Goal: Information Seeking & Learning: Learn about a topic

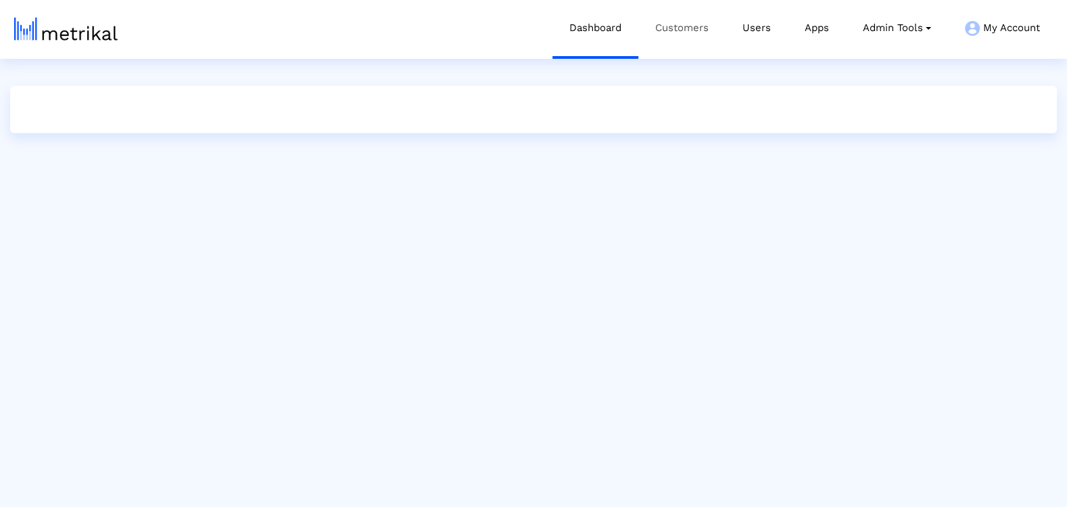
click at [680, 24] on link "Customers" at bounding box center [681, 28] width 87 height 56
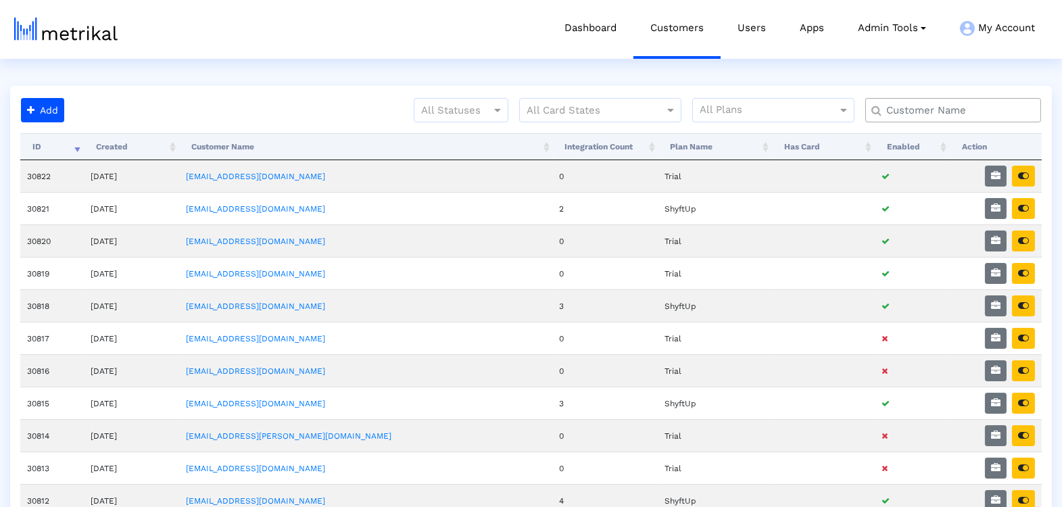
click at [935, 109] on input "text" at bounding box center [956, 110] width 159 height 14
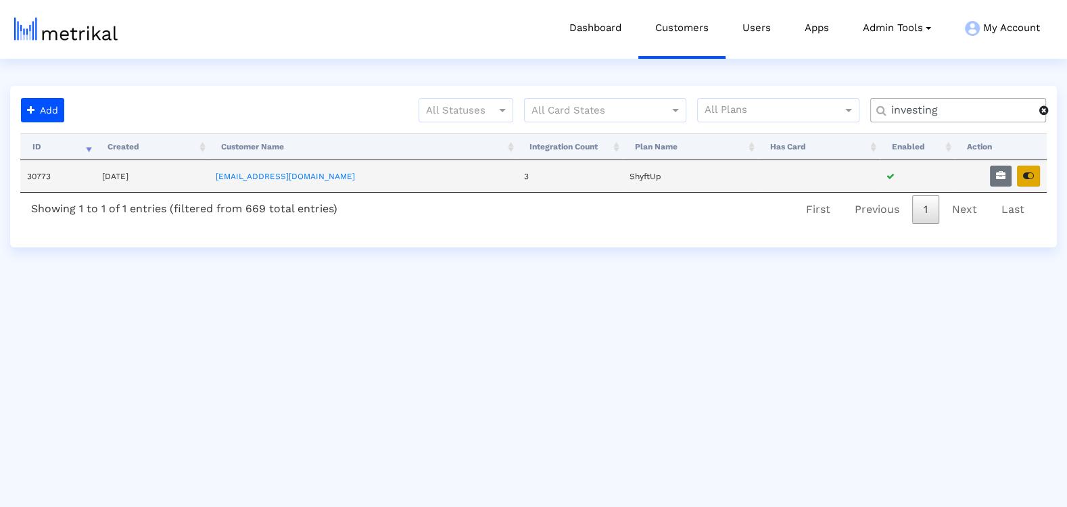
type input "investing"
click at [1030, 166] on button "button" at bounding box center [1028, 176] width 23 height 21
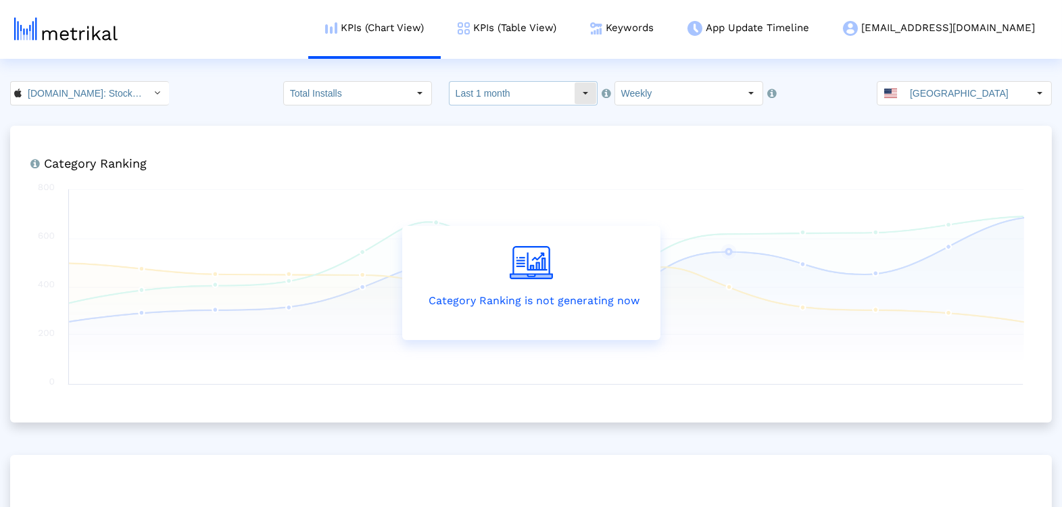
click at [562, 91] on input "Last 1 month" at bounding box center [512, 93] width 124 height 23
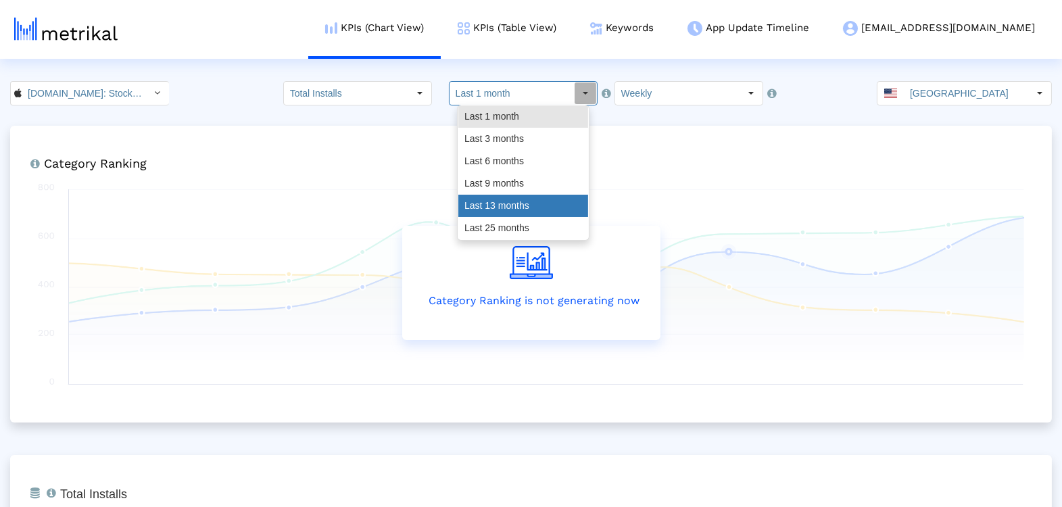
click at [505, 208] on div "Last 13 months" at bounding box center [523, 206] width 130 height 22
type input "Last 13 months"
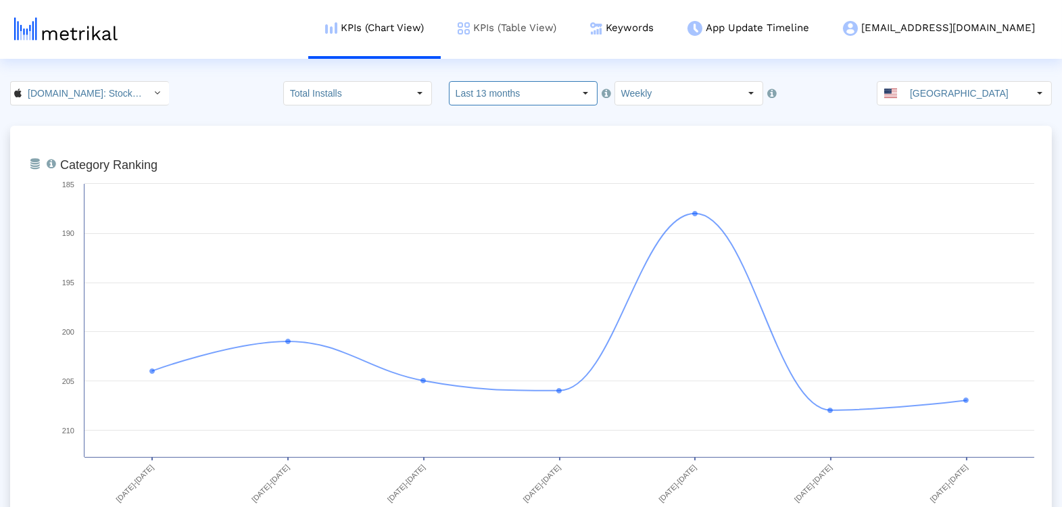
click at [556, 30] on link "KPIs (Table View)" at bounding box center [507, 28] width 132 height 56
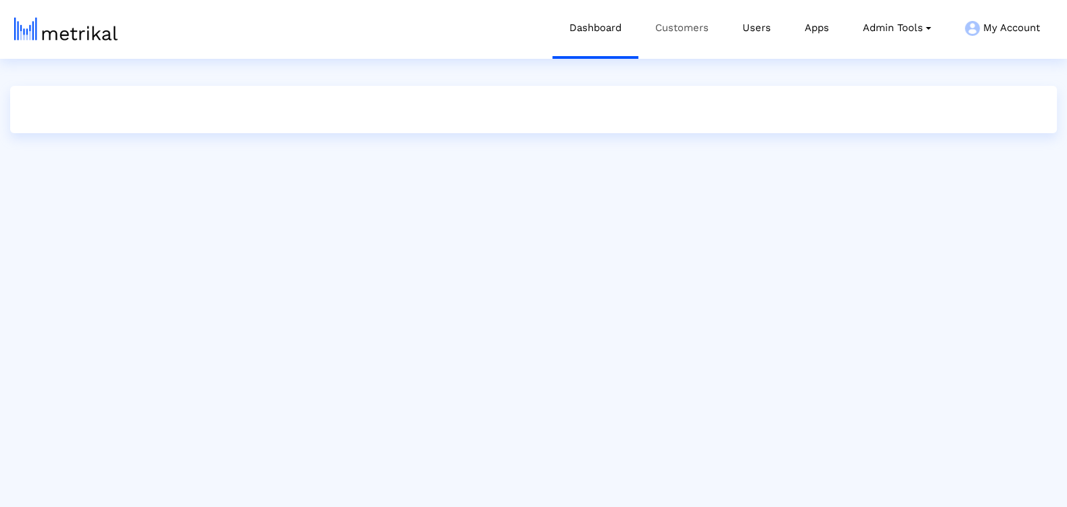
click at [669, 31] on link "Customers" at bounding box center [681, 28] width 87 height 56
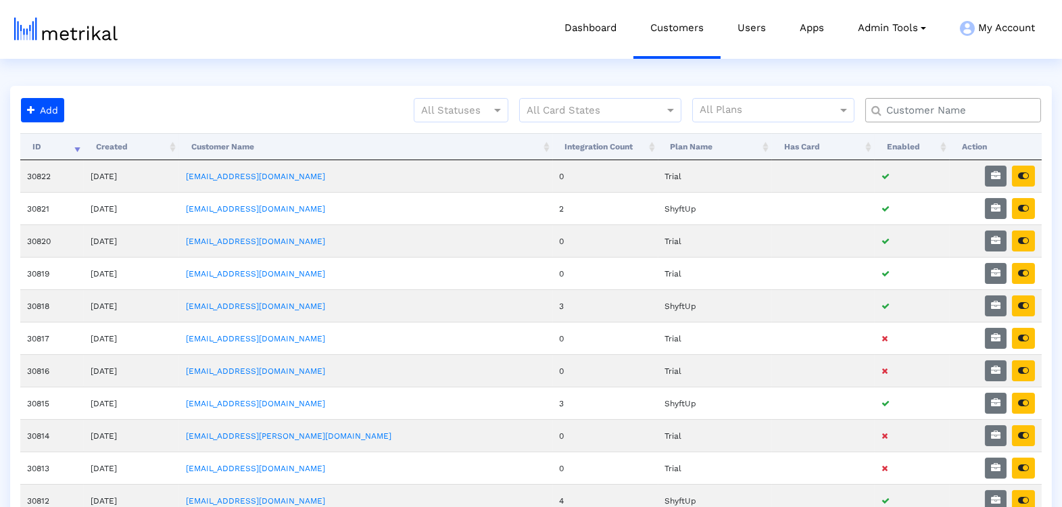
click at [907, 112] on input "text" at bounding box center [956, 110] width 159 height 14
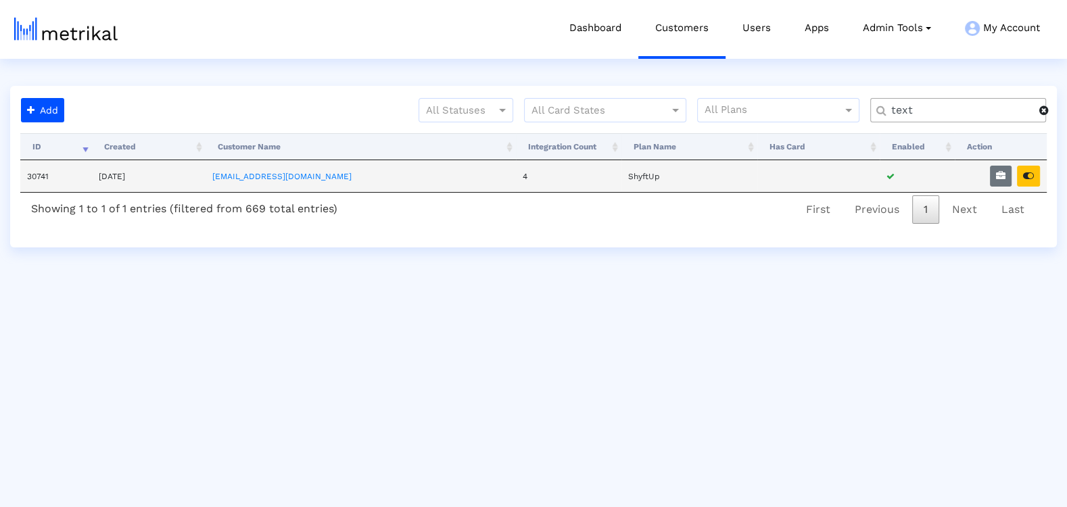
type input "text"
click at [988, 180] on td at bounding box center [1001, 176] width 92 height 32
click at [1002, 178] on icon "button" at bounding box center [1000, 175] width 9 height 9
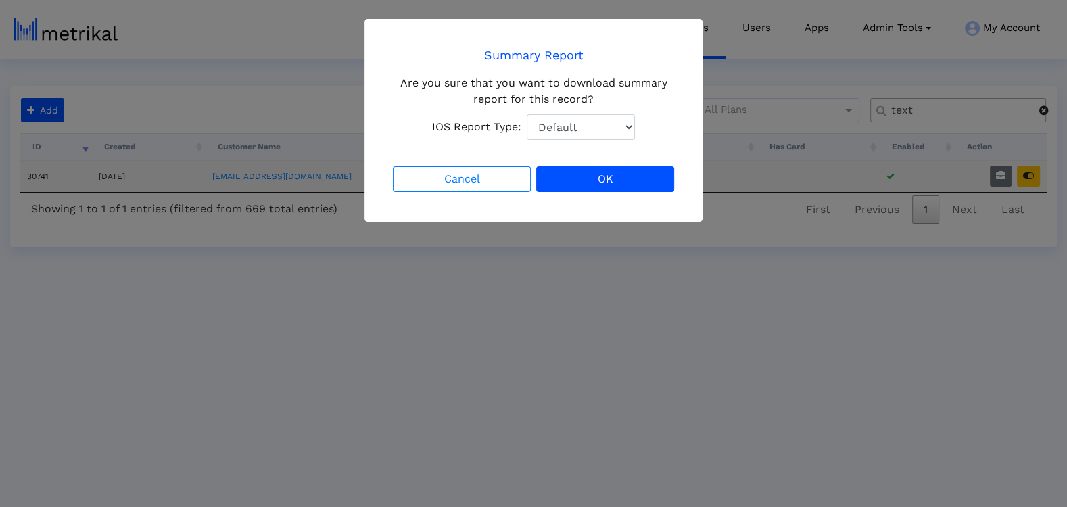
click at [588, 130] on select "Default Total Downloads New Downloads Redownloads" at bounding box center [581, 127] width 108 height 26
select select "1: 1"
click at [527, 114] on select "Default Total Downloads New Downloads Redownloads" at bounding box center [581, 127] width 108 height 26
click at [604, 177] on button "OK" at bounding box center [605, 179] width 138 height 26
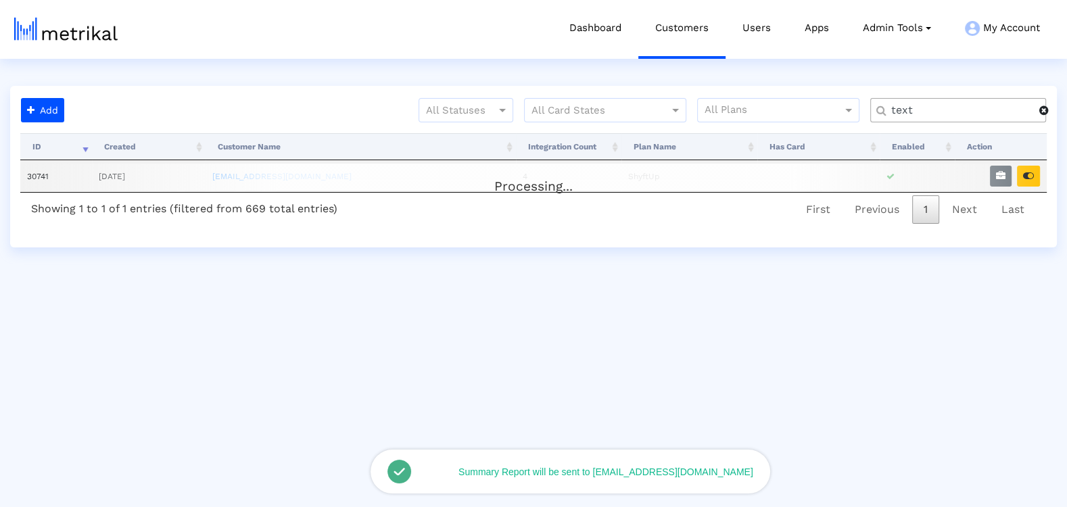
drag, startPoint x: 1035, startPoint y: 179, endPoint x: 989, endPoint y: 150, distance: 54.4
click at [1035, 178] on div "Processing..." at bounding box center [533, 177] width 1026 height 27
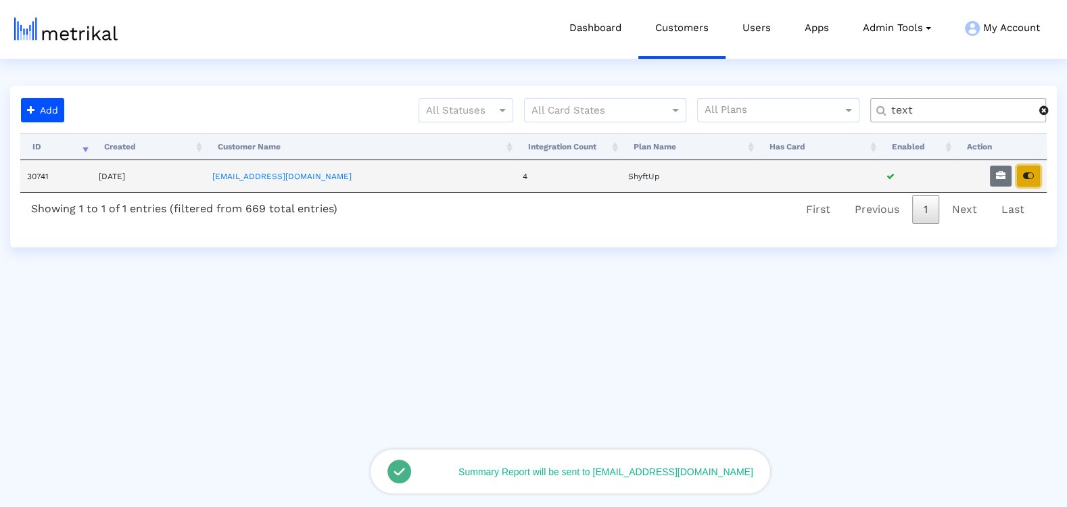
click at [1030, 173] on icon "button" at bounding box center [1028, 175] width 11 height 9
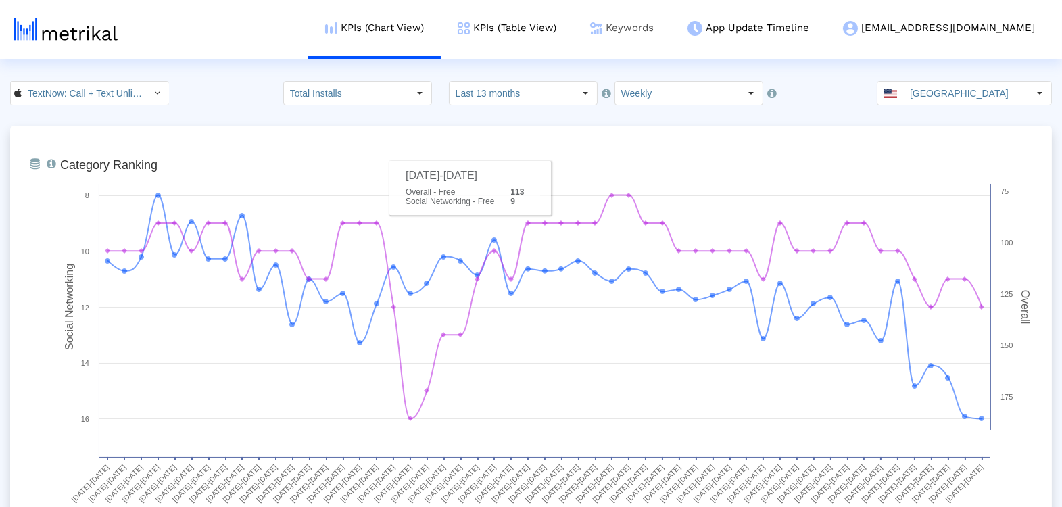
click at [671, 39] on link "Keywords" at bounding box center [621, 28] width 97 height 56
click at [573, 30] on link "KPIs (Table View)" at bounding box center [507, 28] width 132 height 56
click at [499, 97] on input "Last 13 months" at bounding box center [512, 93] width 124 height 23
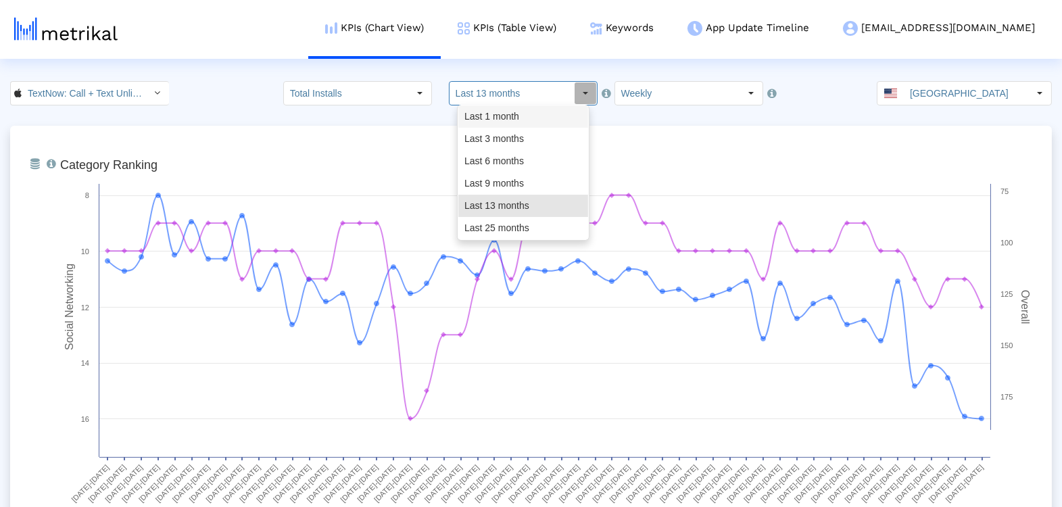
click at [502, 118] on div "Last 1 month" at bounding box center [523, 116] width 130 height 22
type input "Last 1 month"
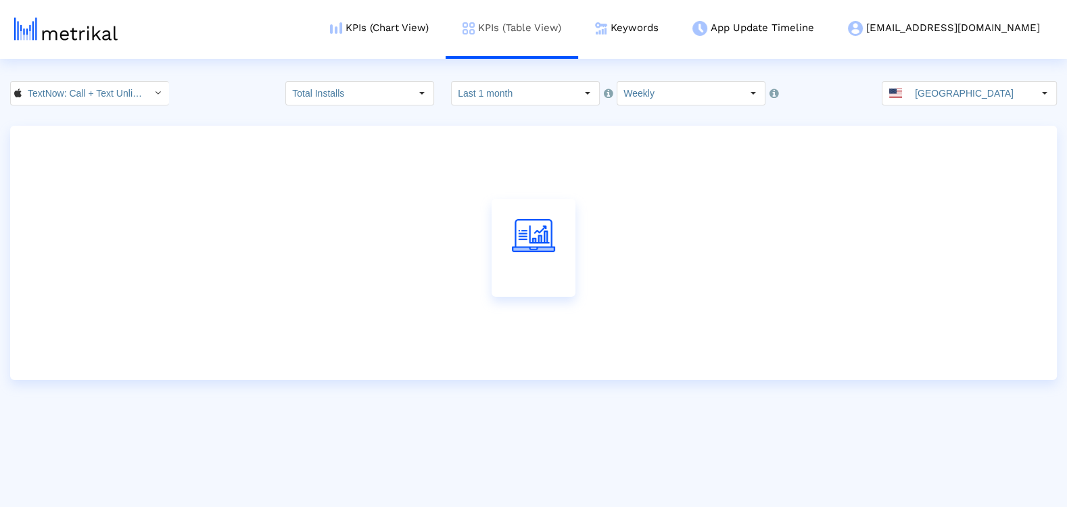
click at [566, 36] on link "KPIs (Table View)" at bounding box center [511, 28] width 132 height 56
click at [73, 102] on input "TextNow: Call + Text Unlimited < 314716233 >" at bounding box center [83, 93] width 122 height 23
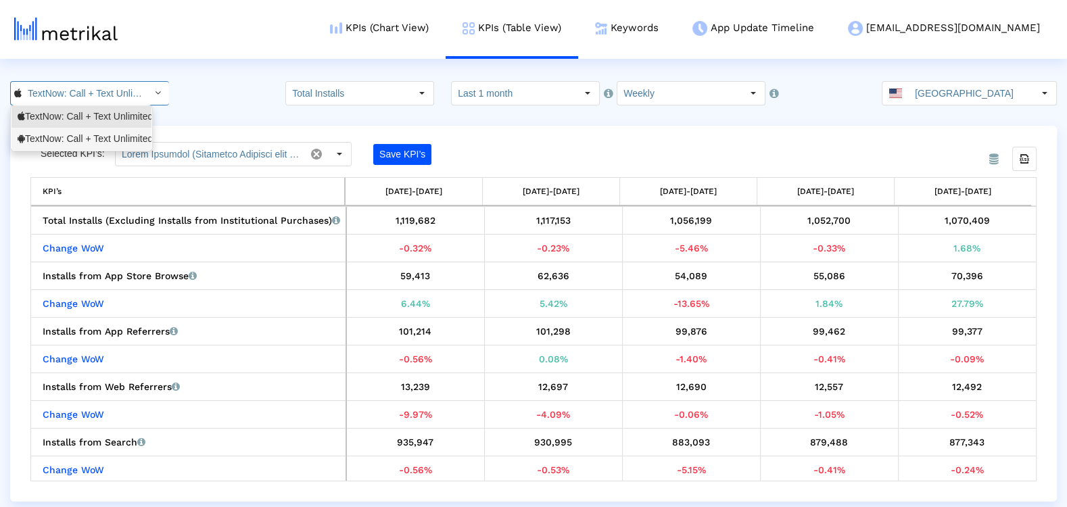
click at [66, 147] on div "TextNow: Call + Text Unlimited <com.enflick.android.TextNow>" at bounding box center [81, 139] width 140 height 22
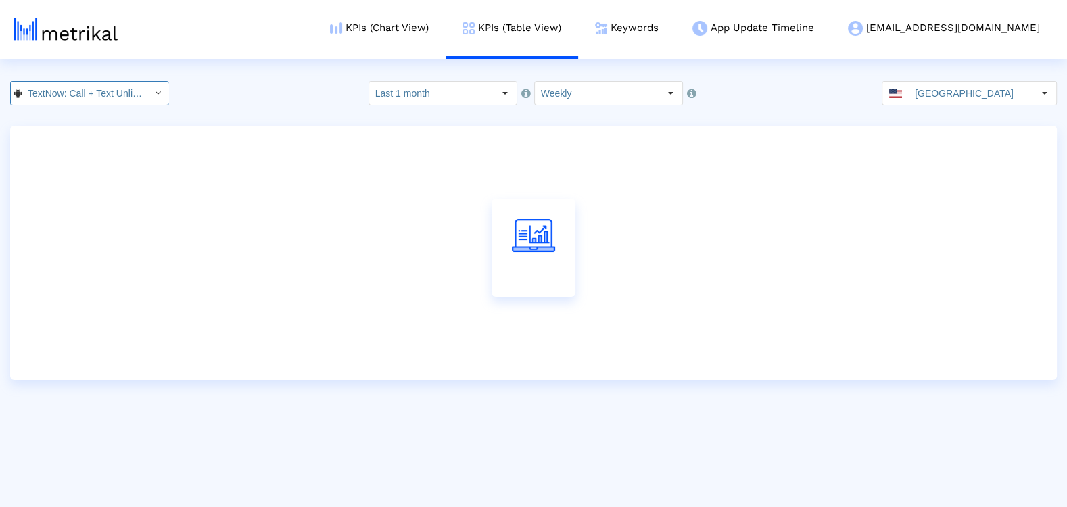
scroll to position [0, 172]
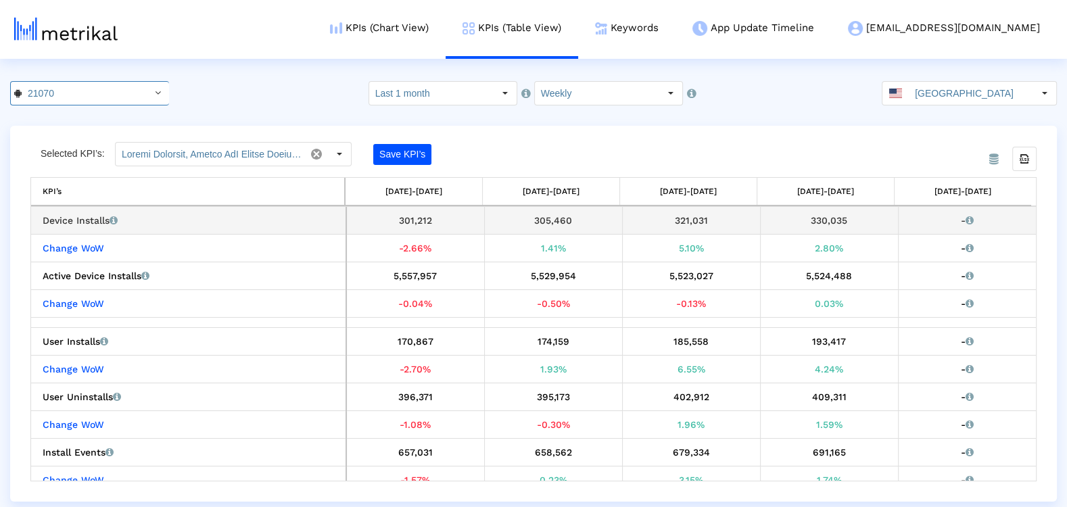
click at [821, 218] on div "330,035" at bounding box center [829, 221] width 128 height 18
copy div "330,035"
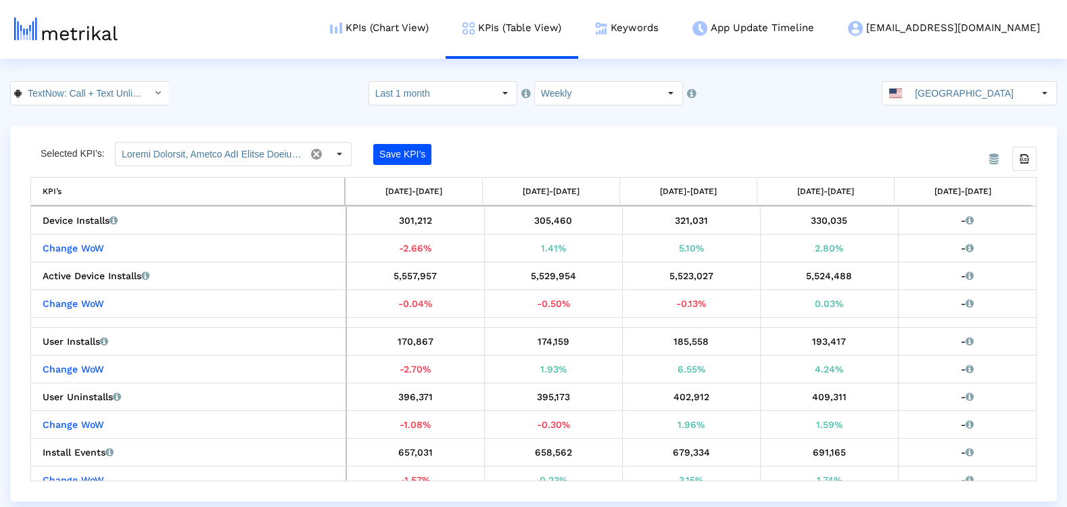
click at [78, 100] on input "TextNow: Call + Text Unlimited < com.enflick.android.TextNow >" at bounding box center [83, 93] width 122 height 23
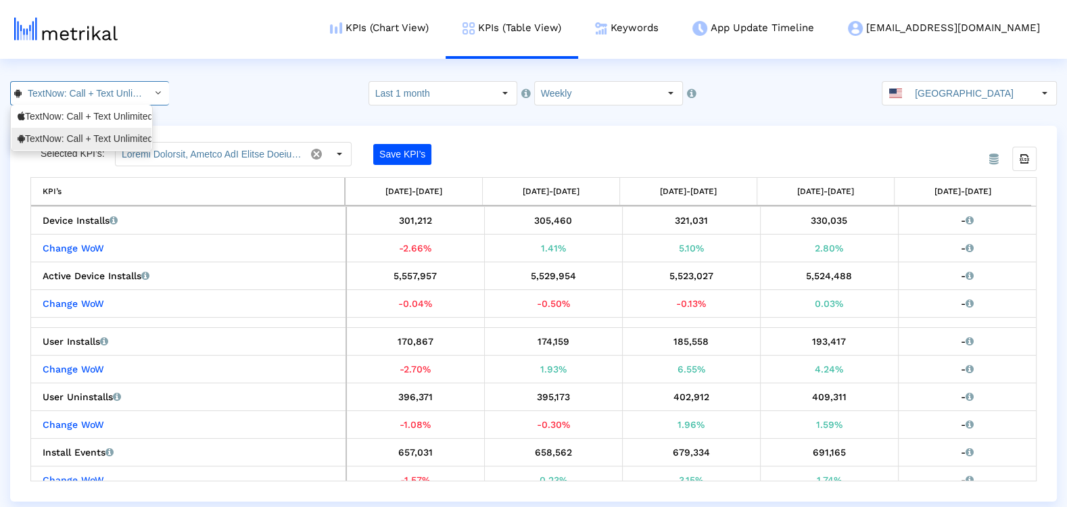
click at [70, 137] on div "TextNow: Call + Text Unlimited <com.enflick.android.TextNow>" at bounding box center [82, 138] width 128 height 13
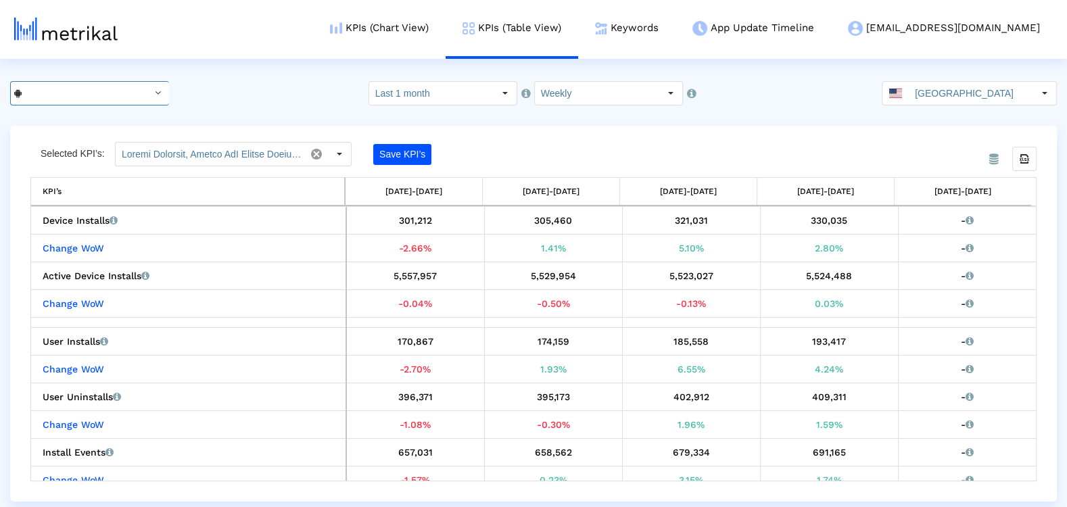
click at [64, 84] on input "TextNow: Call + Text Unlimited < com.enflick.android.TextNow >" at bounding box center [83, 93] width 122 height 23
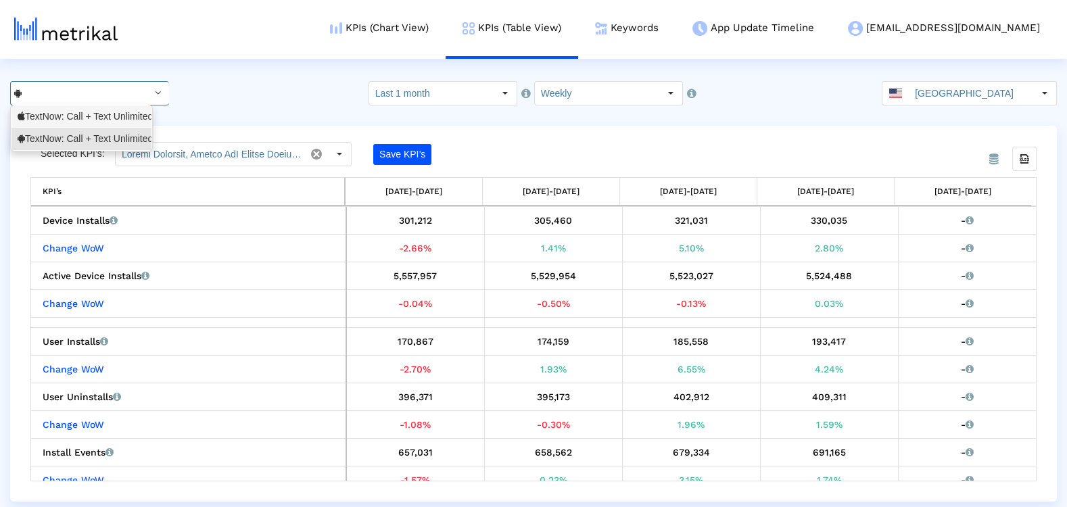
click at [61, 125] on div "TextNow: Call + Text Unlimited <314716233>" at bounding box center [81, 116] width 140 height 22
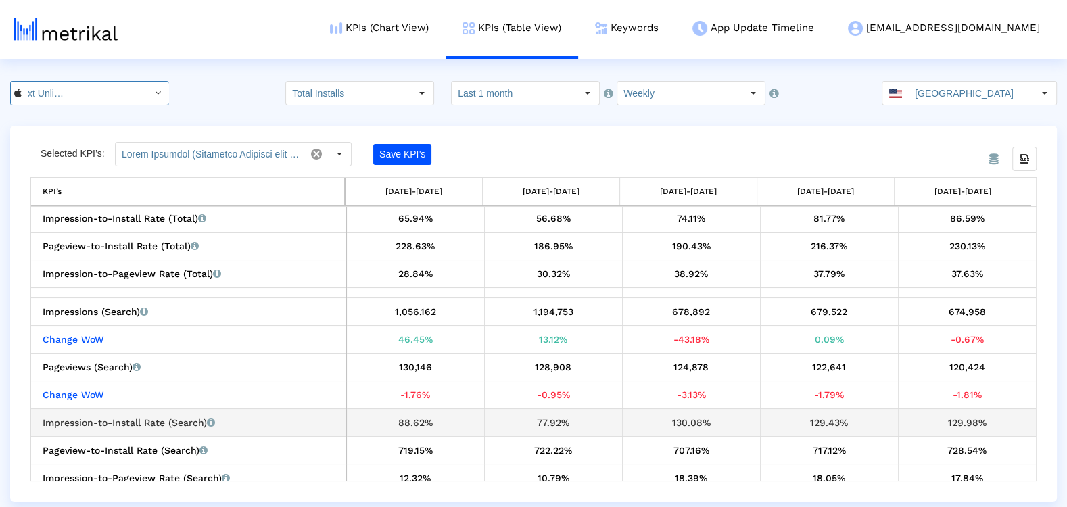
scroll to position [1095, 0]
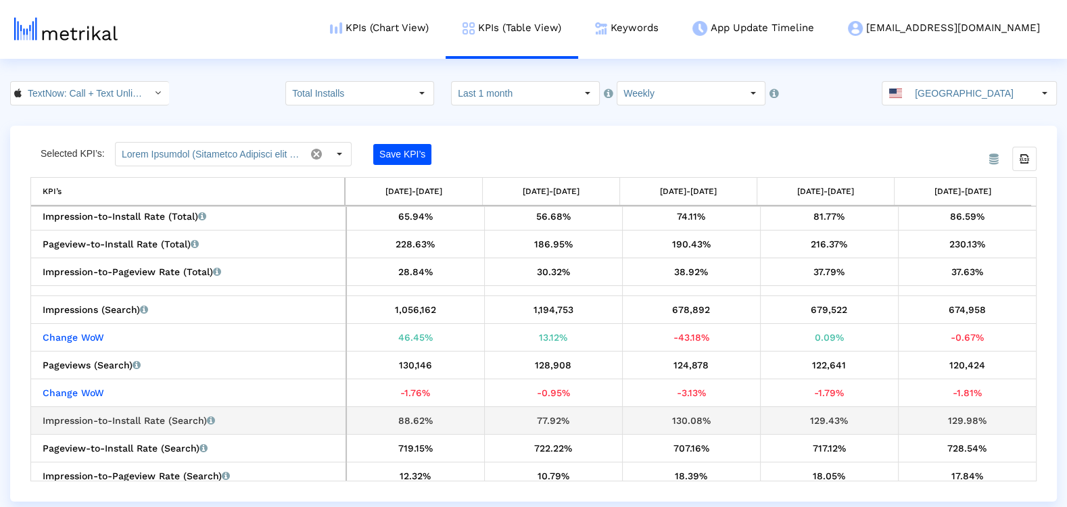
click at [814, 418] on div "129.43%" at bounding box center [829, 421] width 128 height 18
copy div "129.43%"
click at [971, 415] on div "129.98%" at bounding box center [967, 421] width 128 height 18
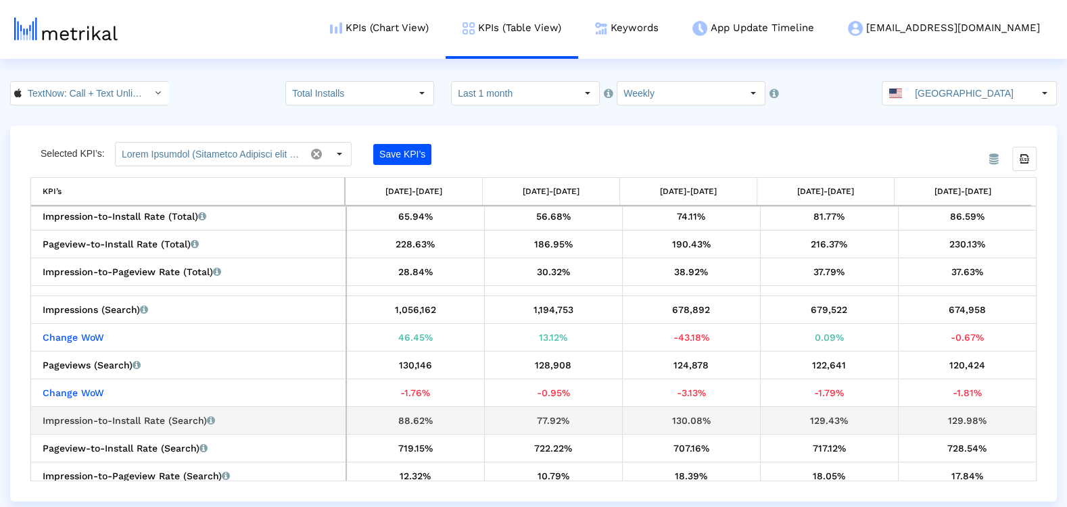
click at [970, 415] on div "129.98%" at bounding box center [967, 421] width 128 height 18
copy div "129.98%"
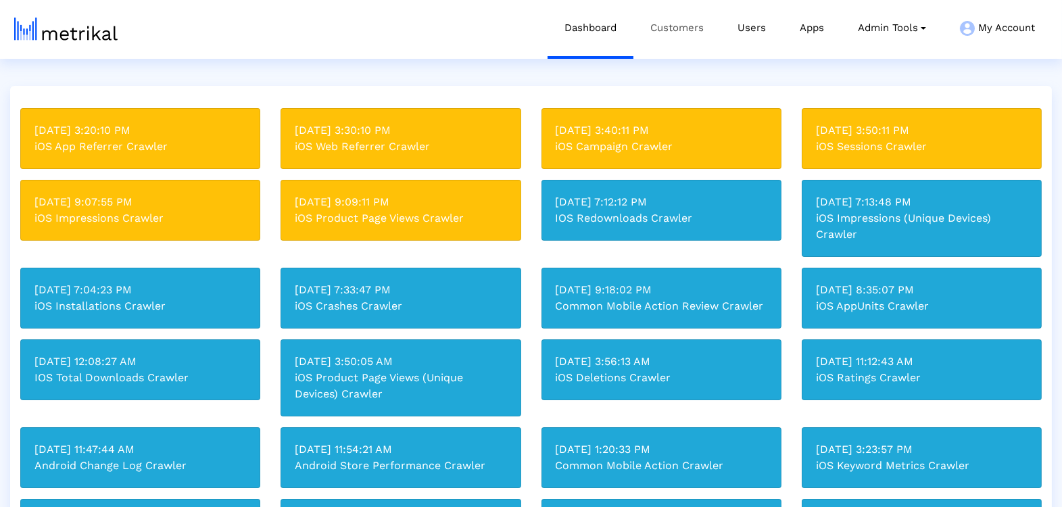
click at [649, 33] on link "Customers" at bounding box center [676, 28] width 87 height 56
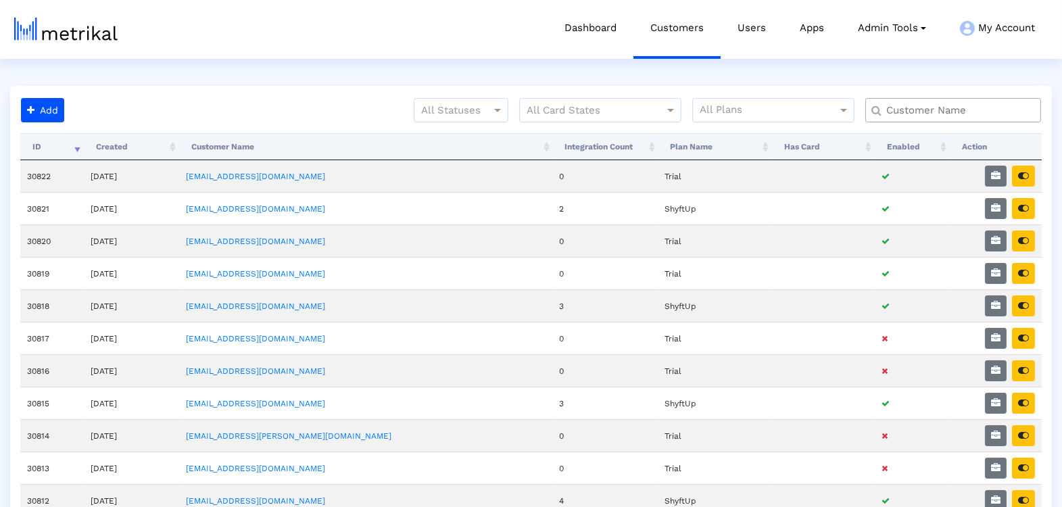
click at [903, 118] on div at bounding box center [953, 110] width 176 height 24
click at [902, 114] on input "text" at bounding box center [956, 110] width 159 height 14
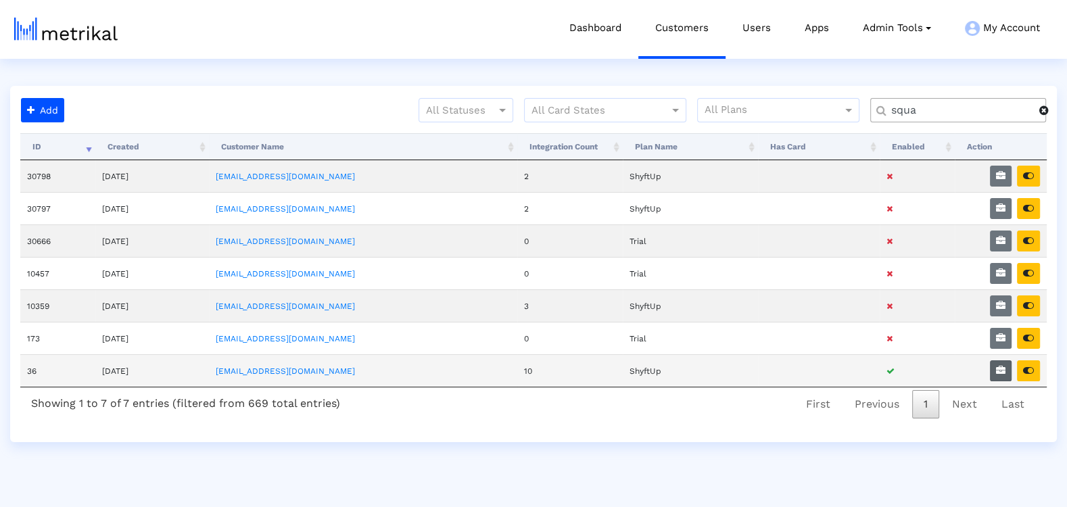
type input "squa"
click at [994, 364] on button "button" at bounding box center [1001, 370] width 22 height 21
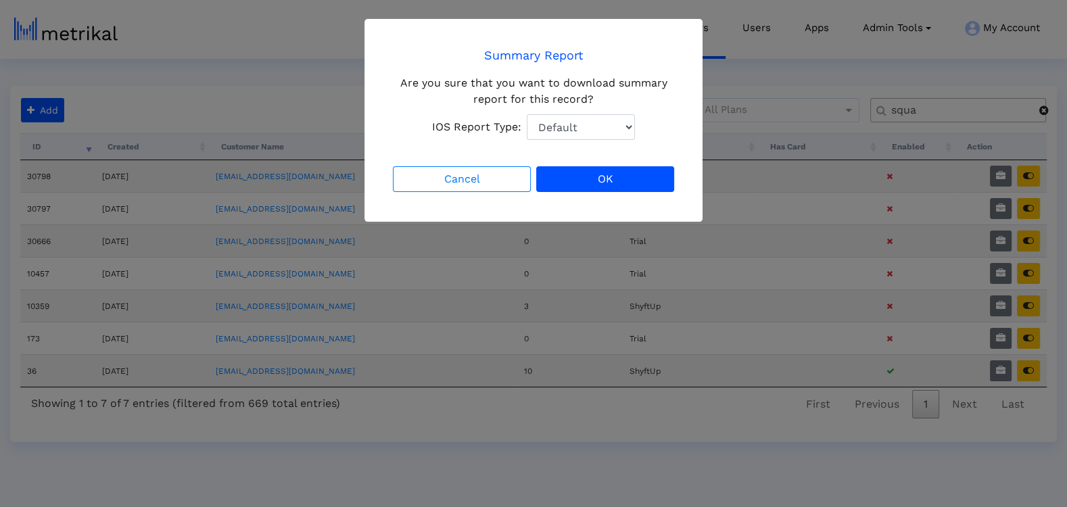
click at [575, 120] on select "Default Total Downloads New Downloads Redownloads" at bounding box center [581, 127] width 108 height 26
select select "1: 1"
click at [527, 114] on select "Default Total Downloads New Downloads Redownloads" at bounding box center [581, 127] width 108 height 26
click at [627, 183] on button "OK" at bounding box center [605, 179] width 138 height 26
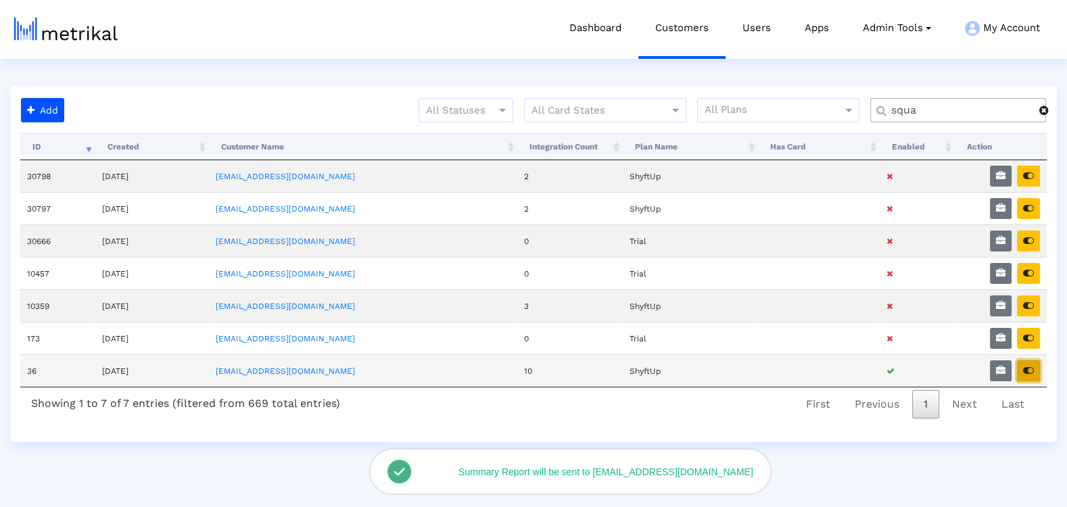
click at [1020, 366] on button "button" at bounding box center [1028, 370] width 23 height 21
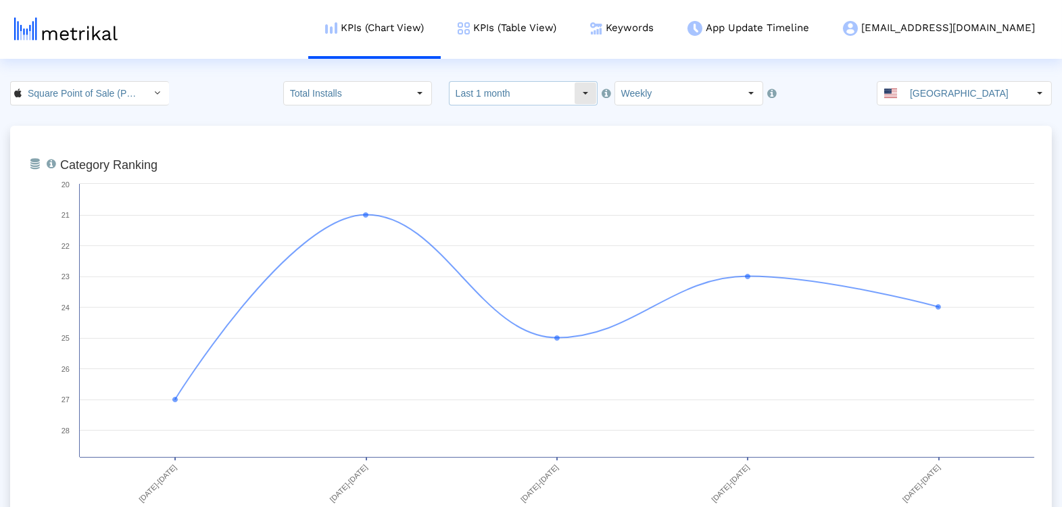
click at [515, 95] on input "Last 1 month" at bounding box center [512, 93] width 124 height 23
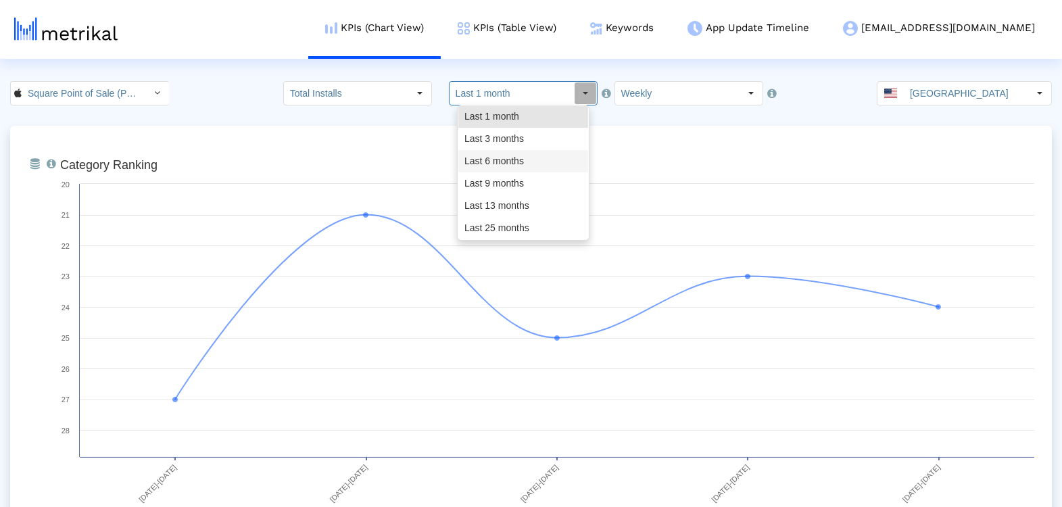
click at [510, 151] on div "Last 6 months" at bounding box center [523, 161] width 130 height 22
type input "Last 6 months"
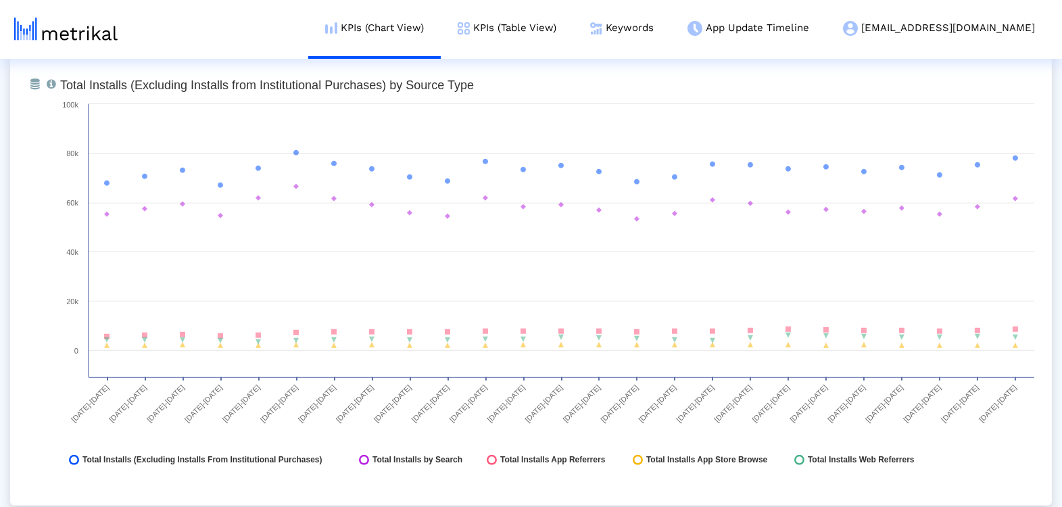
scroll to position [1556, 0]
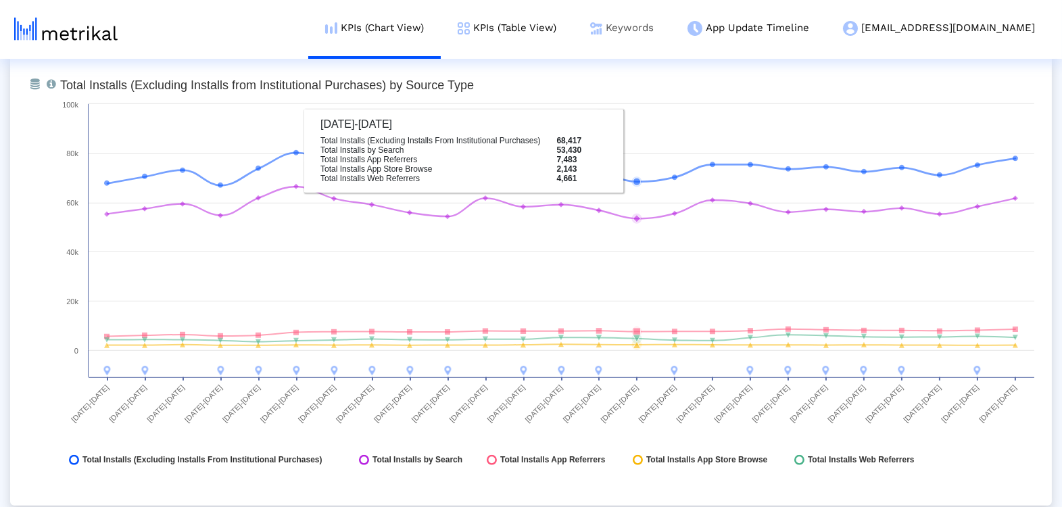
click at [671, 22] on link "Keywords" at bounding box center [621, 28] width 97 height 56
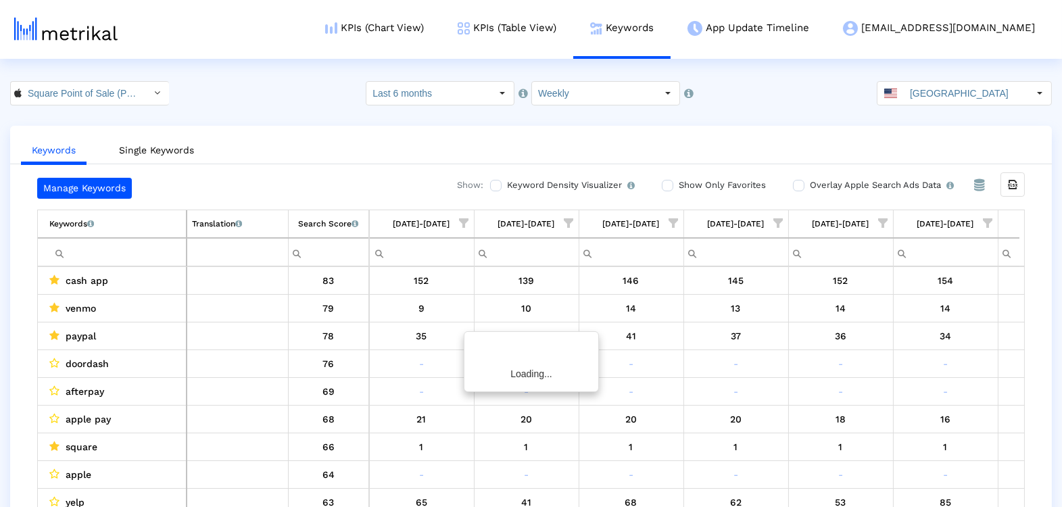
scroll to position [0, 1968]
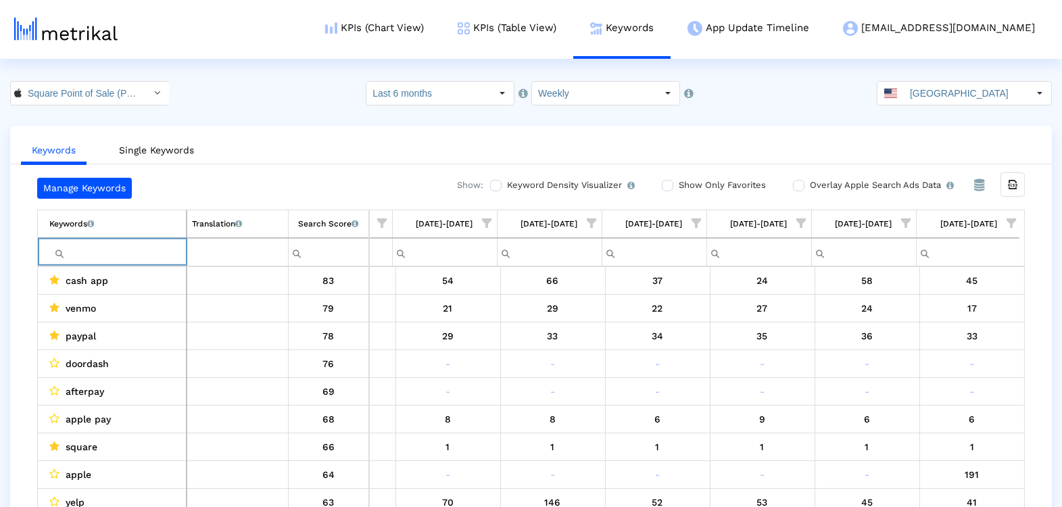
click at [109, 252] on input "Filter cell" at bounding box center [117, 252] width 137 height 22
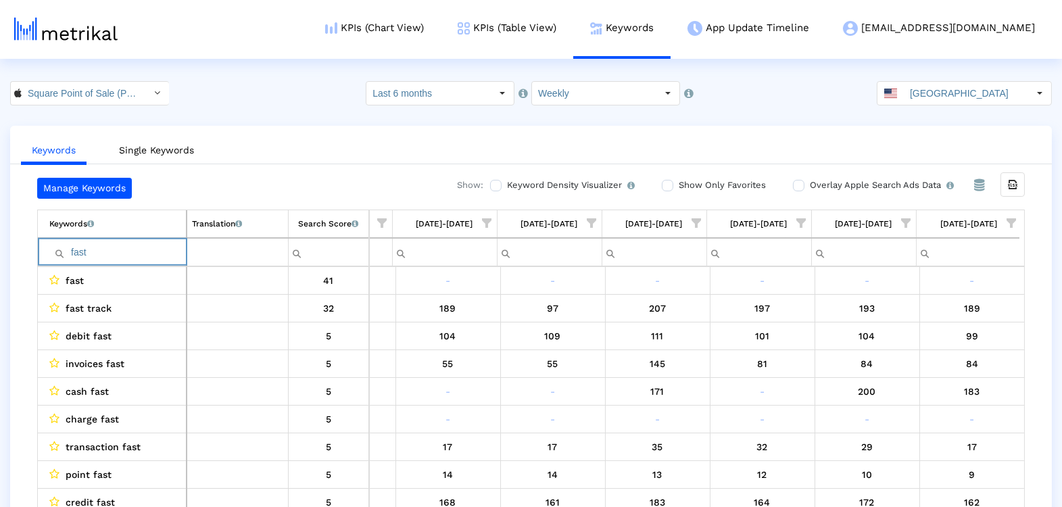
click at [1011, 223] on span "Show filter options for column '09/07/25-09/13/25'" at bounding box center [1011, 222] width 9 height 9
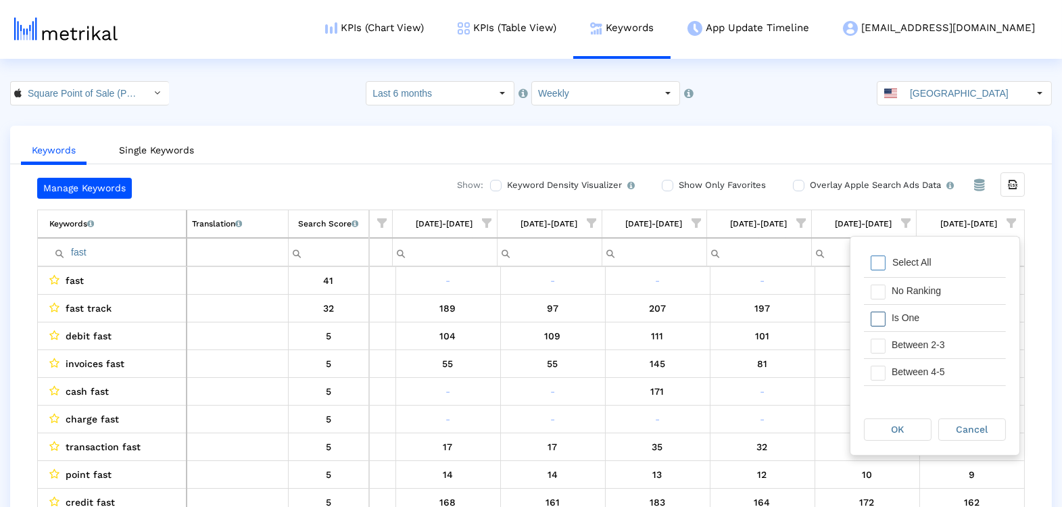
click at [900, 320] on div "Is One" at bounding box center [945, 318] width 121 height 26
drag, startPoint x: 900, startPoint y: 352, endPoint x: 902, endPoint y: 374, distance: 22.4
click at [900, 352] on div "Between 2-3" at bounding box center [945, 345] width 121 height 26
click at [902, 377] on div "Between 4-5" at bounding box center [945, 372] width 121 height 26
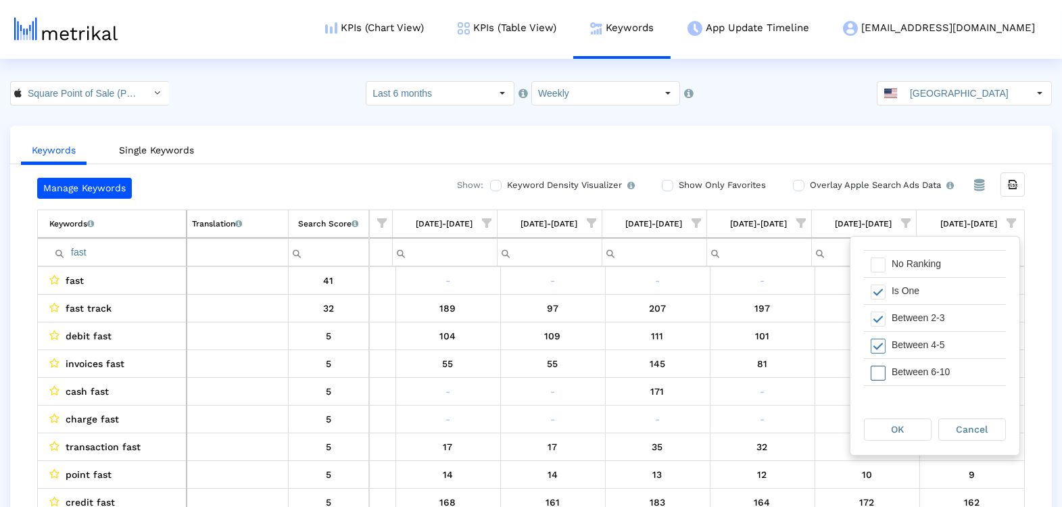
click at [904, 370] on div "Between 6-10" at bounding box center [945, 372] width 121 height 26
click at [896, 427] on span "OK" at bounding box center [898, 429] width 13 height 11
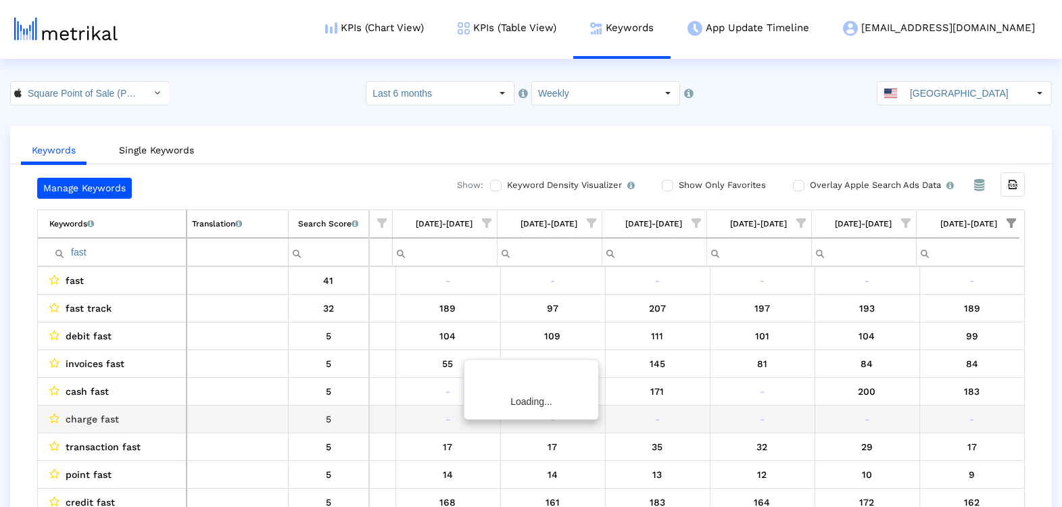
scroll to position [0, 1964]
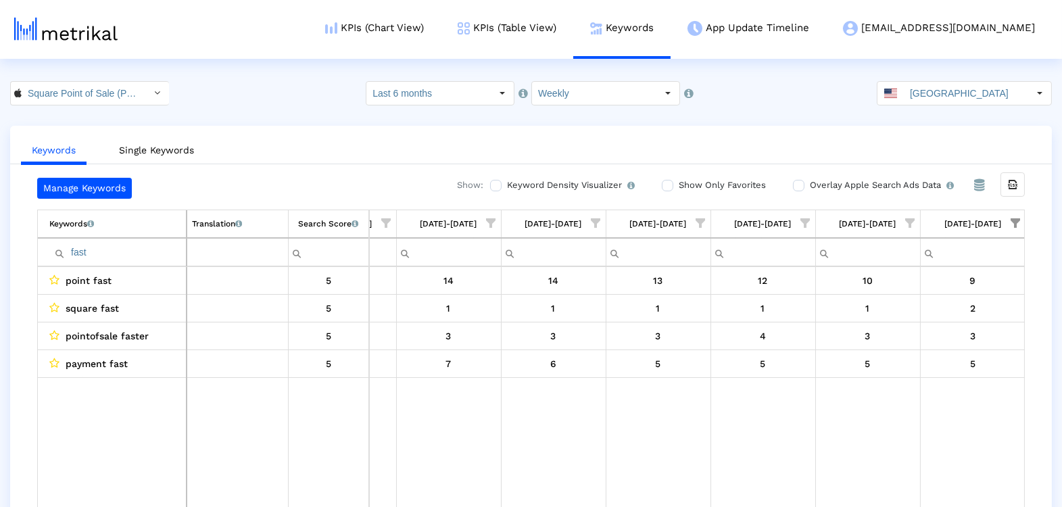
click at [82, 249] on input "fast" at bounding box center [117, 252] width 137 height 22
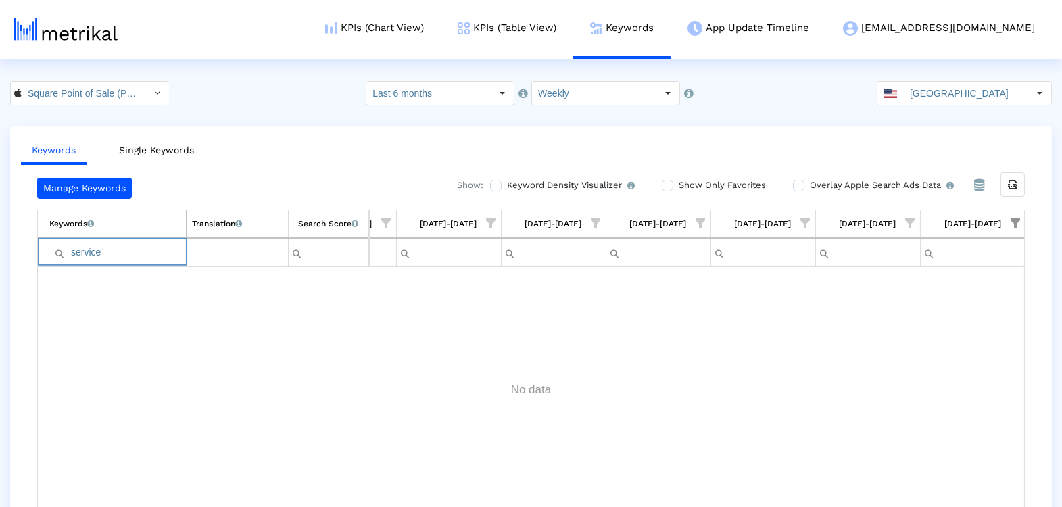
click at [112, 247] on input "service" at bounding box center [117, 252] width 137 height 22
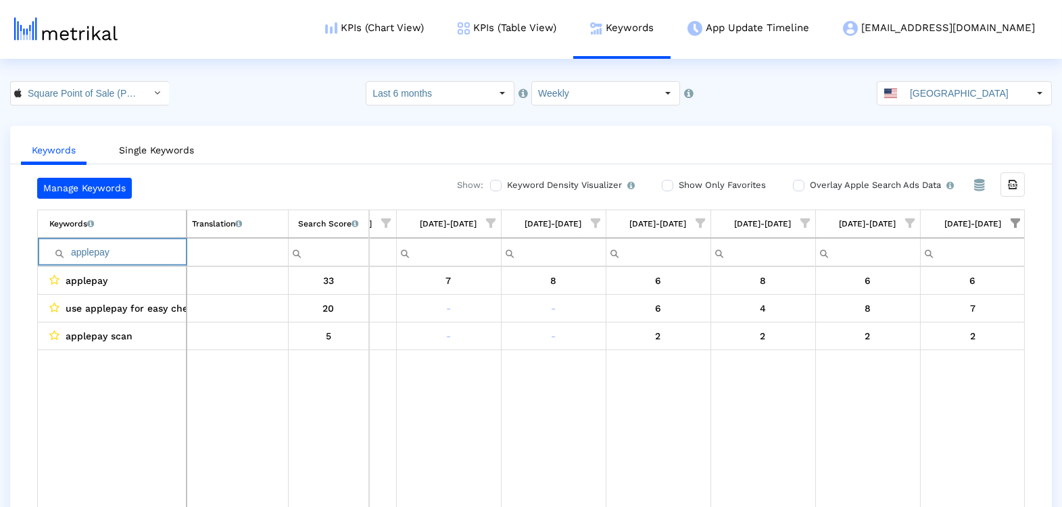
click at [98, 241] on input "applepay" at bounding box center [117, 252] width 137 height 22
click at [98, 238] on td "applepay" at bounding box center [112, 252] width 149 height 28
click at [103, 246] on input "applepay" at bounding box center [117, 252] width 137 height 22
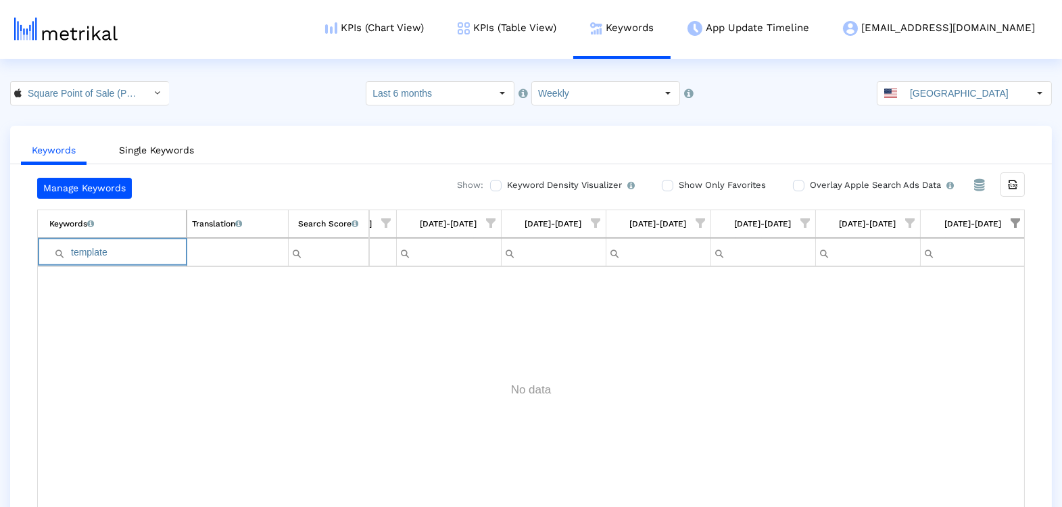
click at [89, 258] on input "template" at bounding box center [117, 252] width 137 height 22
click at [76, 254] on input "digital" at bounding box center [117, 252] width 137 height 22
click at [80, 255] on input "afterpay" at bounding box center [117, 252] width 137 height 22
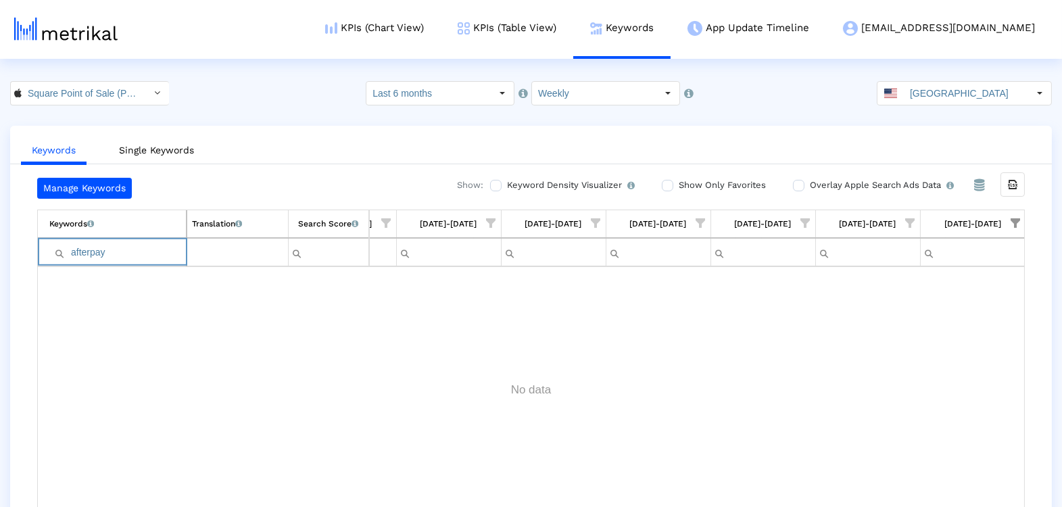
click at [80, 255] on input "afterpay" at bounding box center [117, 252] width 137 height 22
click at [136, 249] on input "barcode" at bounding box center [117, 252] width 137 height 22
click at [135, 256] on input "client" at bounding box center [117, 252] width 137 height 22
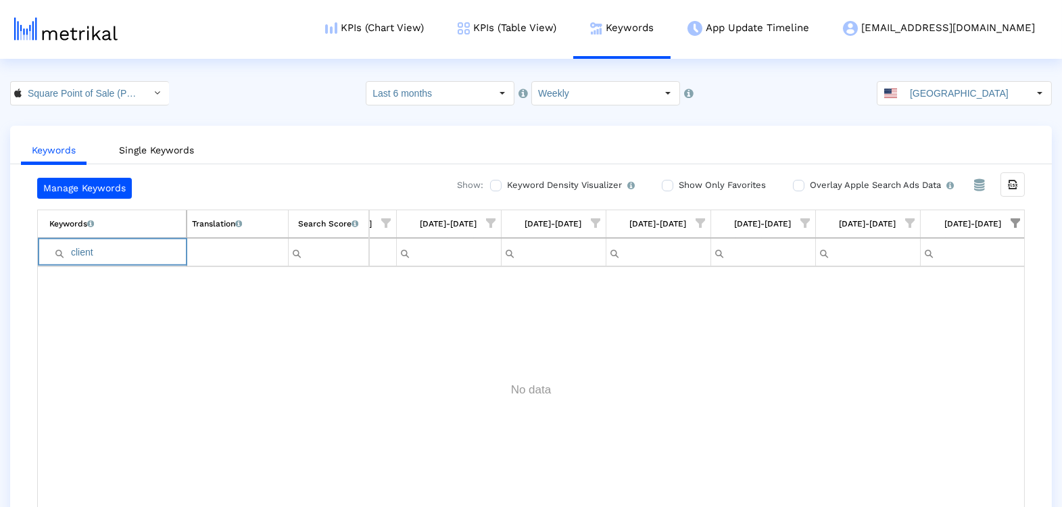
click at [135, 256] on input "client" at bounding box center [117, 252] width 137 height 22
click at [124, 256] on input "receipt" at bounding box center [117, 252] width 137 height 22
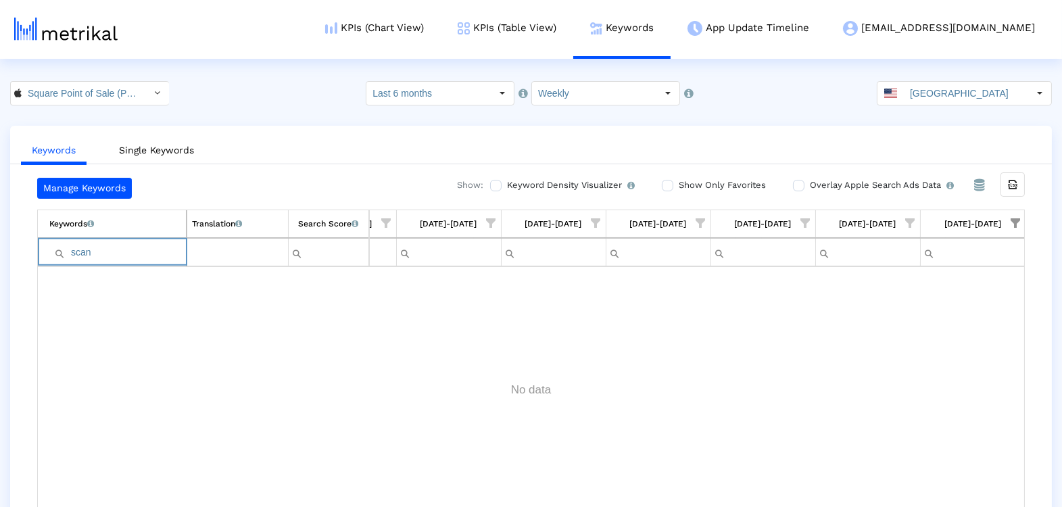
type input "scan"
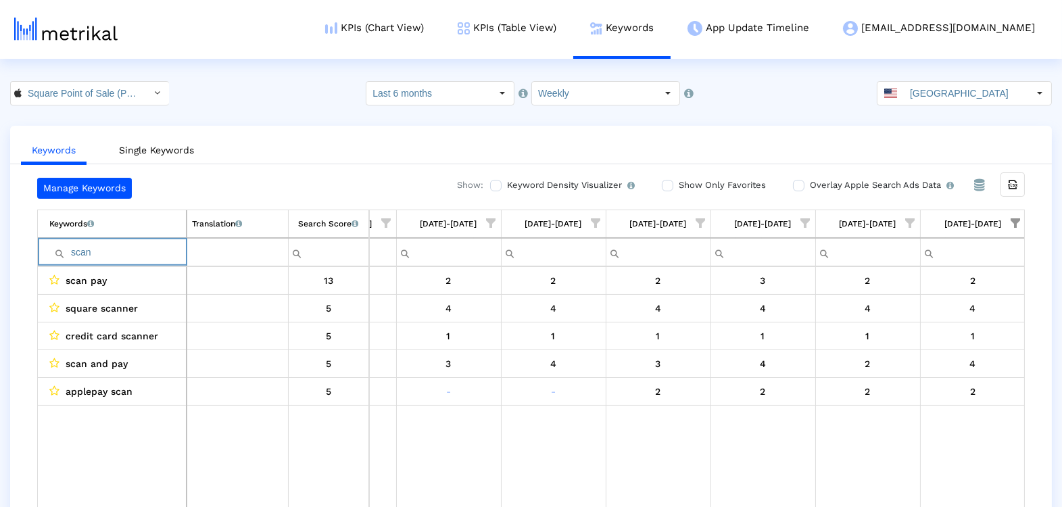
click at [80, 244] on input "scan" at bounding box center [117, 252] width 137 height 22
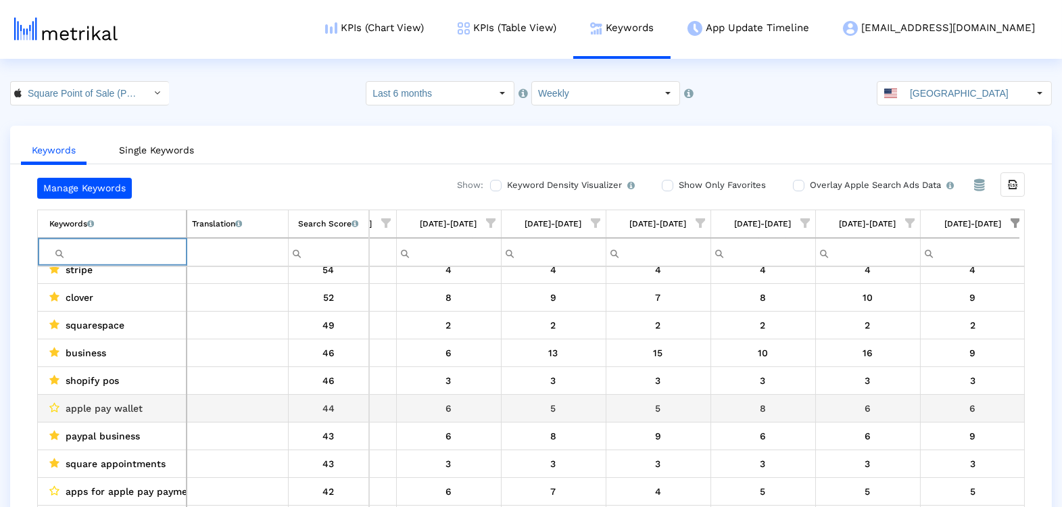
scroll to position [0, 0]
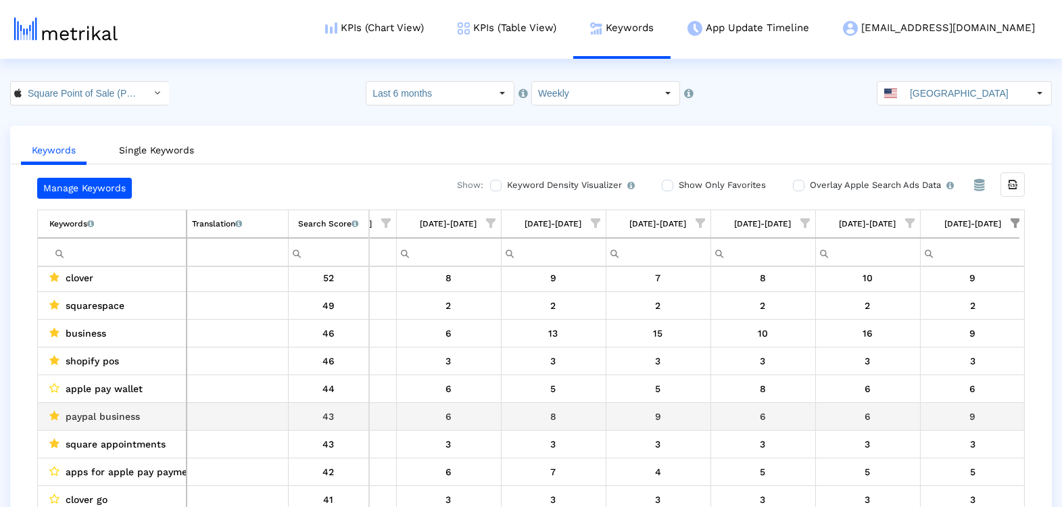
click at [150, 410] on div "paypal business" at bounding box center [115, 417] width 132 height 18
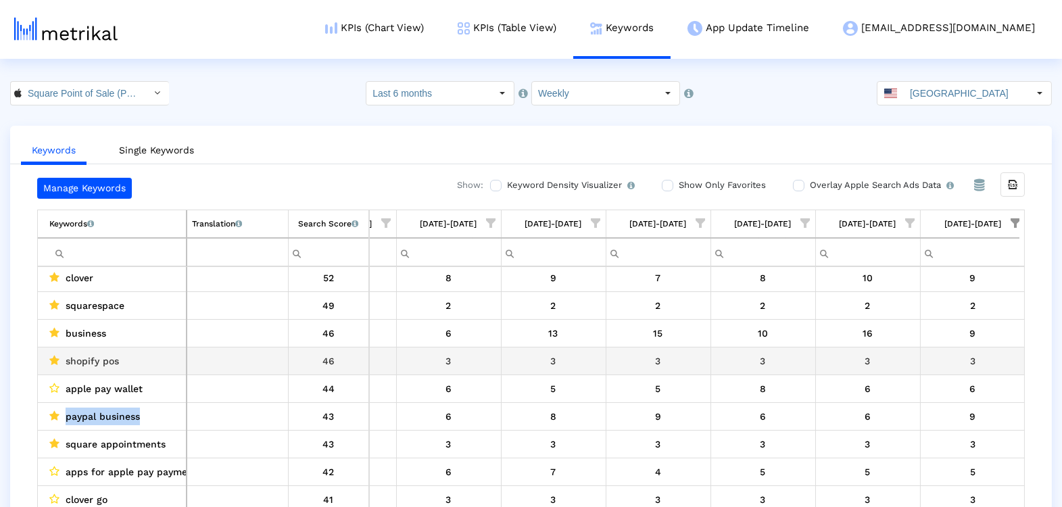
copy span "paypal business"
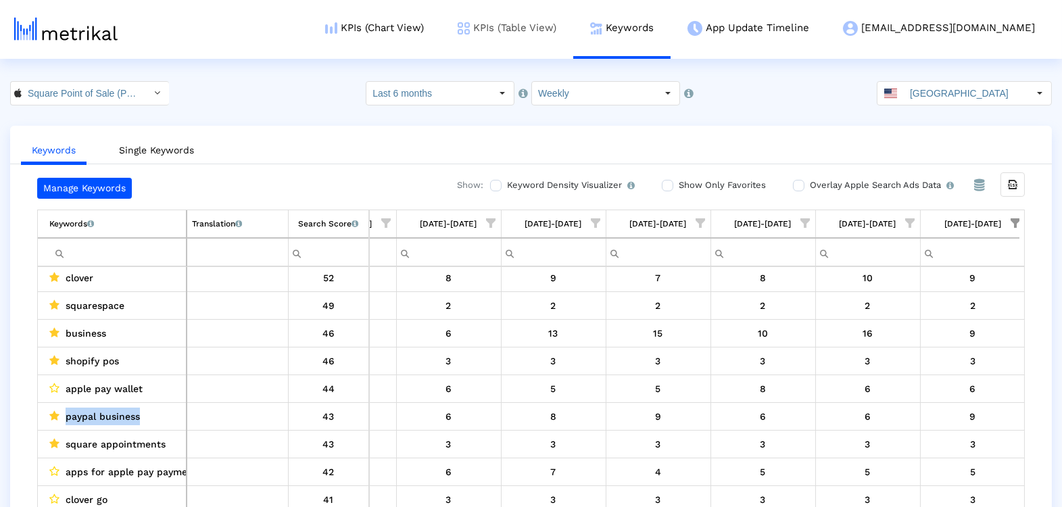
click at [573, 32] on link "KPIs (Table View)" at bounding box center [507, 28] width 132 height 56
click at [998, 91] on input "[GEOGRAPHIC_DATA]" at bounding box center [966, 93] width 124 height 23
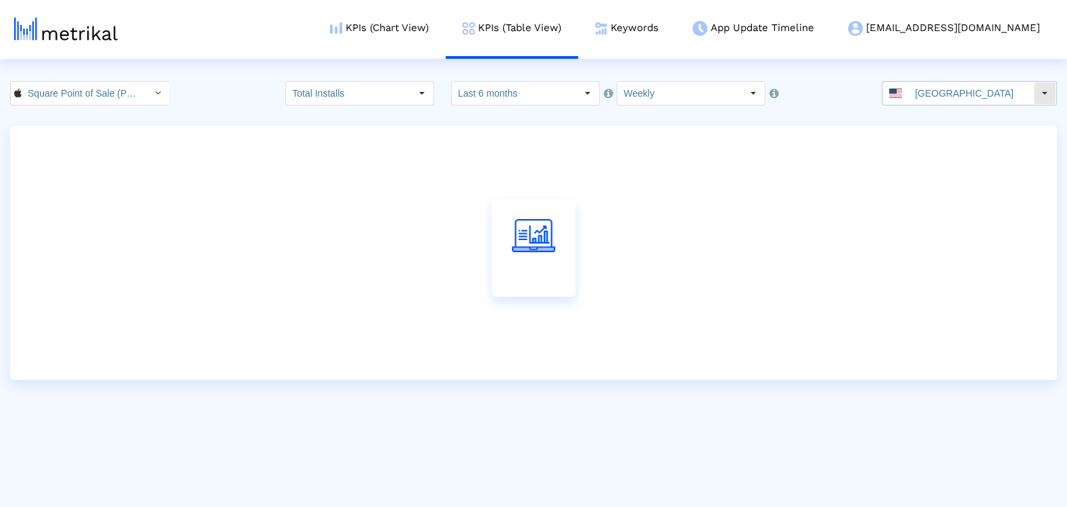
click at [963, 78] on html "KPIs (Chart View) KPIs (Table View) Keywords App Update Timeline willem@squareu…" at bounding box center [533, 190] width 1067 height 380
click at [963, 93] on input "[GEOGRAPHIC_DATA]" at bounding box center [971, 93] width 124 height 23
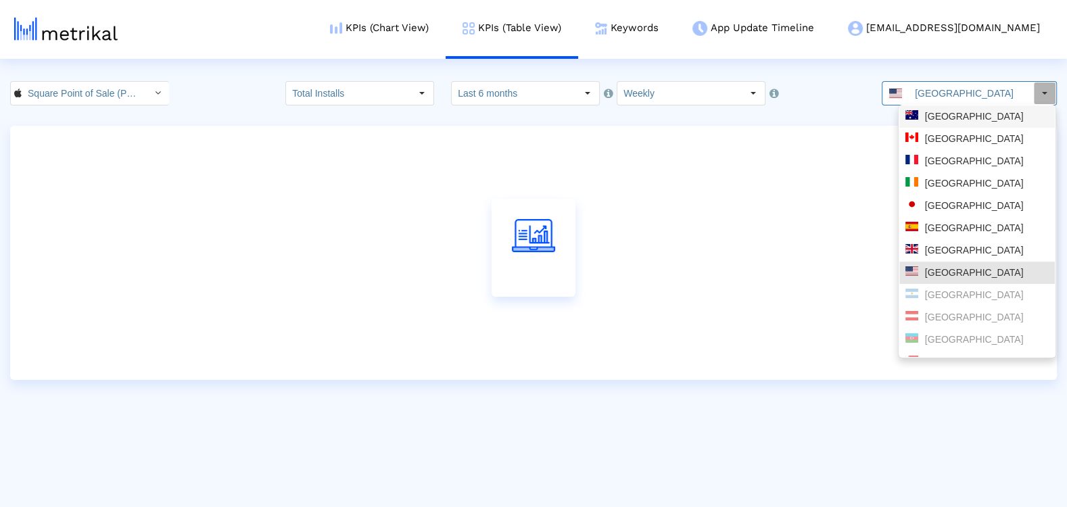
drag, startPoint x: 946, startPoint y: 120, endPoint x: 908, endPoint y: 132, distance: 40.4
click at [946, 120] on div "Australia" at bounding box center [976, 116] width 143 height 13
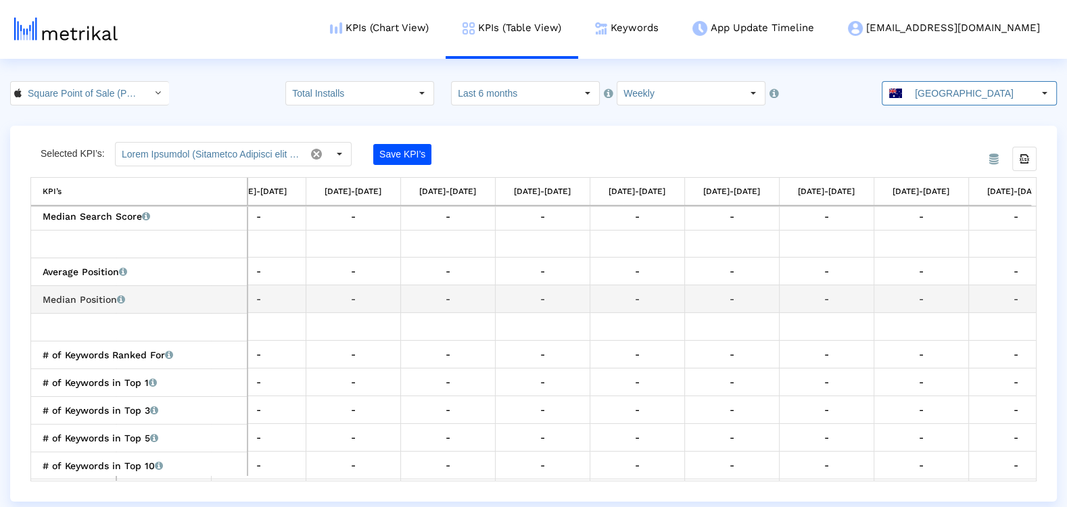
scroll to position [0, 141]
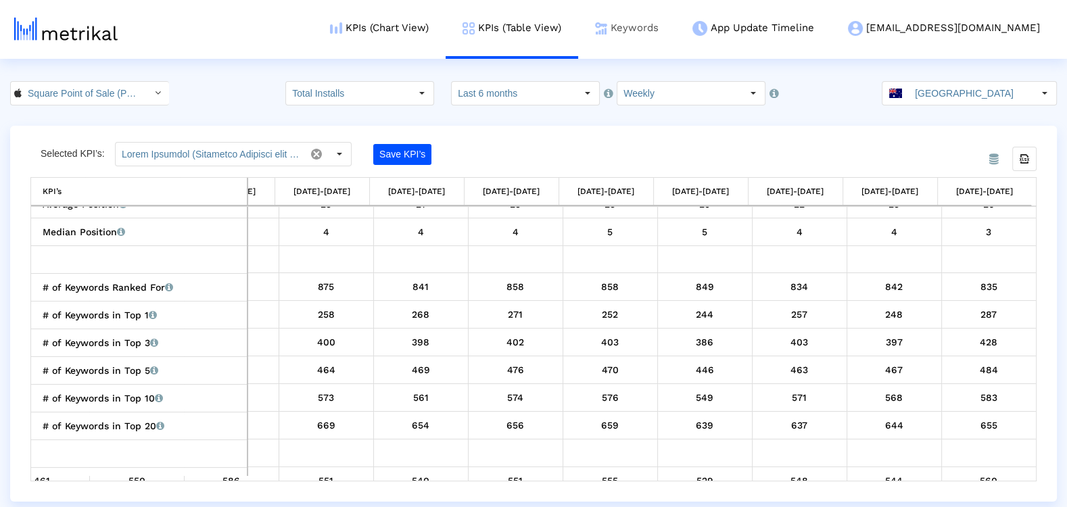
click at [675, 39] on link "Keywords" at bounding box center [626, 28] width 97 height 56
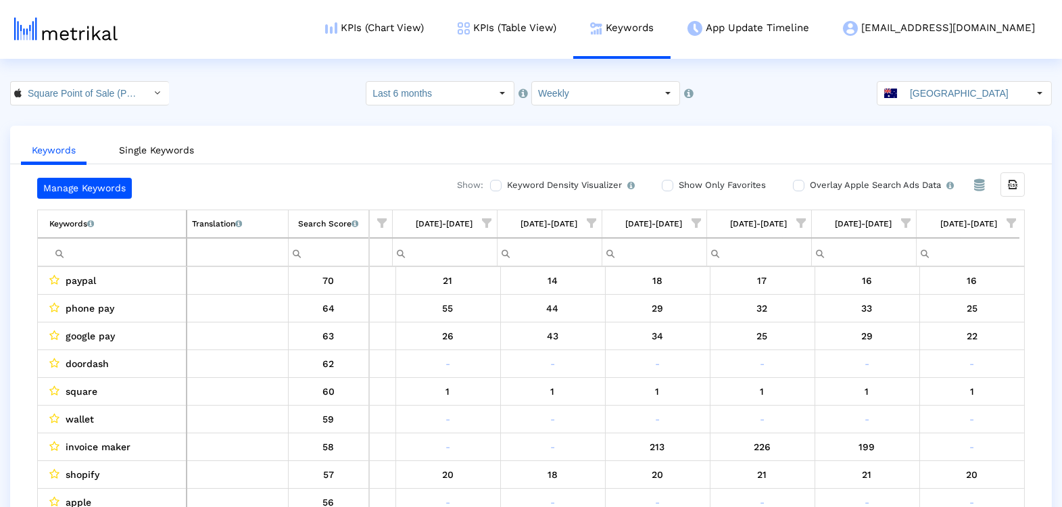
drag, startPoint x: 1016, startPoint y: 220, endPoint x: 1010, endPoint y: 230, distance: 11.8
click at [1016, 220] on span "Show filter options for column '09/07/25-09/13/25'" at bounding box center [1011, 222] width 9 height 9
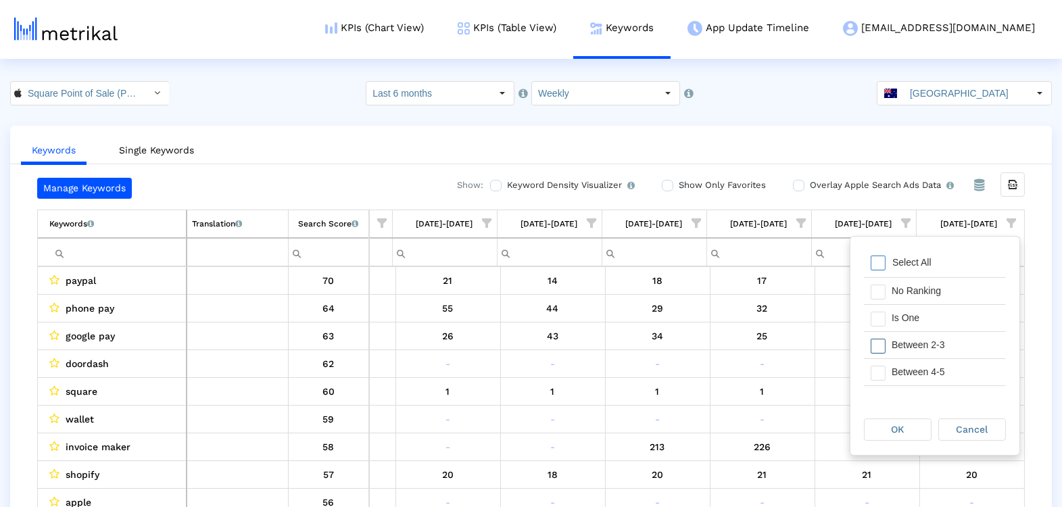
click at [928, 325] on div "Is One" at bounding box center [945, 318] width 121 height 26
drag, startPoint x: 923, startPoint y: 342, endPoint x: 913, endPoint y: 366, distance: 26.0
click at [923, 343] on div "Between 2-3" at bounding box center [945, 345] width 121 height 26
click at [914, 368] on div "Between 4-5" at bounding box center [945, 372] width 121 height 26
drag, startPoint x: 906, startPoint y: 368, endPoint x: 884, endPoint y: 420, distance: 56.6
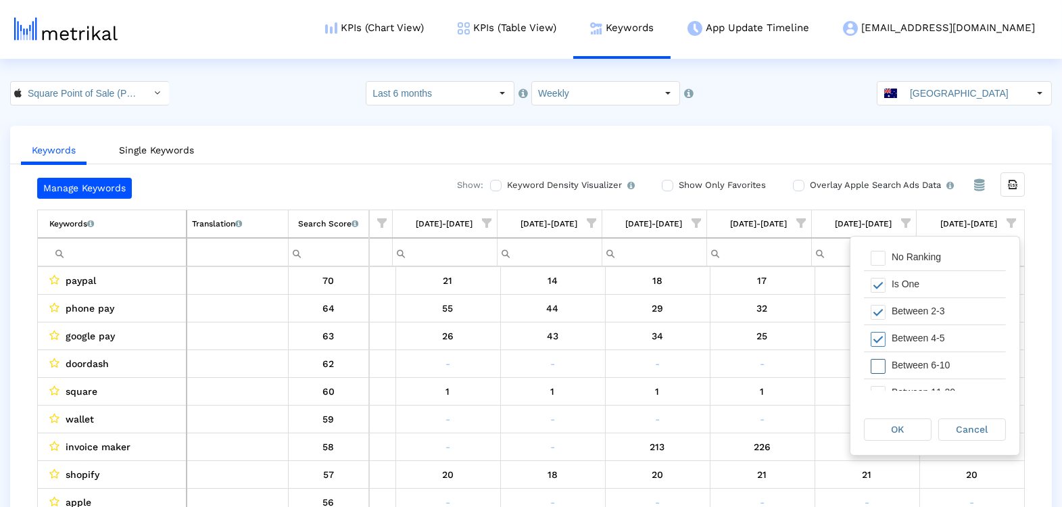
click at [906, 368] on div "Between 6-10" at bounding box center [945, 365] width 121 height 26
drag, startPoint x: 893, startPoint y: 425, endPoint x: 830, endPoint y: 416, distance: 63.5
click at [889, 425] on div "OK" at bounding box center [898, 429] width 66 height 21
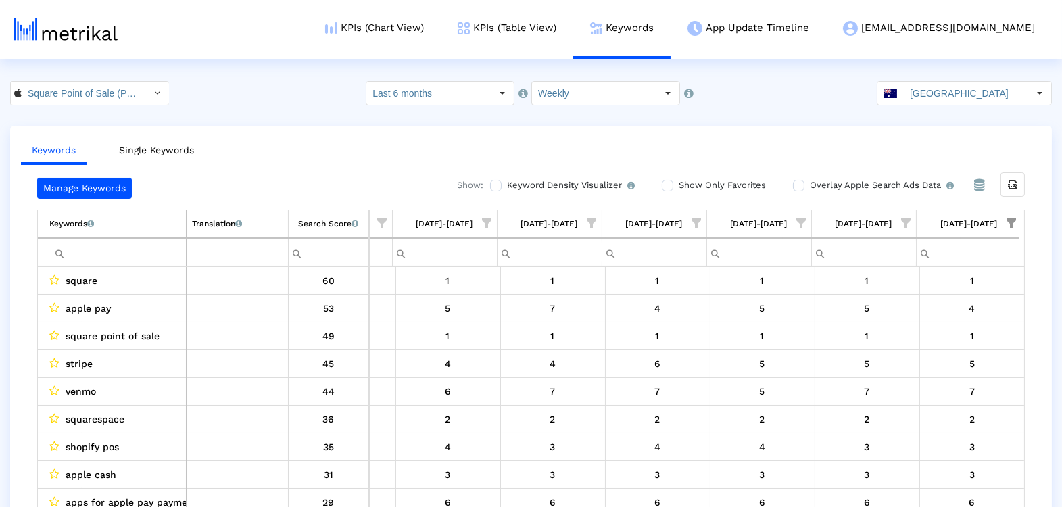
click at [115, 256] on input "Filter cell" at bounding box center [117, 252] width 137 height 22
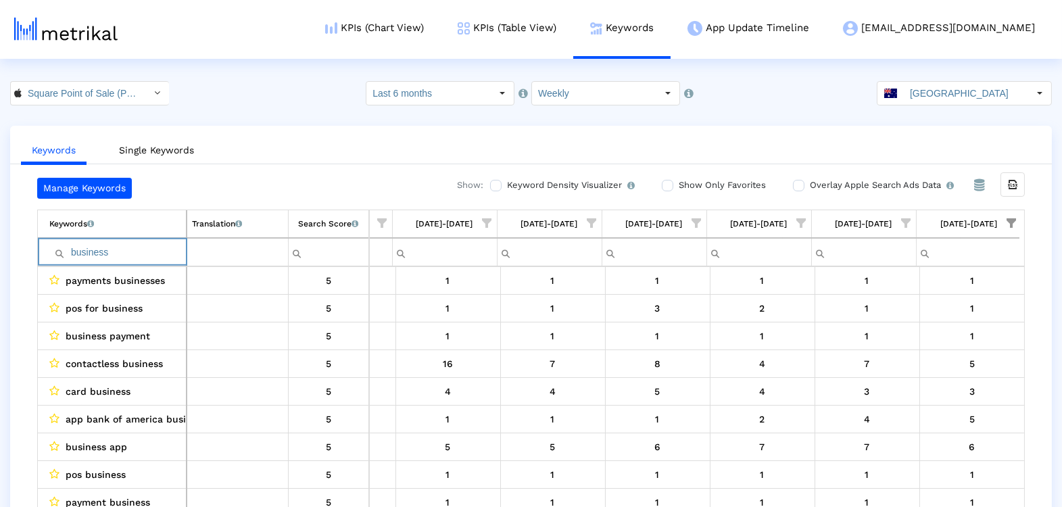
click at [107, 253] on input "business" at bounding box center [117, 252] width 137 height 22
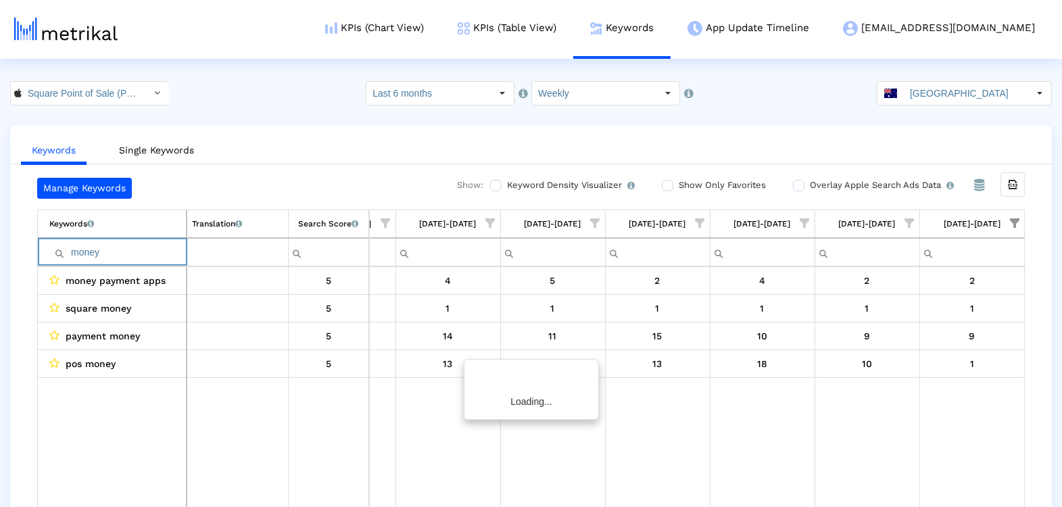
scroll to position [0, 497]
click at [93, 246] on input "money" at bounding box center [117, 252] width 137 height 22
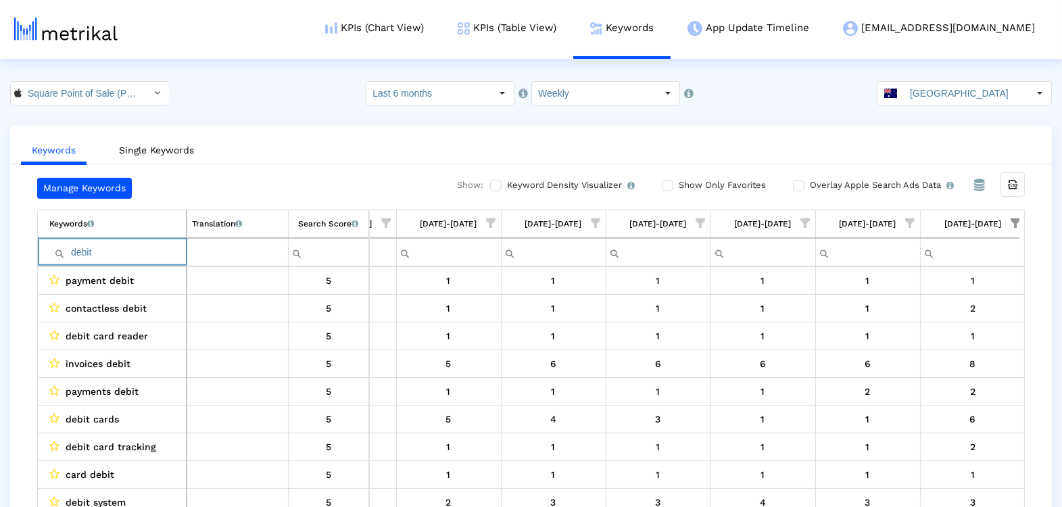
click at [93, 249] on input "debit" at bounding box center [117, 252] width 137 height 22
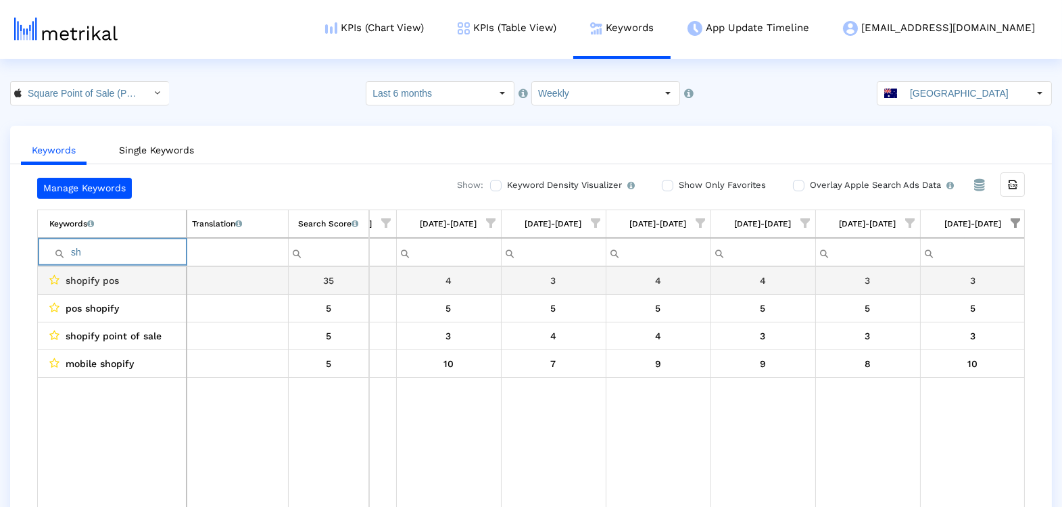
type input "s"
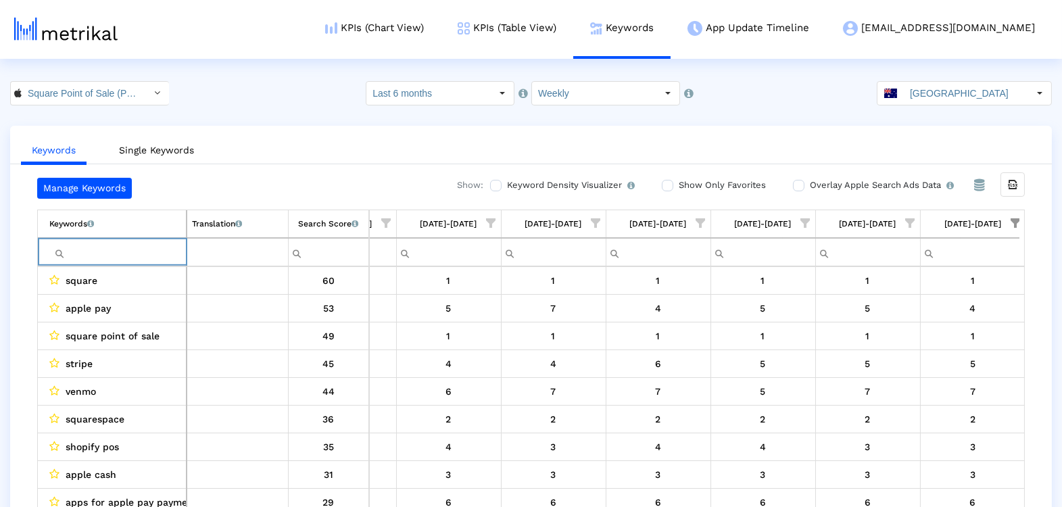
click at [1011, 222] on span "Show filter options for column '09/07/25-09/13/25'" at bounding box center [1015, 222] width 9 height 9
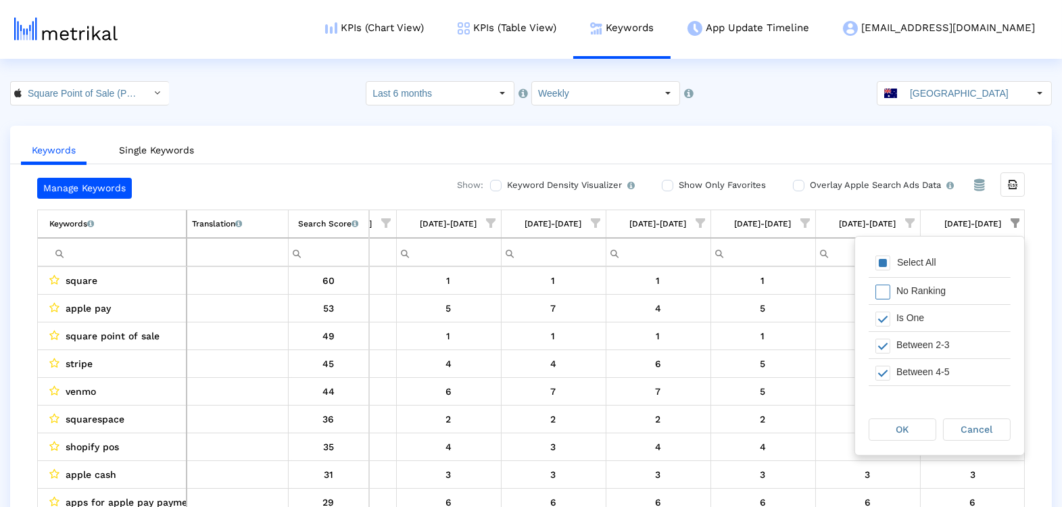
click at [744, 176] on div "Keywords Single Keywords Manage Keywords Show: Keyword Density Visualizer Turn …" at bounding box center [531, 330] width 1042 height 408
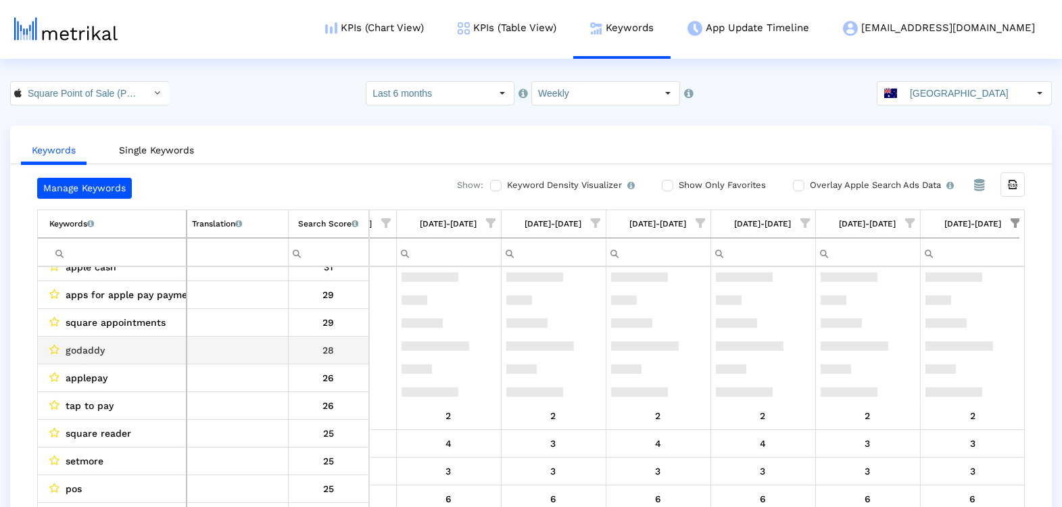
scroll to position [0, 0]
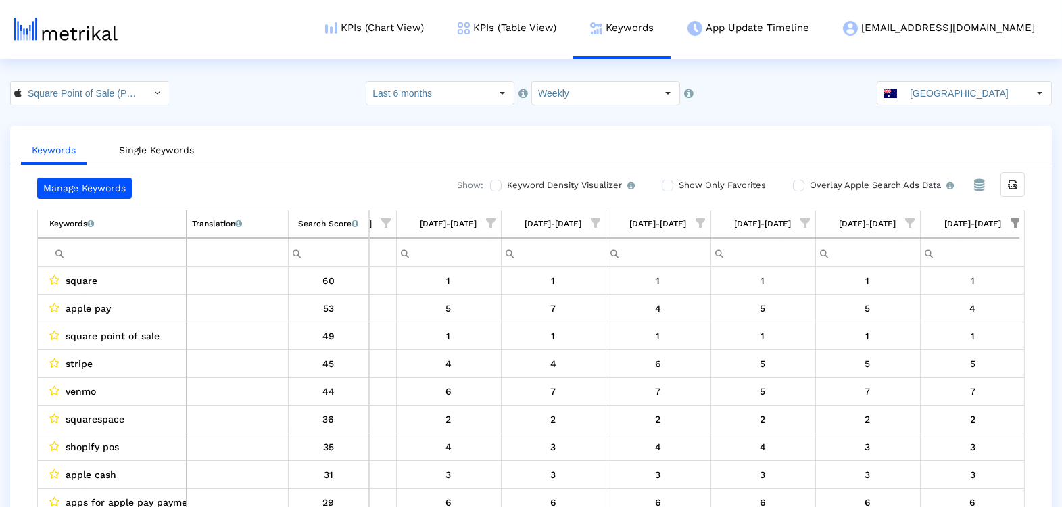
click at [1021, 216] on div "Keywords List of keywords that are currently being tracked in Mobile Action. Tr…" at bounding box center [531, 238] width 988 height 57
click at [82, 98] on input "Square Point of Sale (POS) < 335393788 >" at bounding box center [83, 93] width 122 height 23
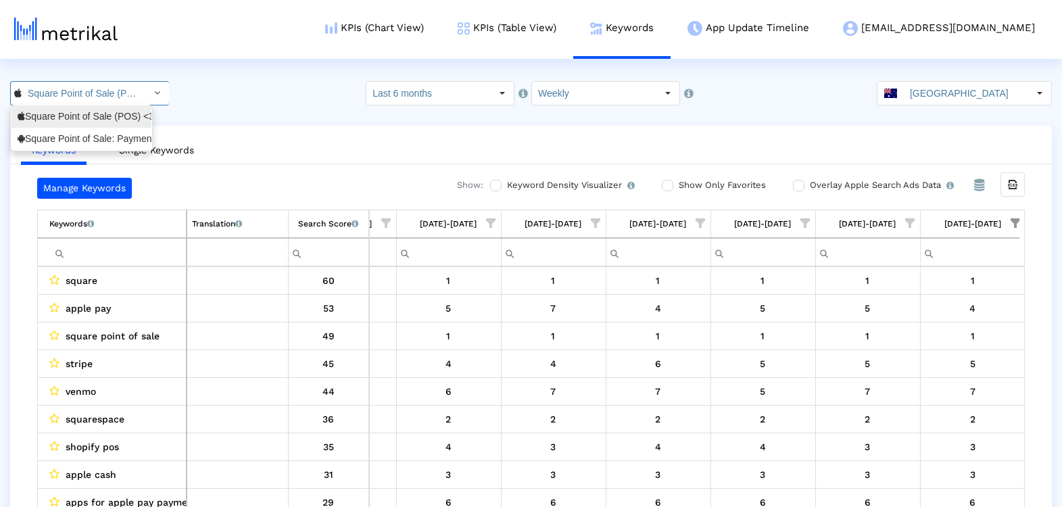
click at [63, 138] on div "Square Point of Sale: Payment <com.squareup>" at bounding box center [82, 138] width 128 height 13
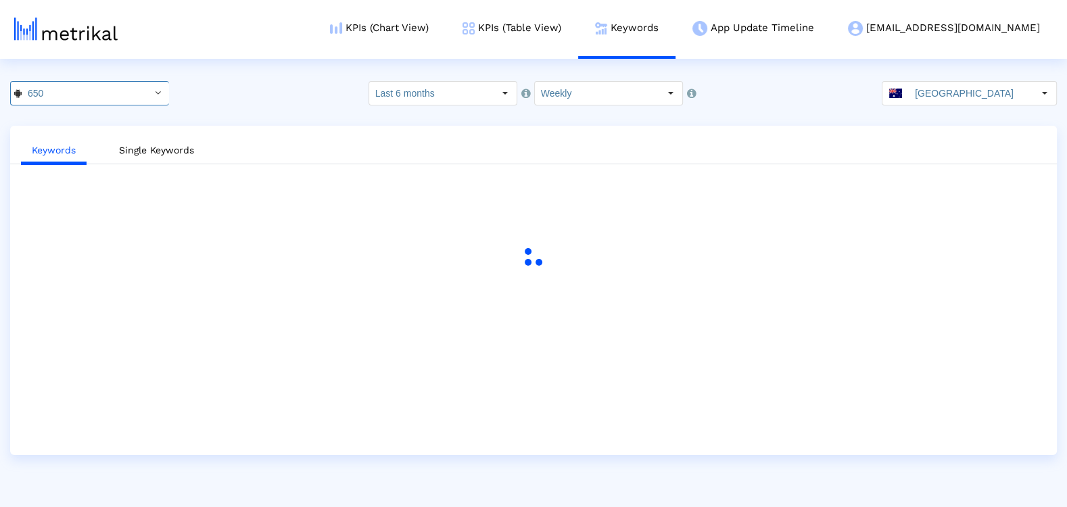
click at [966, 108] on crea-index "650 Pull down to refresh... Release to refresh... Refreshing... Square Point of…" at bounding box center [533, 268] width 1067 height 374
drag, startPoint x: 968, startPoint y: 97, endPoint x: 965, endPoint y: 103, distance: 7.0
click at [968, 97] on input "Australia" at bounding box center [971, 93] width 124 height 23
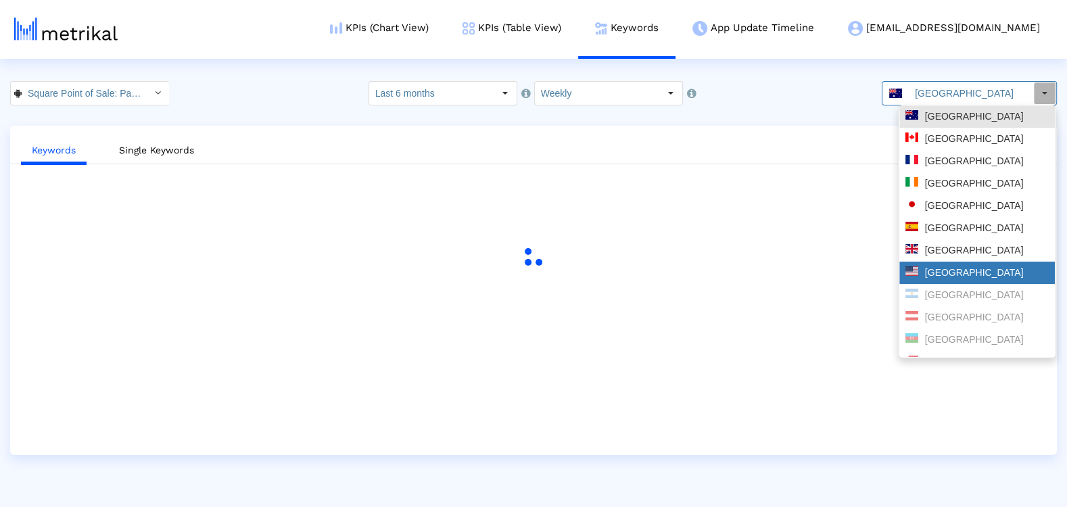
click at [948, 264] on div "[GEOGRAPHIC_DATA]" at bounding box center [976, 273] width 155 height 22
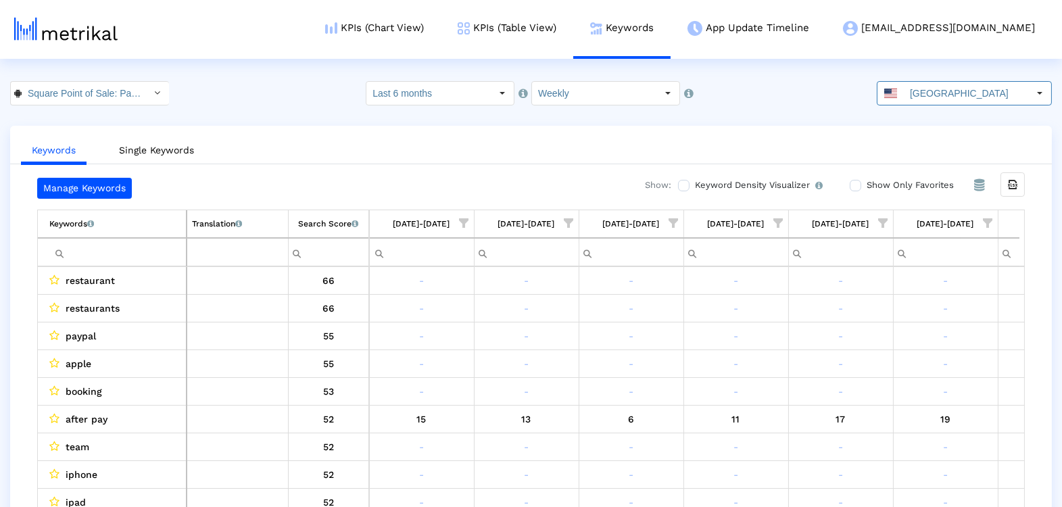
scroll to position [0, 501]
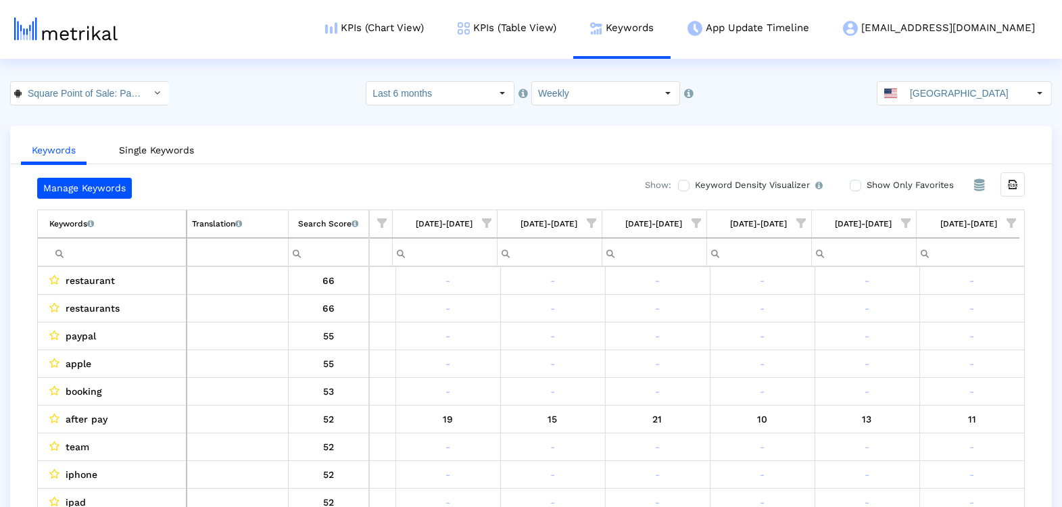
click at [1009, 219] on span "Show filter options for column '09/07/25-09/13/25'" at bounding box center [1011, 222] width 9 height 9
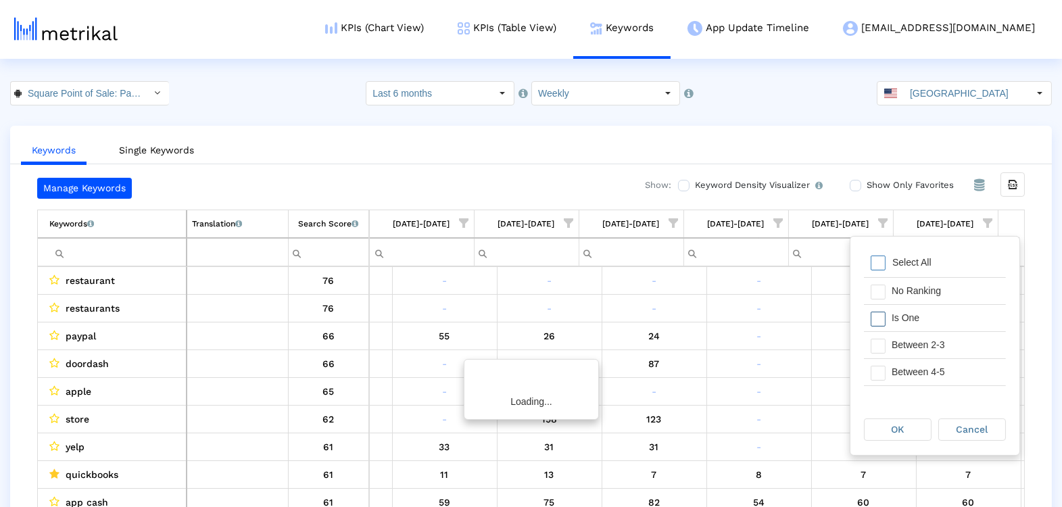
scroll to position [0, 1968]
click at [900, 322] on div "Is One" at bounding box center [945, 318] width 121 height 26
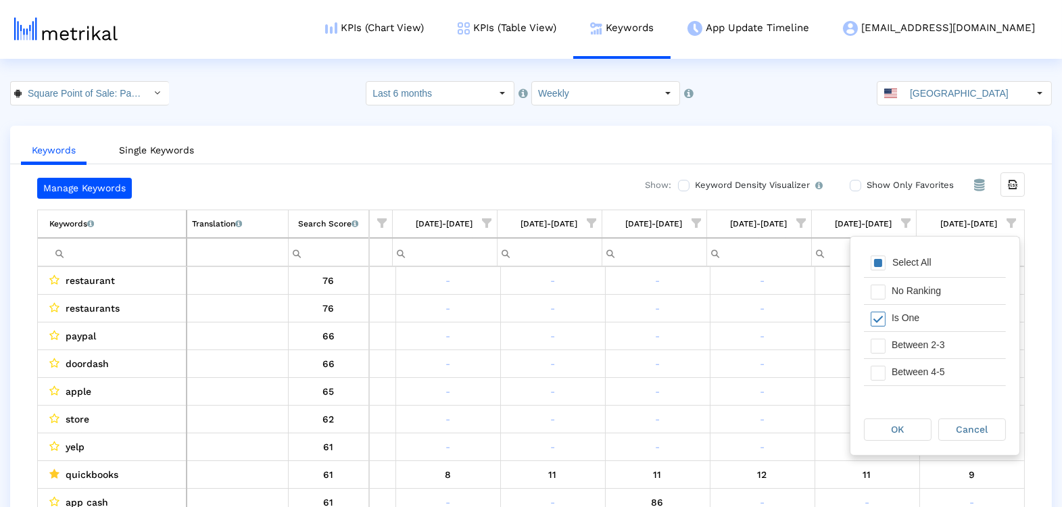
click at [900, 352] on div "Between 2-3" at bounding box center [945, 345] width 121 height 26
click at [899, 368] on div "Between 4-5" at bounding box center [945, 372] width 121 height 26
drag, startPoint x: 892, startPoint y: 384, endPoint x: 893, endPoint y: 401, distance: 16.9
click at [892, 384] on div "Between 6-10" at bounding box center [945, 396] width 121 height 26
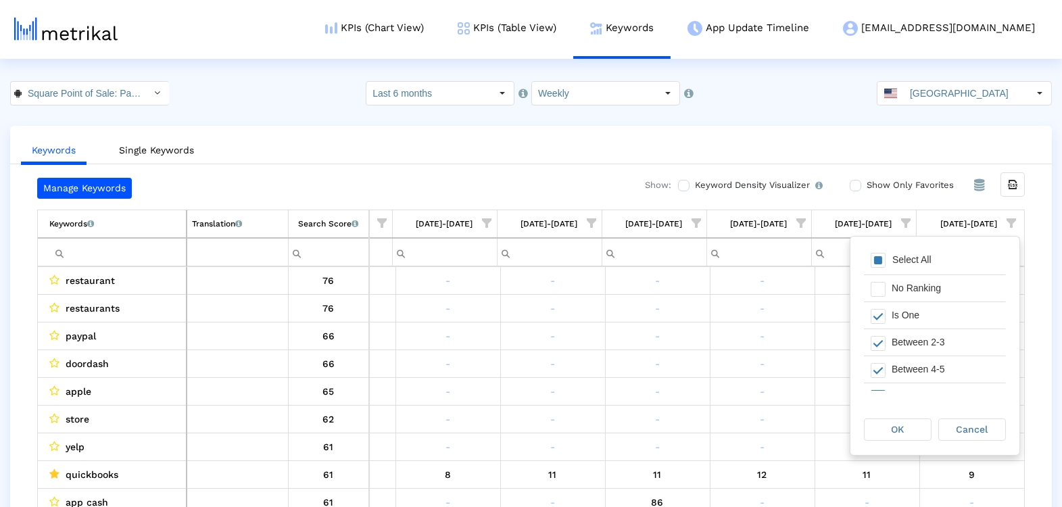
click at [878, 386] on div "Filter options" at bounding box center [874, 396] width 21 height 26
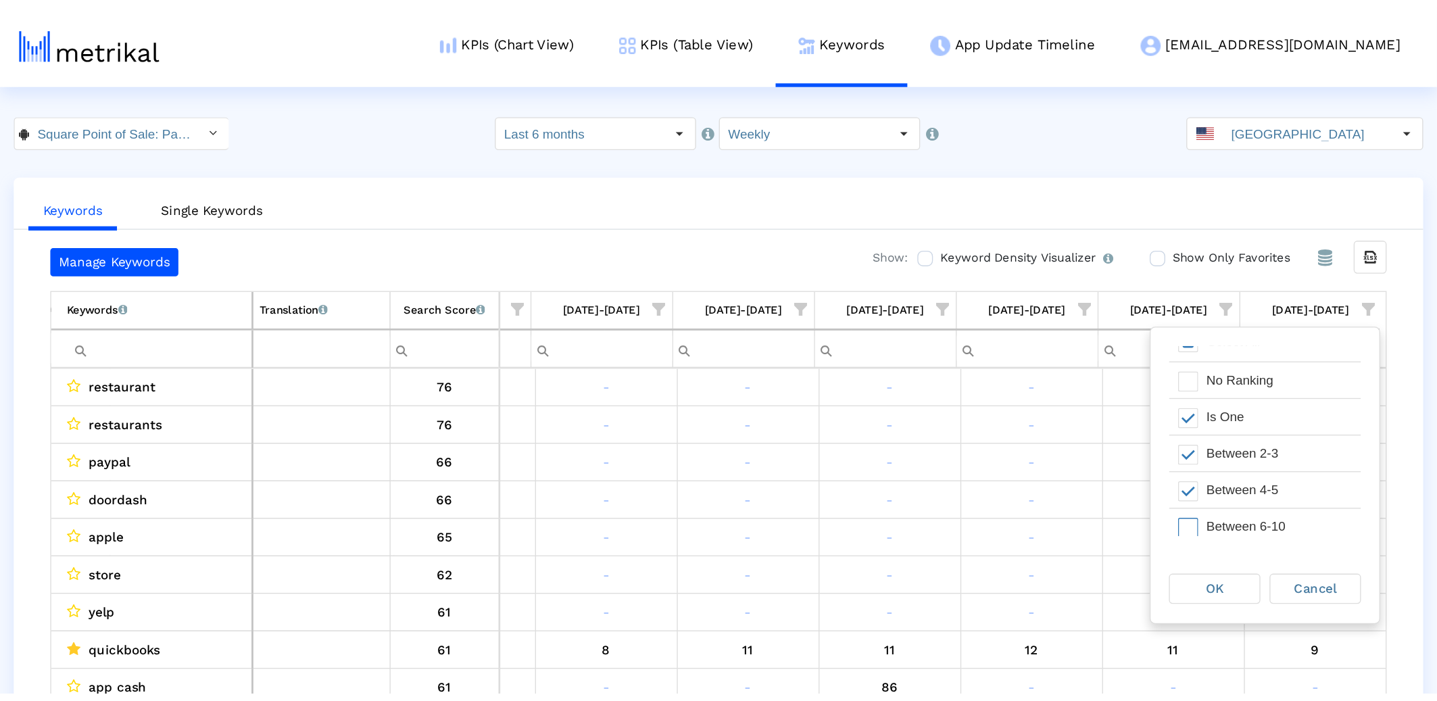
scroll to position [31, 0]
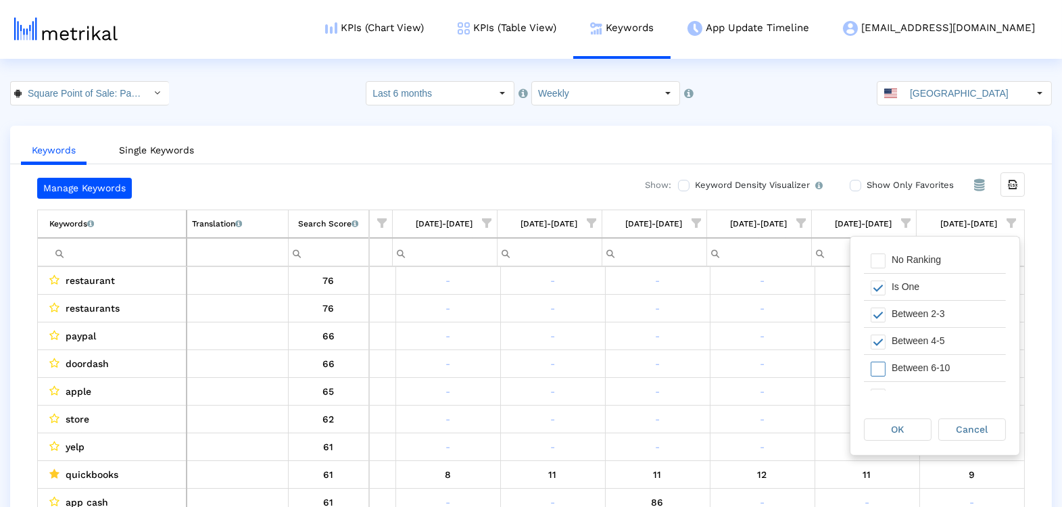
click at [882, 370] on span "Filter options" at bounding box center [878, 369] width 15 height 15
click at [889, 425] on div "OK" at bounding box center [898, 429] width 66 height 21
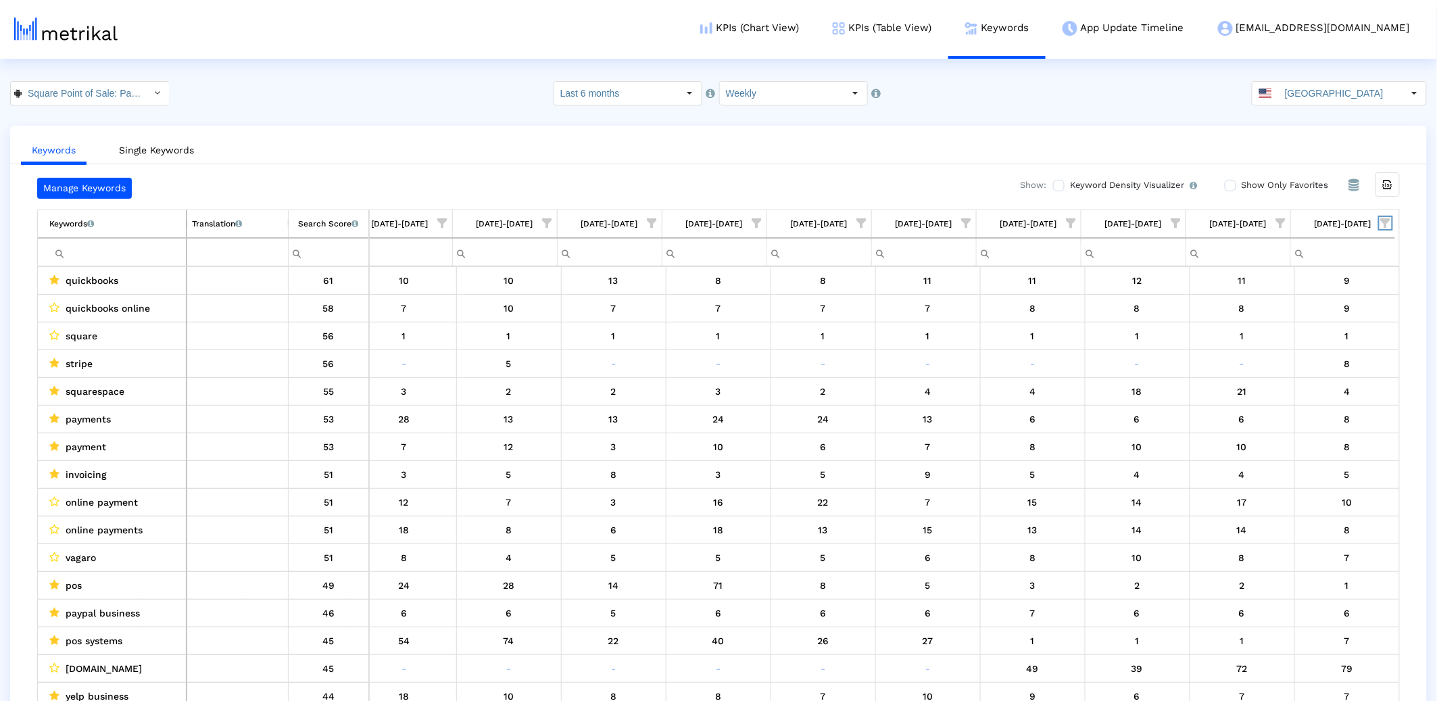
scroll to position [0, 1593]
click at [1066, 66] on html "KPIs (Chart View) KPIs (Table View) Keywords App Update Timeline willem@squareu…" at bounding box center [718, 364] width 1437 height 728
click at [1066, 94] on input "[GEOGRAPHIC_DATA]" at bounding box center [1341, 93] width 124 height 23
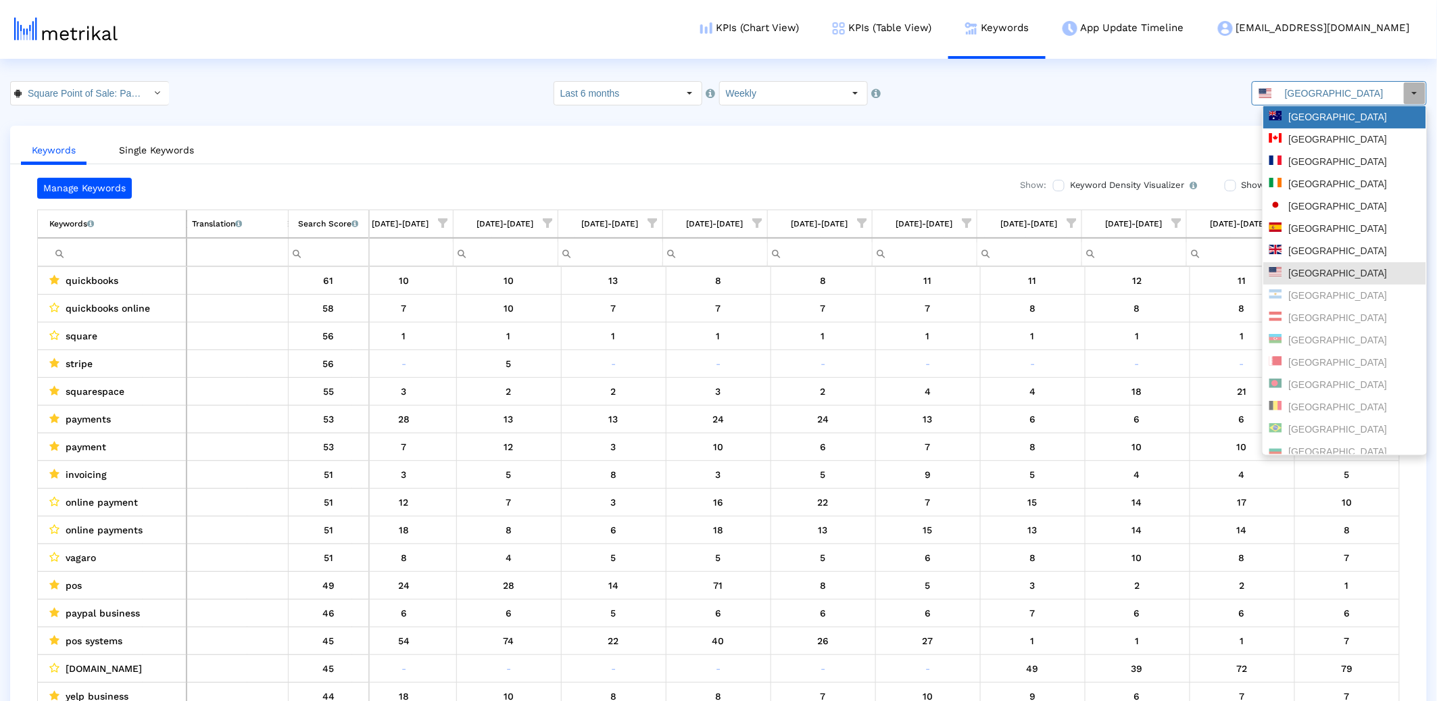
click at [1066, 111] on div "Australia" at bounding box center [1345, 117] width 151 height 13
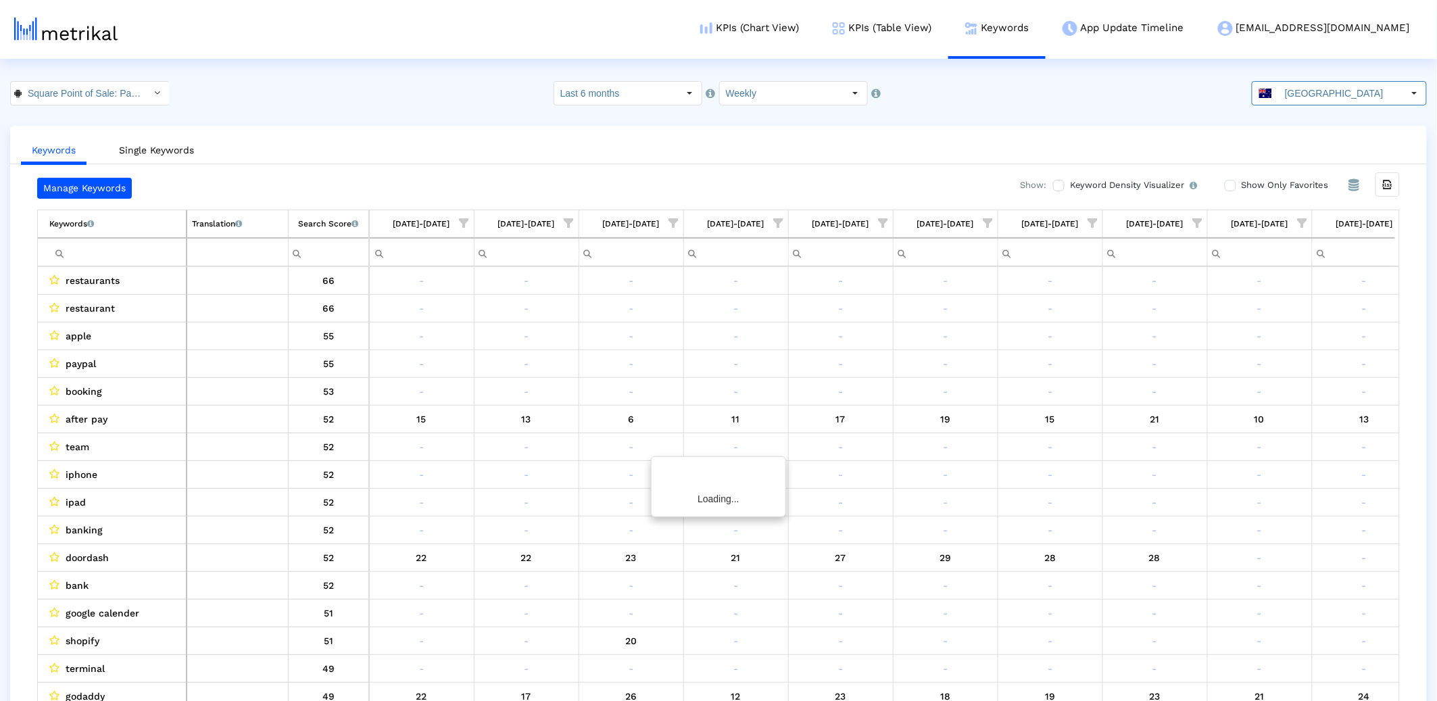
scroll to position [0, 126]
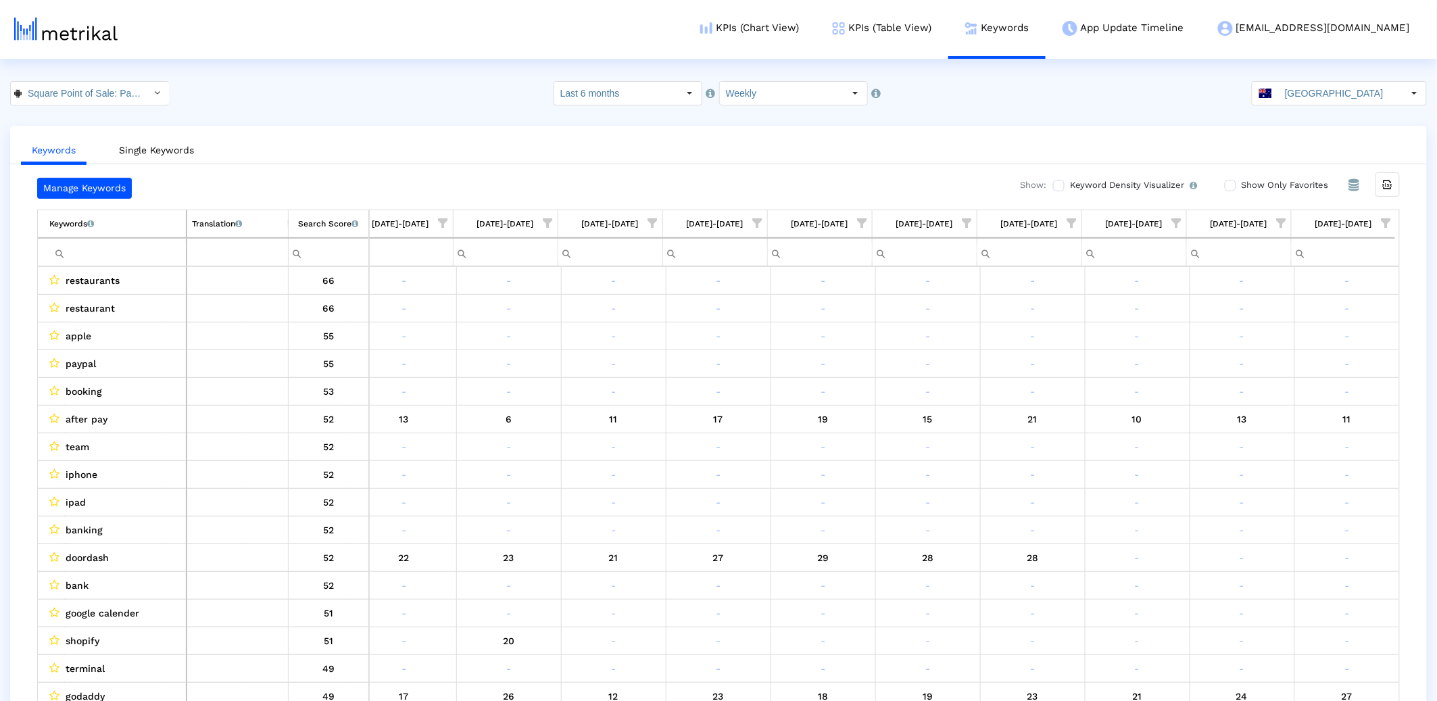
click at [1066, 224] on span "Show filter options for column '09/07/25-09/13/25'" at bounding box center [1386, 222] width 9 height 9
drag, startPoint x: 1330, startPoint y: 315, endPoint x: 1328, endPoint y: 323, distance: 8.4
click at [1066, 320] on div "Is One" at bounding box center [1320, 320] width 121 height 26
click at [1066, 341] on div "Between 2-3" at bounding box center [1320, 347] width 121 height 26
click at [1066, 366] on div "Between 4-5" at bounding box center [1320, 374] width 121 height 26
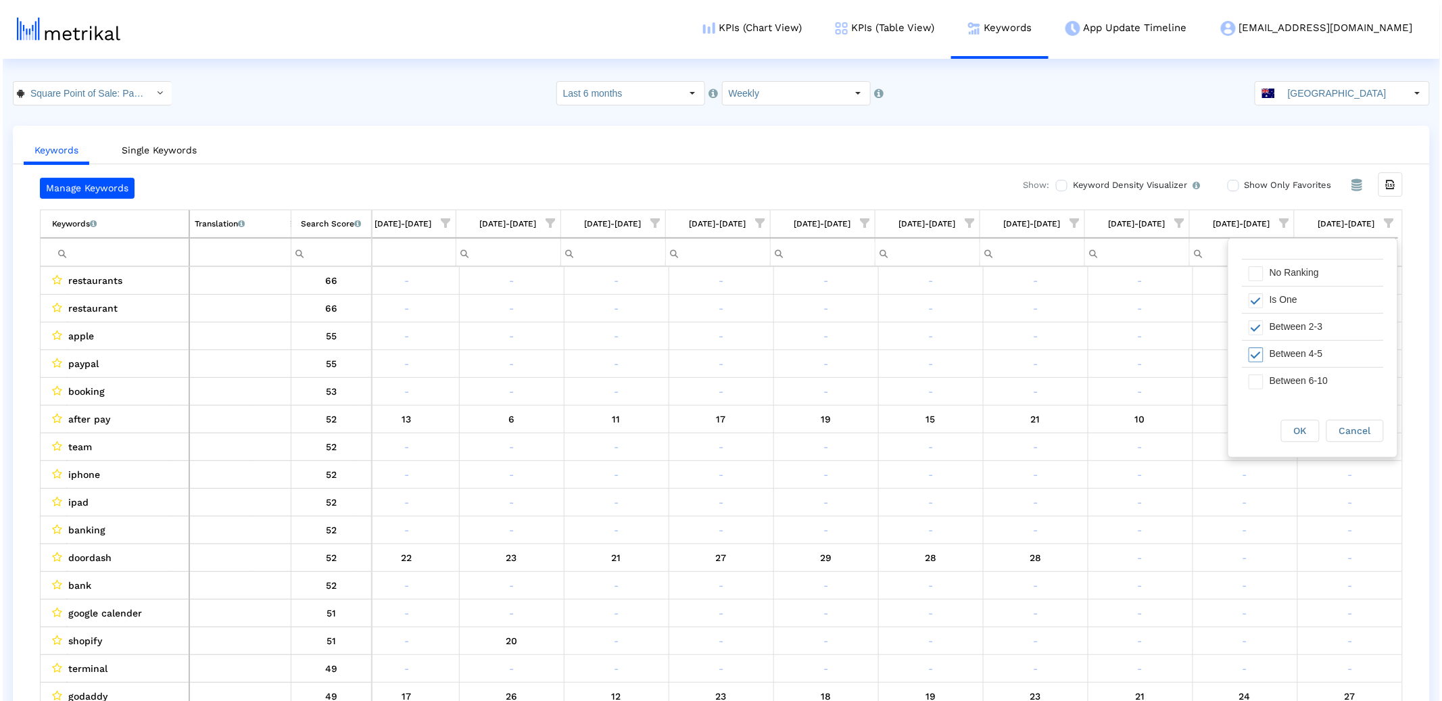
scroll to position [22, 0]
drag, startPoint x: 1282, startPoint y: 371, endPoint x: 1293, endPoint y: 402, distance: 32.9
click at [1066, 372] on div "Between 6-10" at bounding box center [1320, 379] width 121 height 26
click at [1066, 430] on span "OK" at bounding box center [1297, 430] width 13 height 11
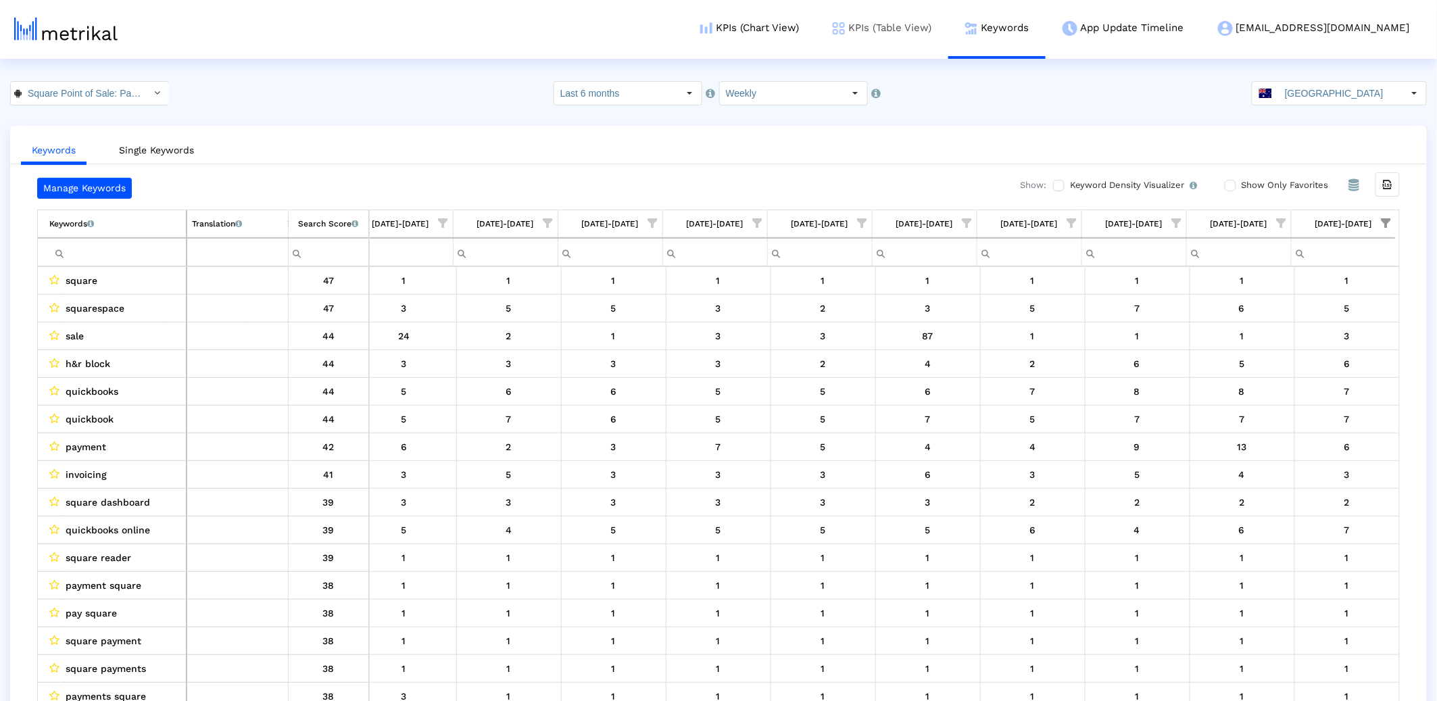
click at [944, 24] on link "KPIs (Table View)" at bounding box center [882, 28] width 132 height 56
click at [1066, 86] on input "Australia" at bounding box center [1341, 93] width 124 height 23
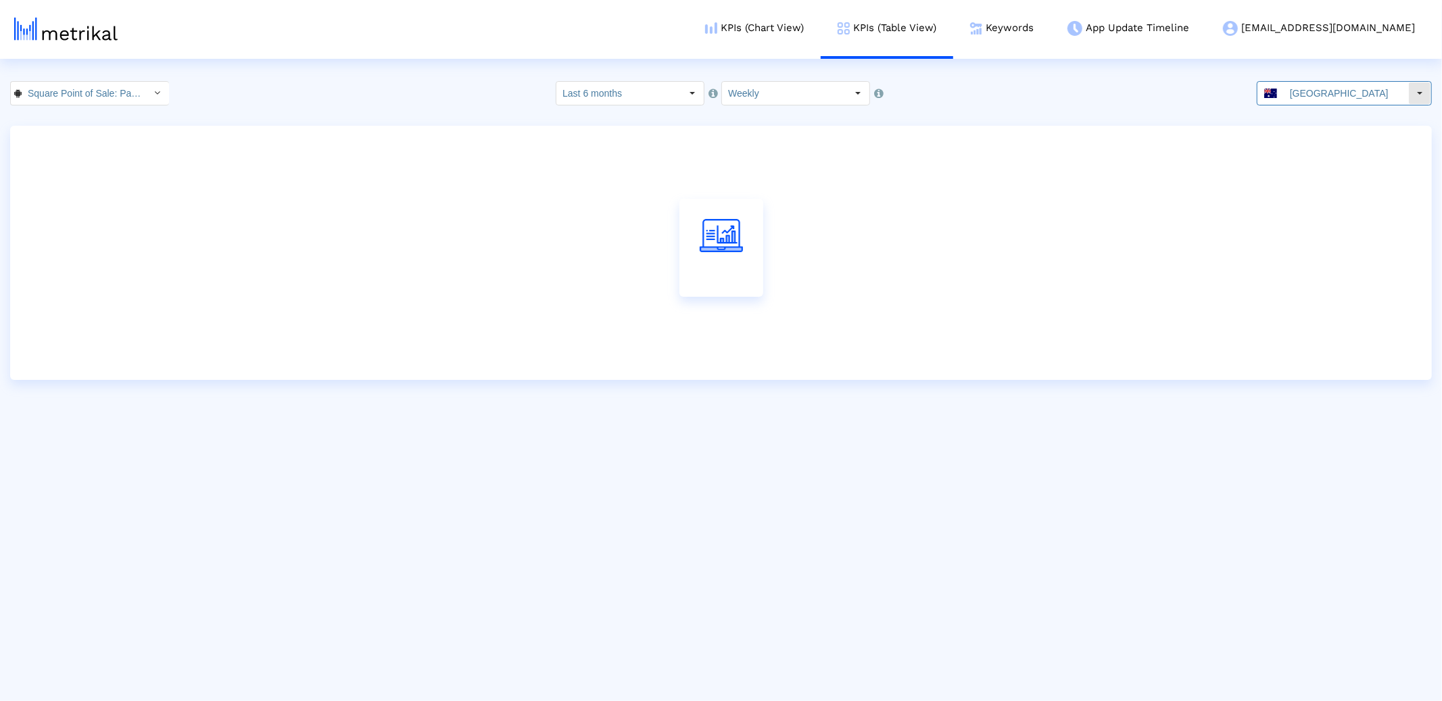
click at [1066, 105] on dx-select-box "Australia" at bounding box center [1344, 93] width 175 height 24
drag, startPoint x: 1336, startPoint y: 82, endPoint x: 1318, endPoint y: 82, distance: 18.3
click at [1066, 83] on input "Australia" at bounding box center [1346, 93] width 124 height 23
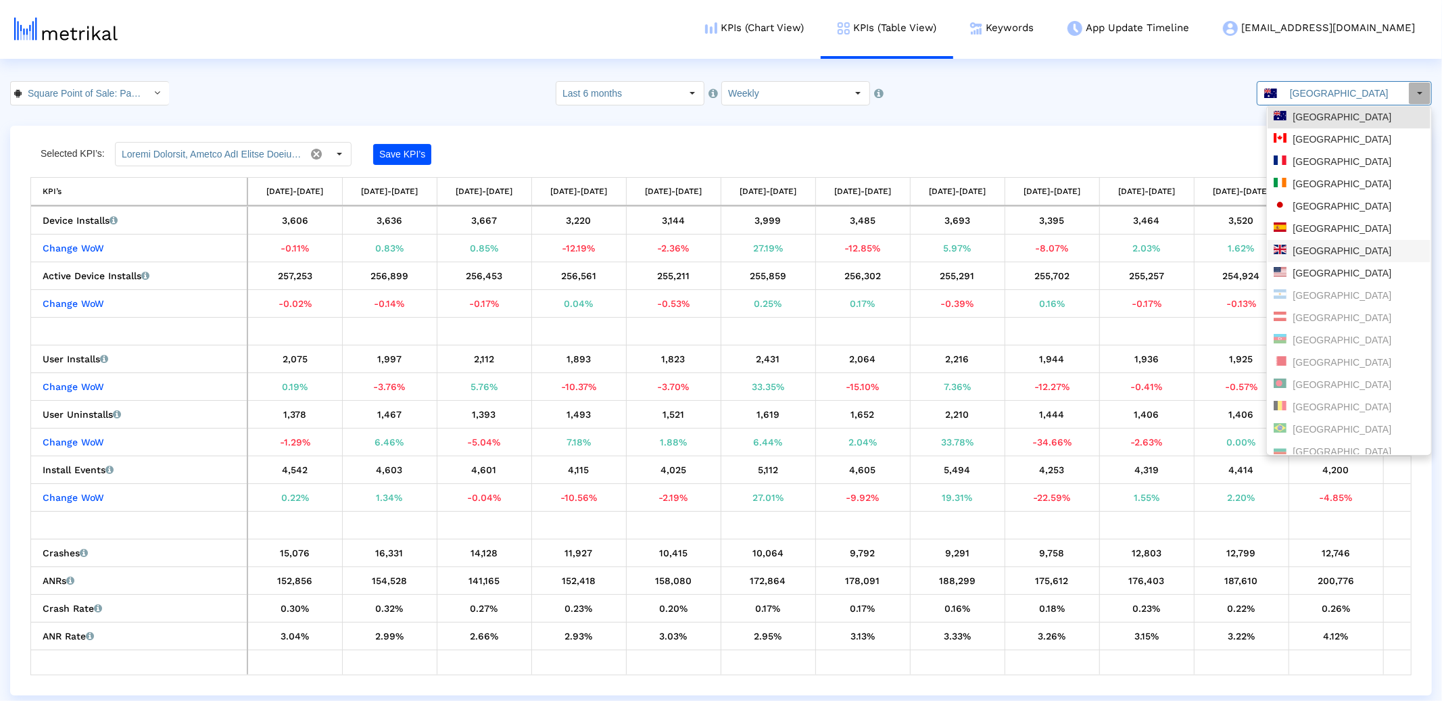
click at [1066, 248] on div "United Kingdom" at bounding box center [1349, 251] width 151 height 13
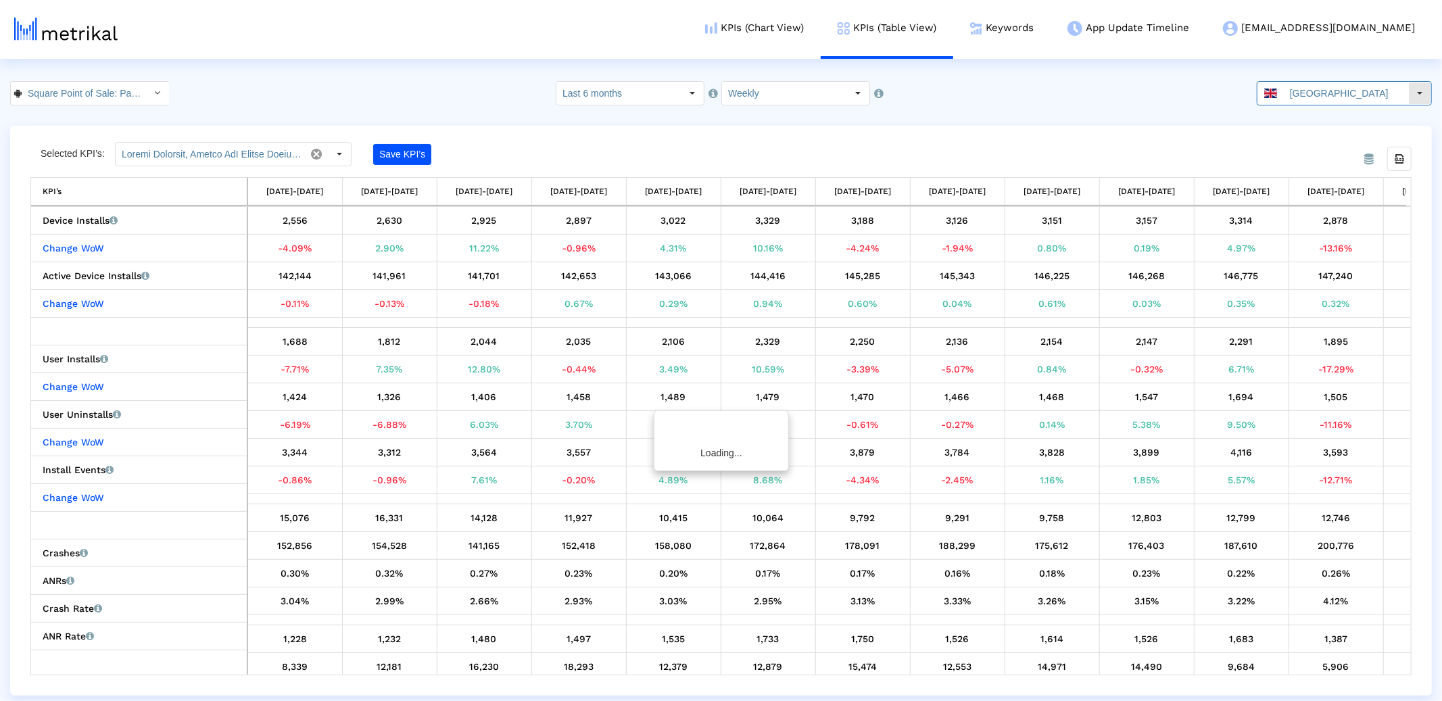
click at [1066, 99] on input "United Kingdom" at bounding box center [1346, 93] width 124 height 23
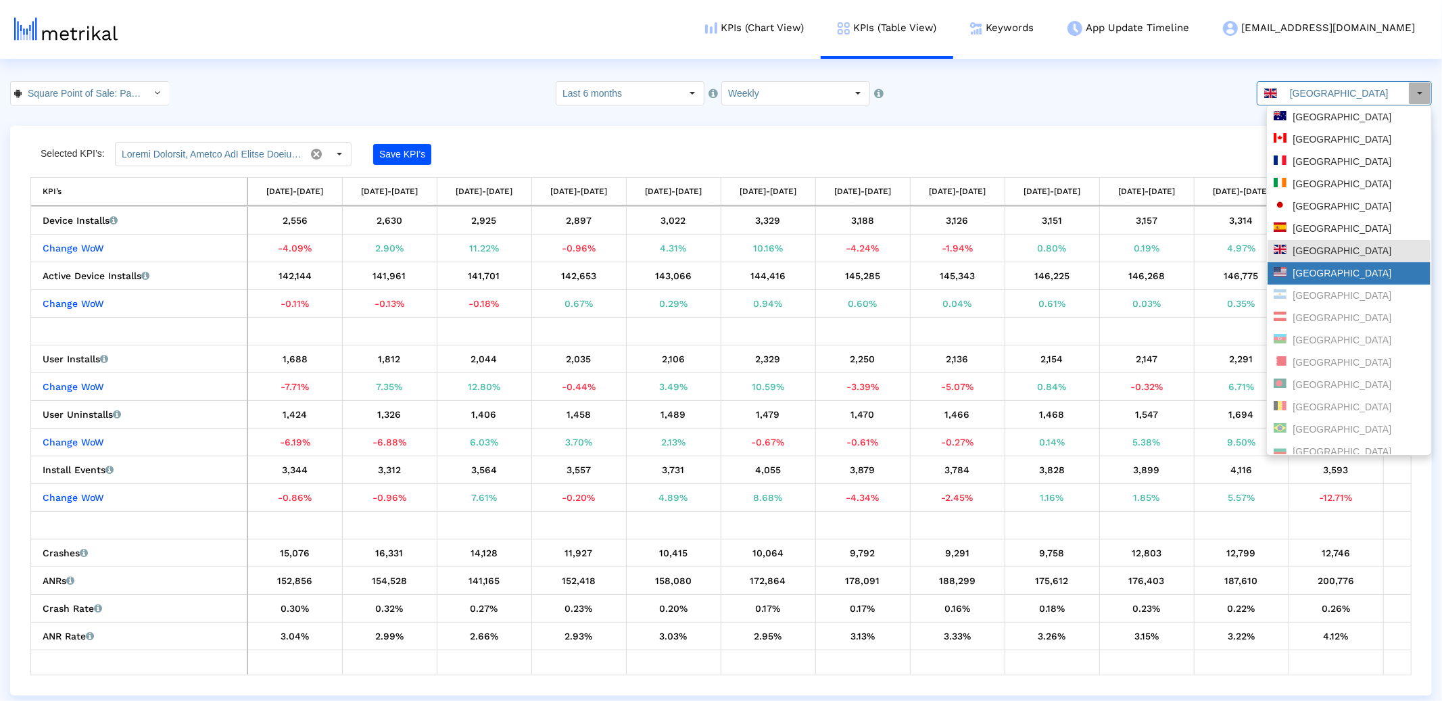
click at [1066, 272] on div "[GEOGRAPHIC_DATA]" at bounding box center [1349, 273] width 151 height 13
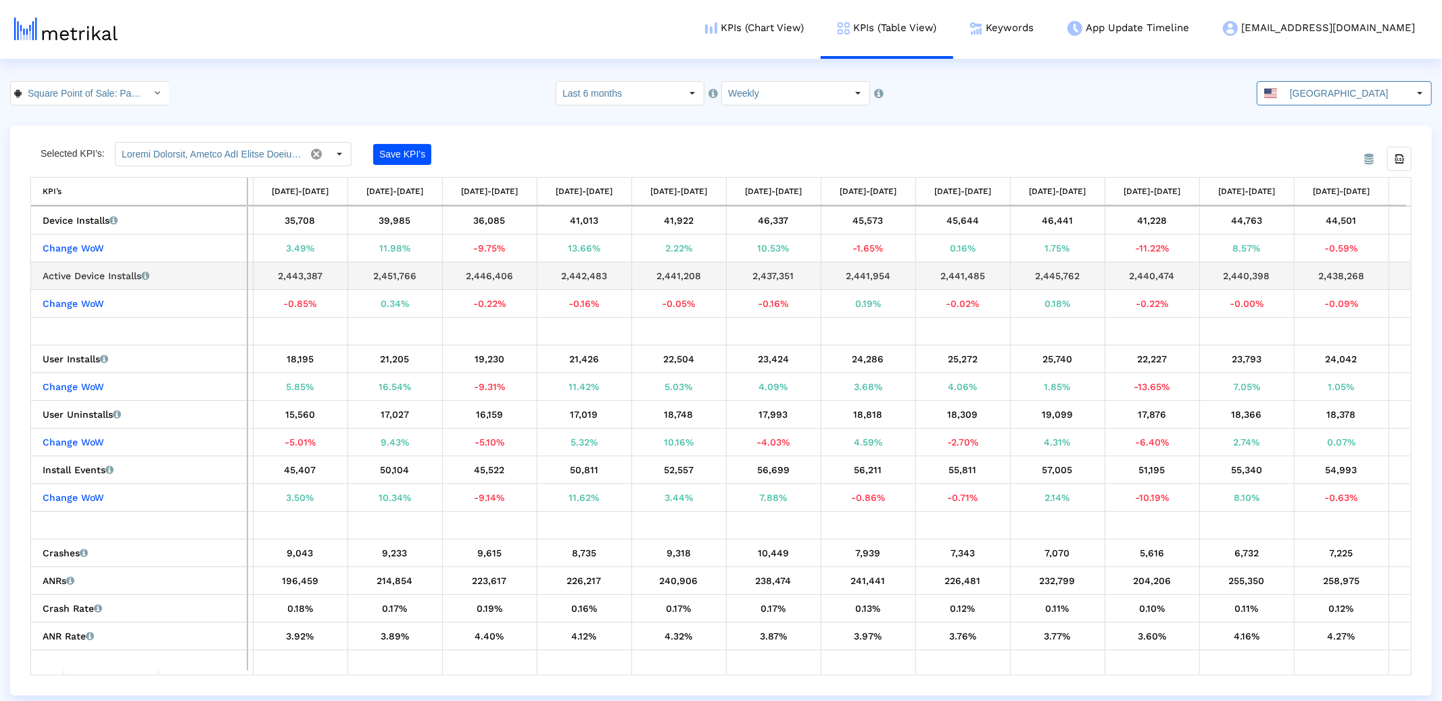
scroll to position [0, 1207]
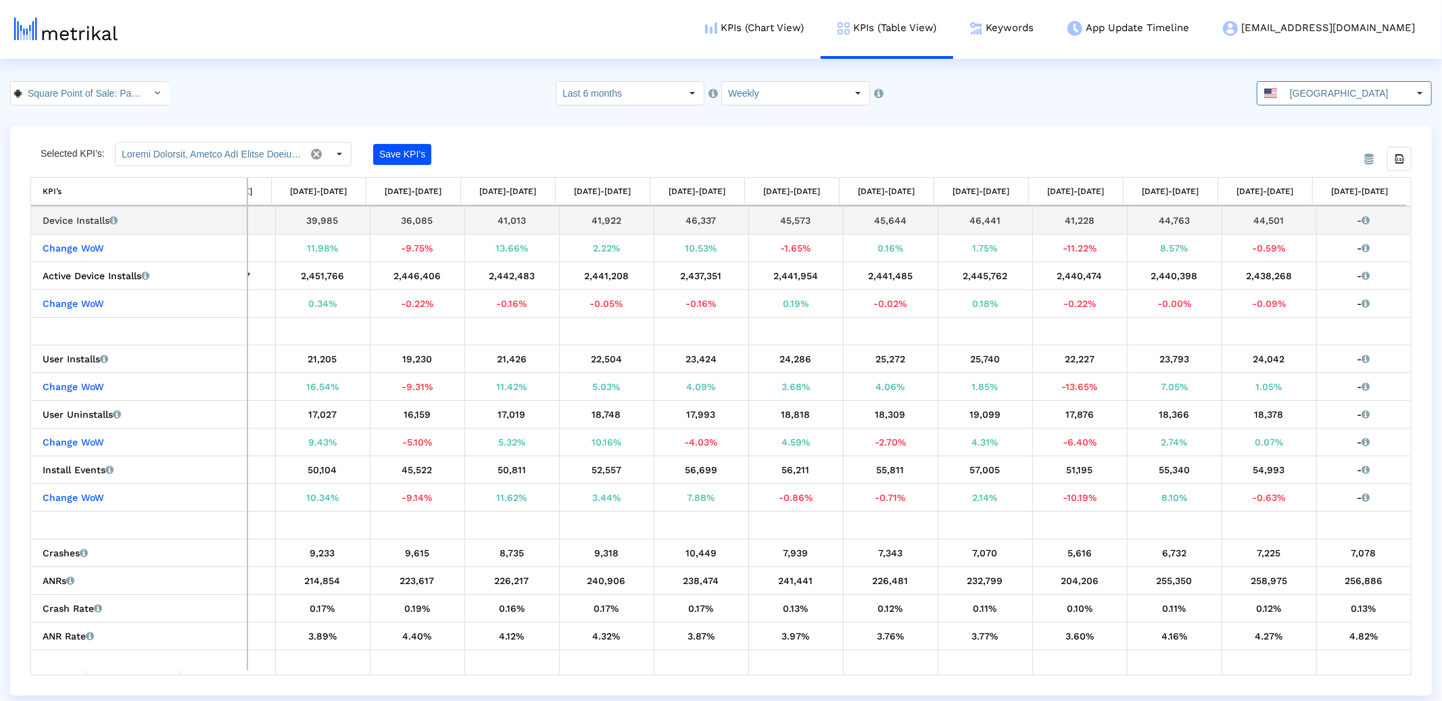
click at [1066, 221] on div "44,501" at bounding box center [1269, 221] width 84 height 18
copy div "44,501"
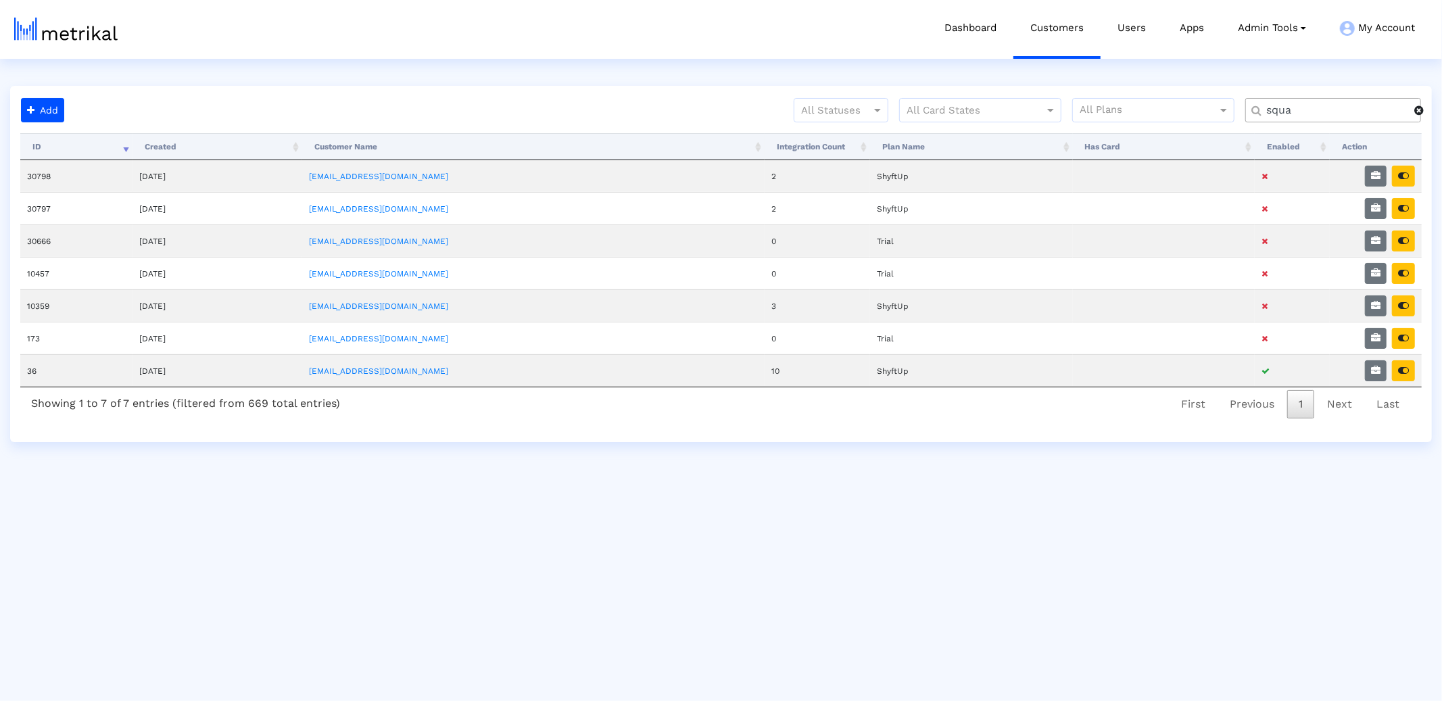
click at [1294, 109] on input "squa" at bounding box center [1336, 110] width 158 height 14
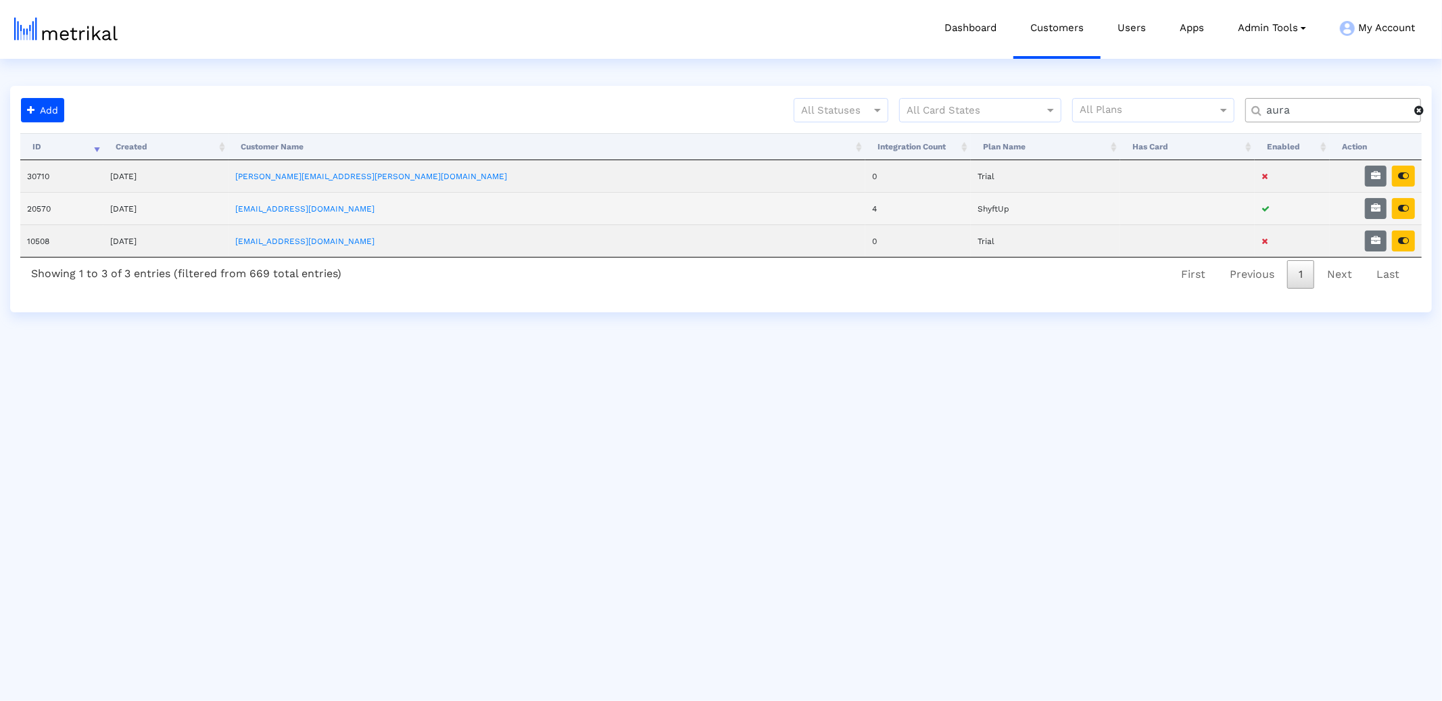
type input "aura"
drag, startPoint x: 1417, startPoint y: 215, endPoint x: 1405, endPoint y: 214, distance: 11.5
click at [1412, 215] on td at bounding box center [1376, 208] width 92 height 32
click at [1403, 208] on icon "button" at bounding box center [1403, 207] width 11 height 9
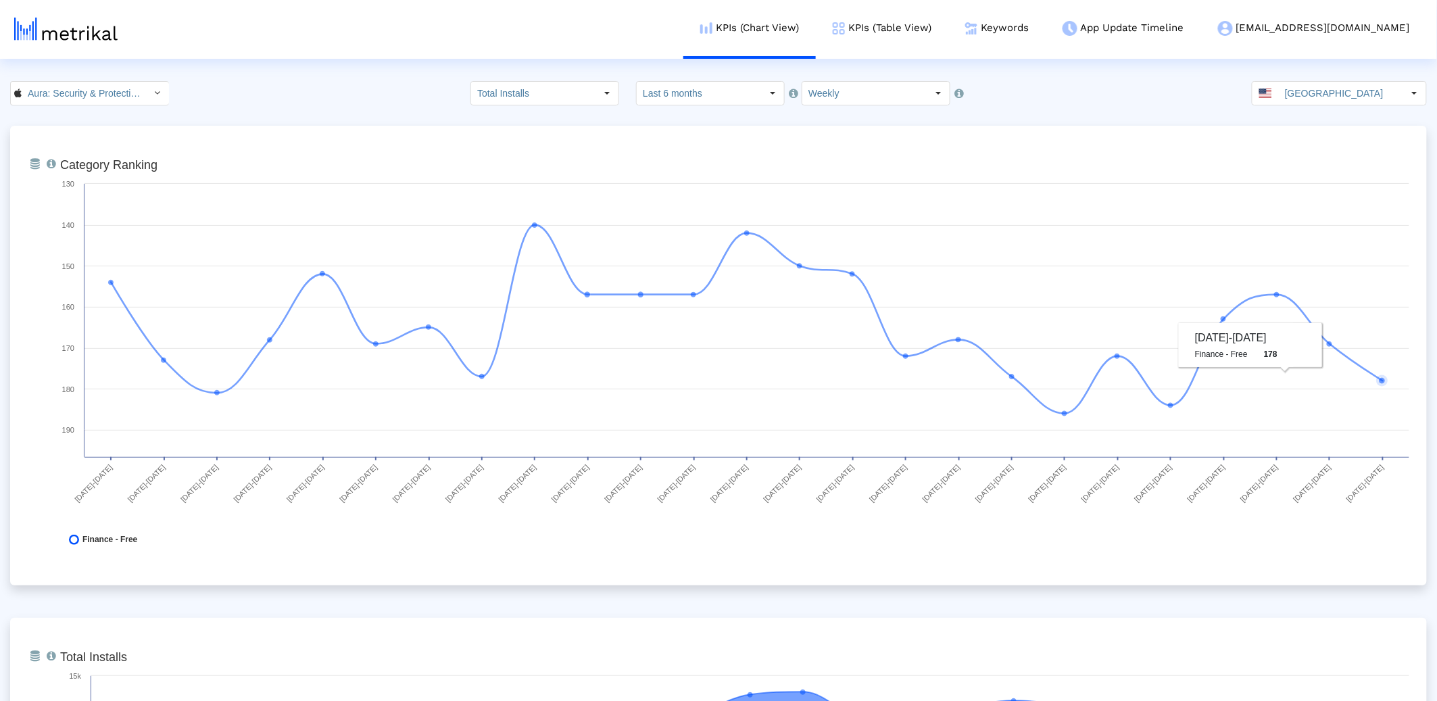
scroll to position [613, 0]
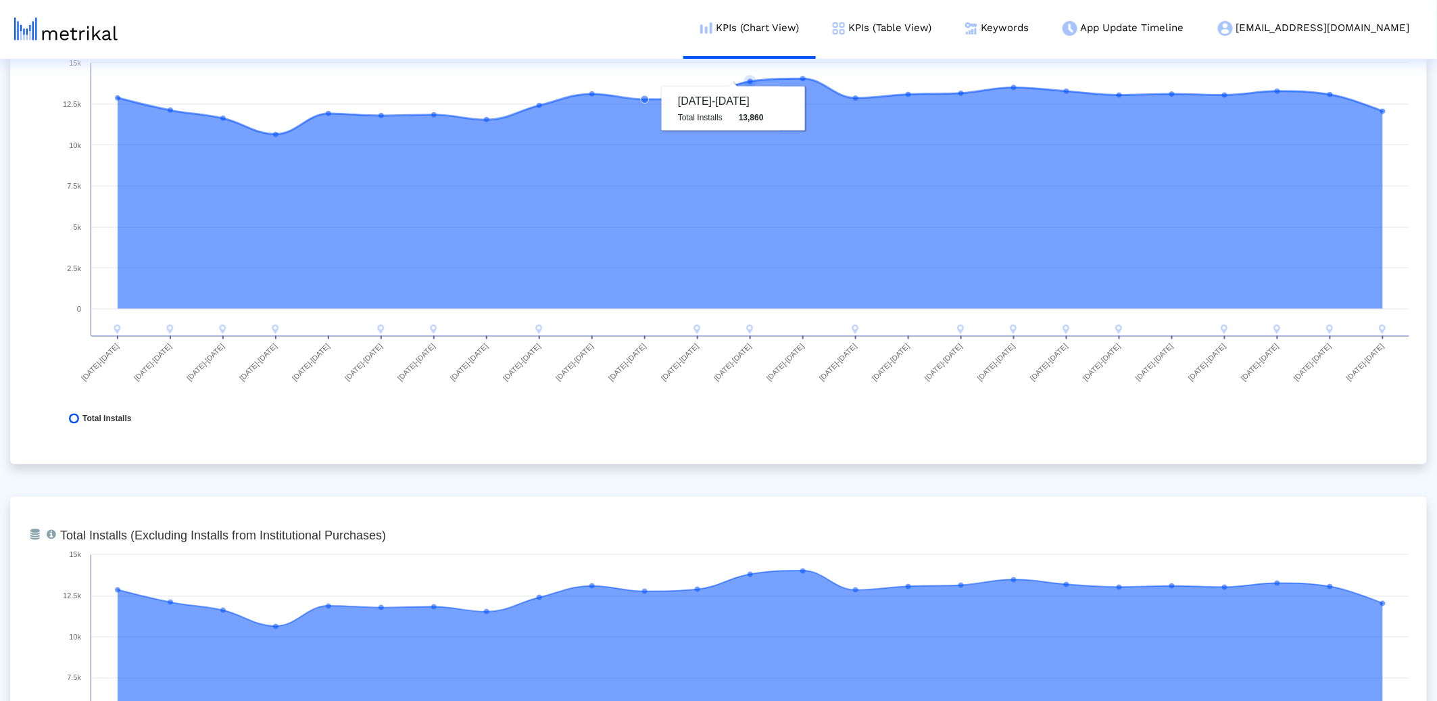
click at [1422, 277] on div "From Database Total installs that the app received from all sources, reported b…" at bounding box center [718, 235] width 1417 height 460
drag, startPoint x: 1754, startPoint y: 205, endPoint x: 1798, endPoint y: 192, distance: 45.8
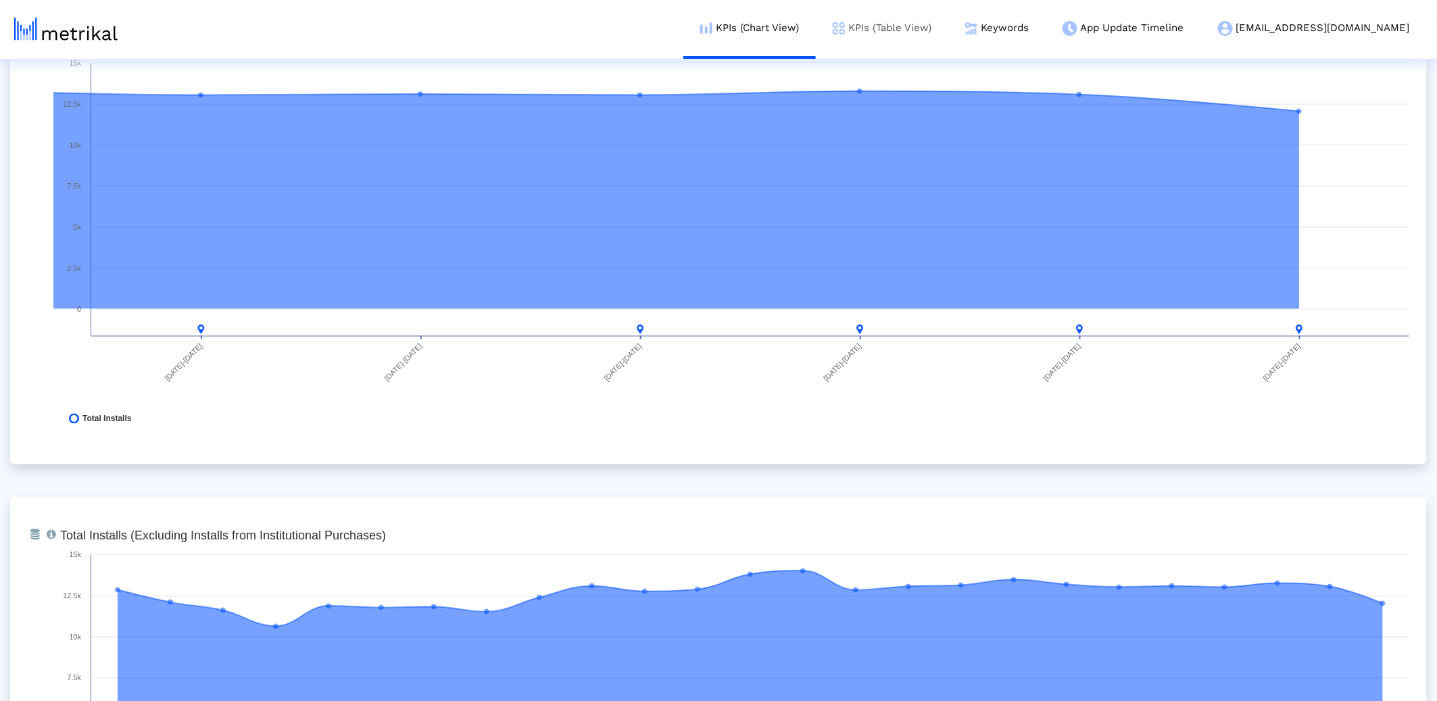
click at [948, 28] on link "KPIs (Table View)" at bounding box center [882, 28] width 132 height 56
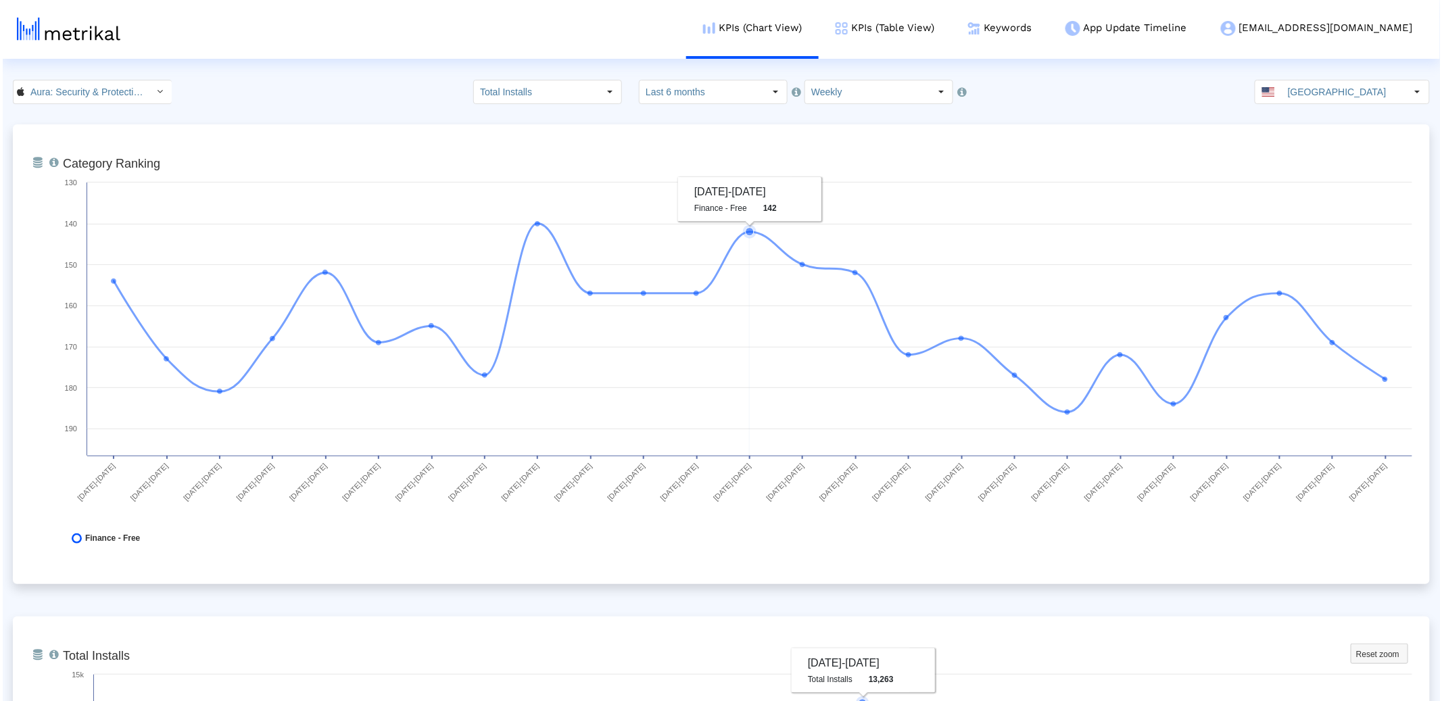
scroll to position [0, 0]
click at [948, 24] on link "KPIs (Table View)" at bounding box center [882, 28] width 132 height 56
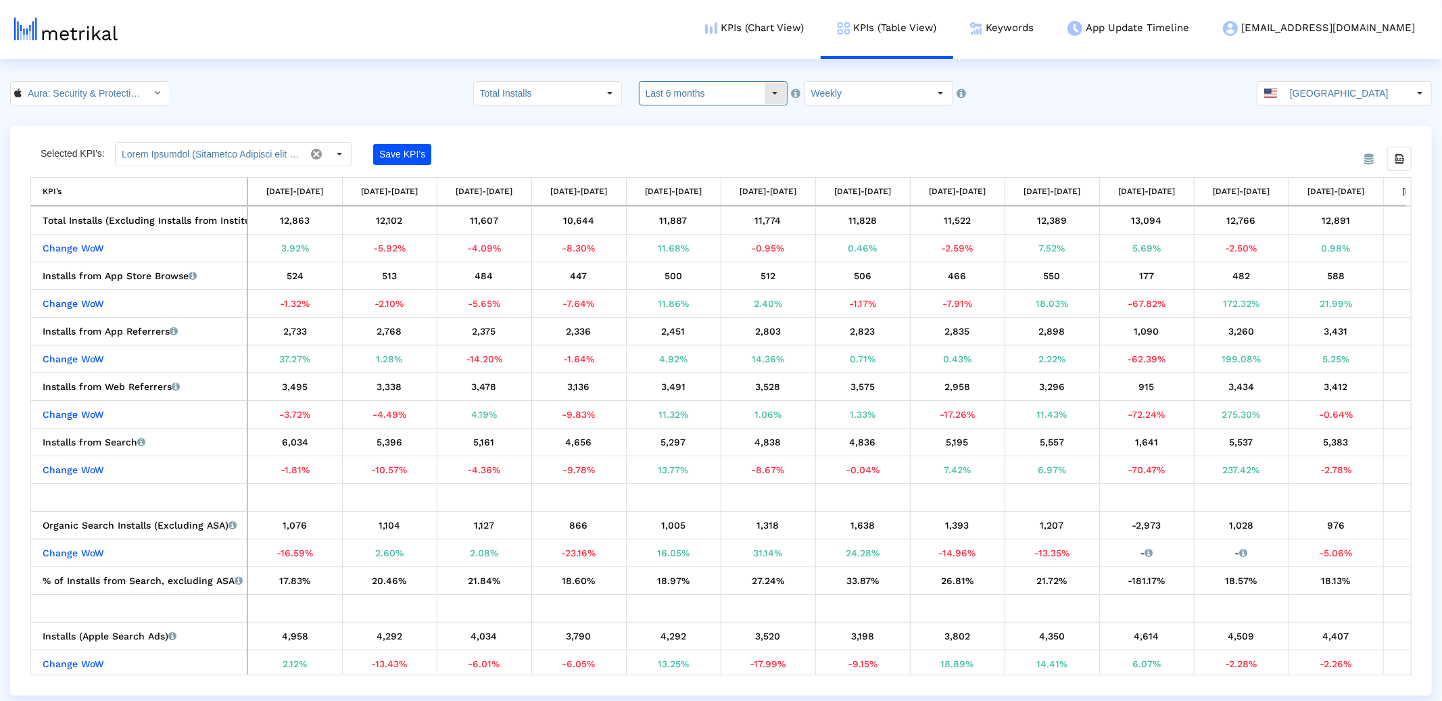
click at [717, 94] on input "Last 6 months" at bounding box center [701, 93] width 124 height 23
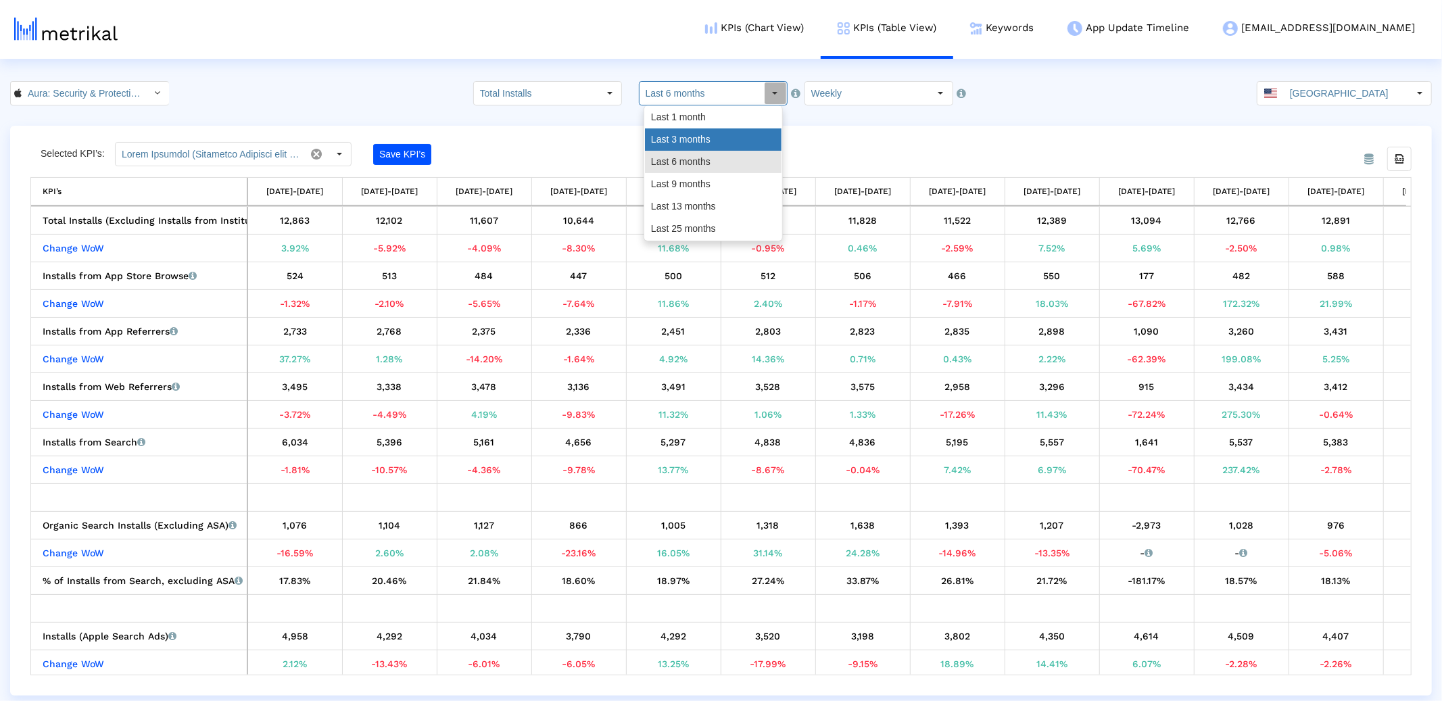
click at [712, 140] on div "Last 3 months" at bounding box center [713, 139] width 137 height 22
type input "Last 3 months"
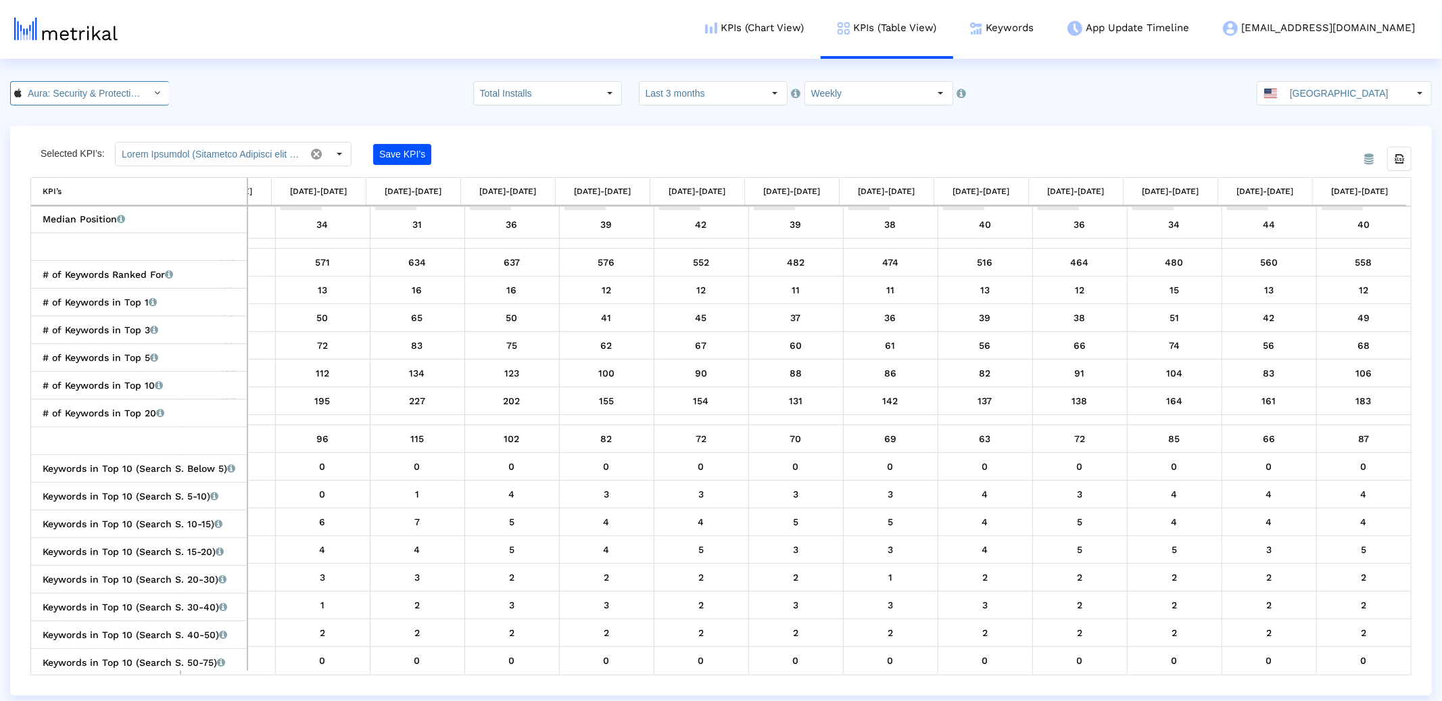
click at [47, 91] on input "Aura: Security & Protection < 1547735089 >" at bounding box center [83, 93] width 122 height 23
click at [74, 139] on div "Aura: Your Digital Security <com.aura.suite>" at bounding box center [85, 139] width 135 height 13
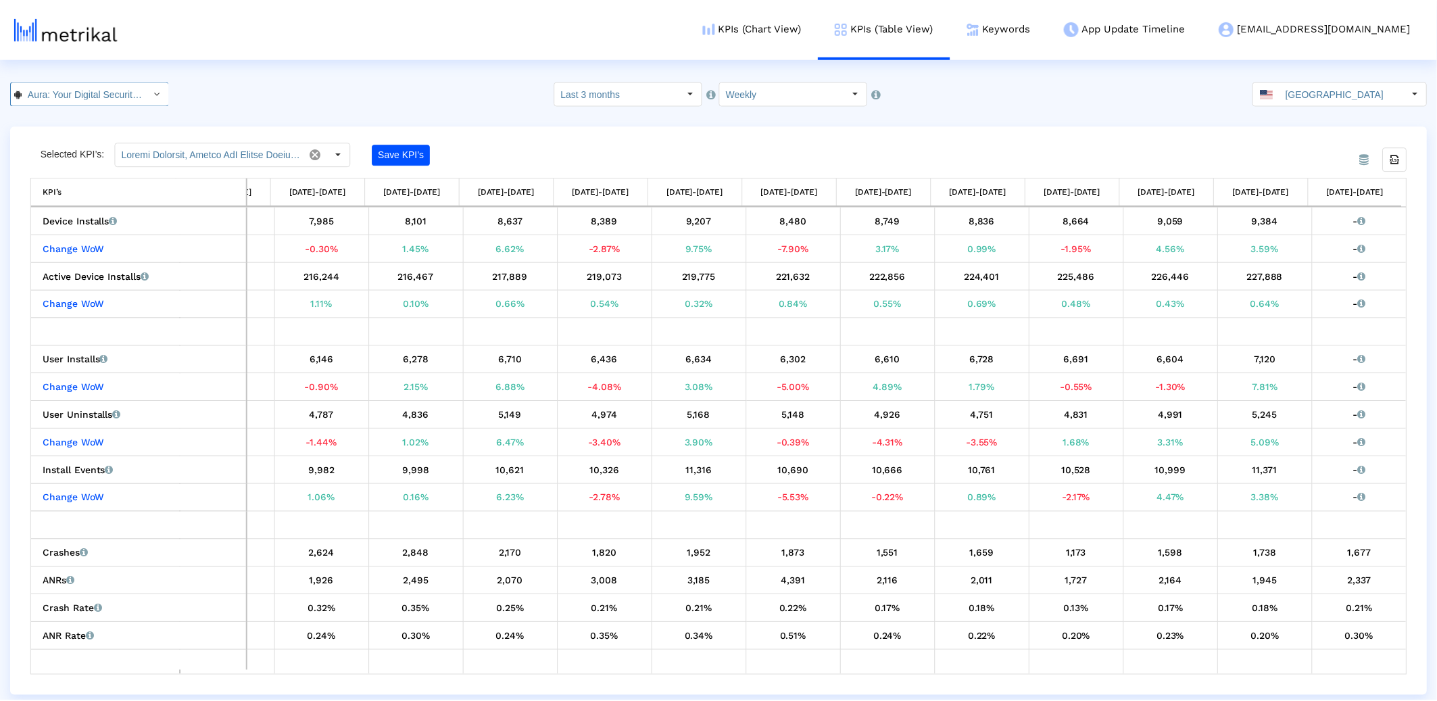
scroll to position [0, 87]
click at [1050, 25] on link "Keywords" at bounding box center [1001, 28] width 97 height 56
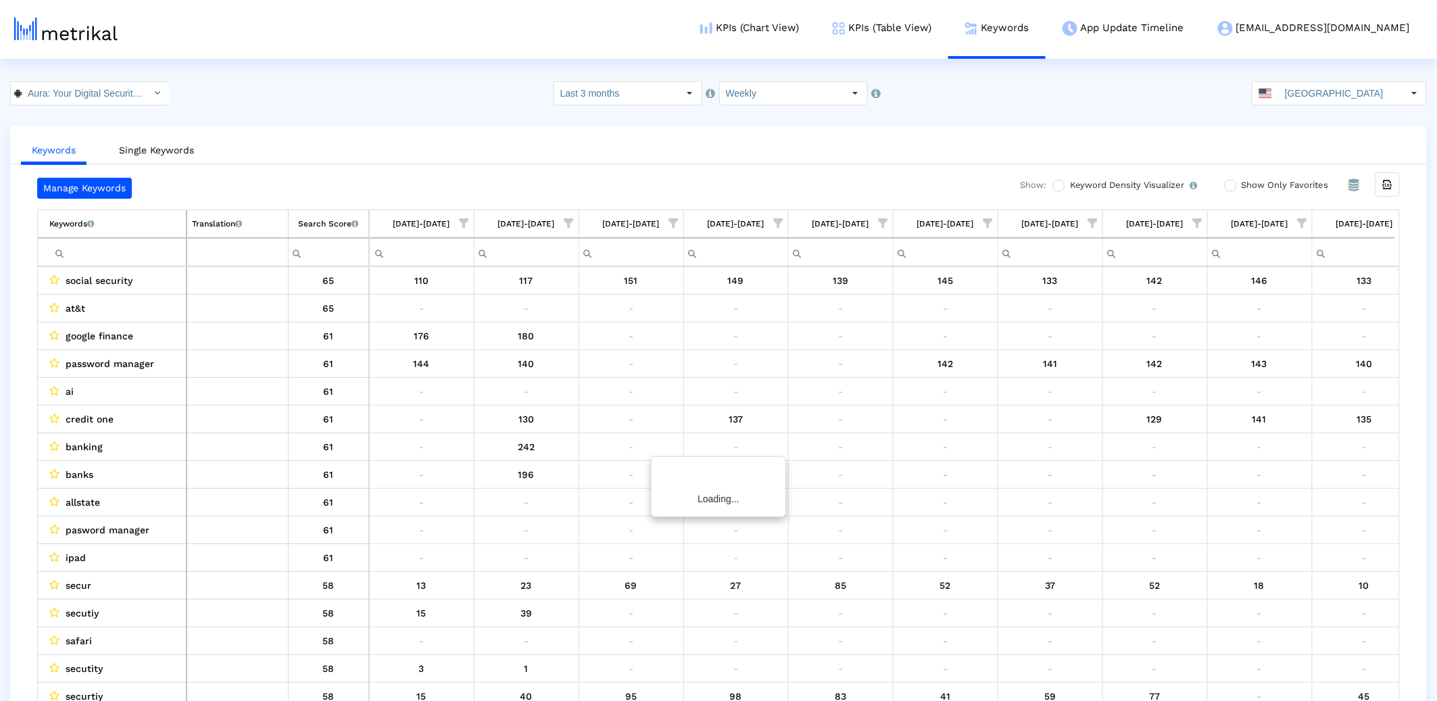
scroll to position [0, 335]
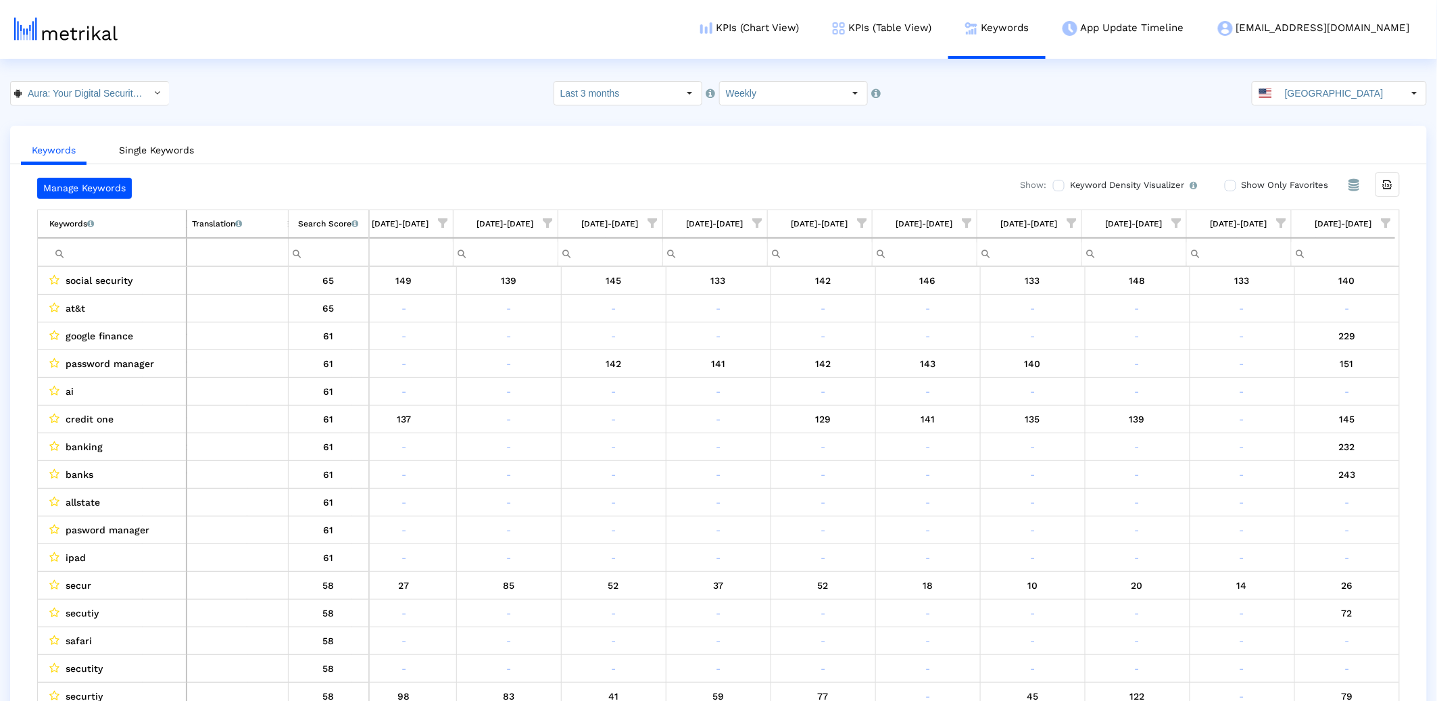
click at [78, 256] on input "Filter cell" at bounding box center [117, 252] width 137 height 22
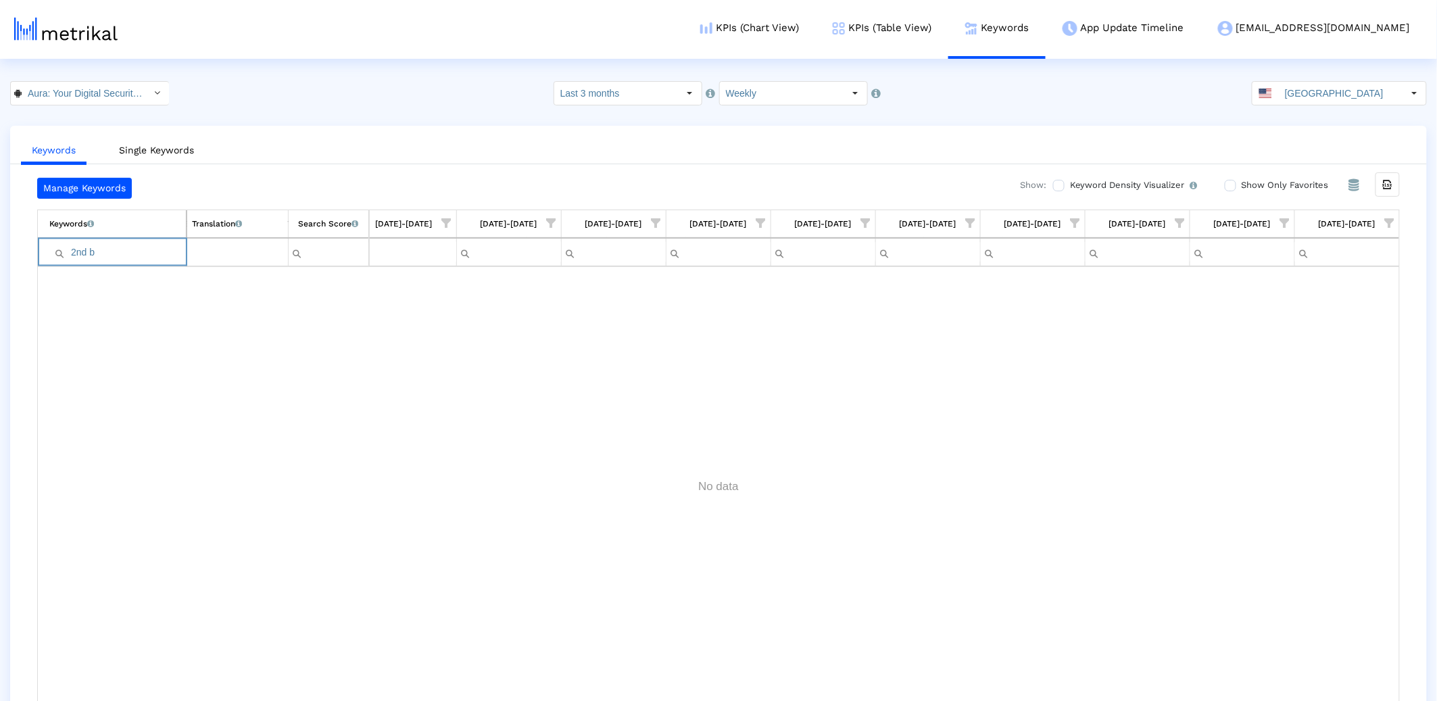
type input "2nd"
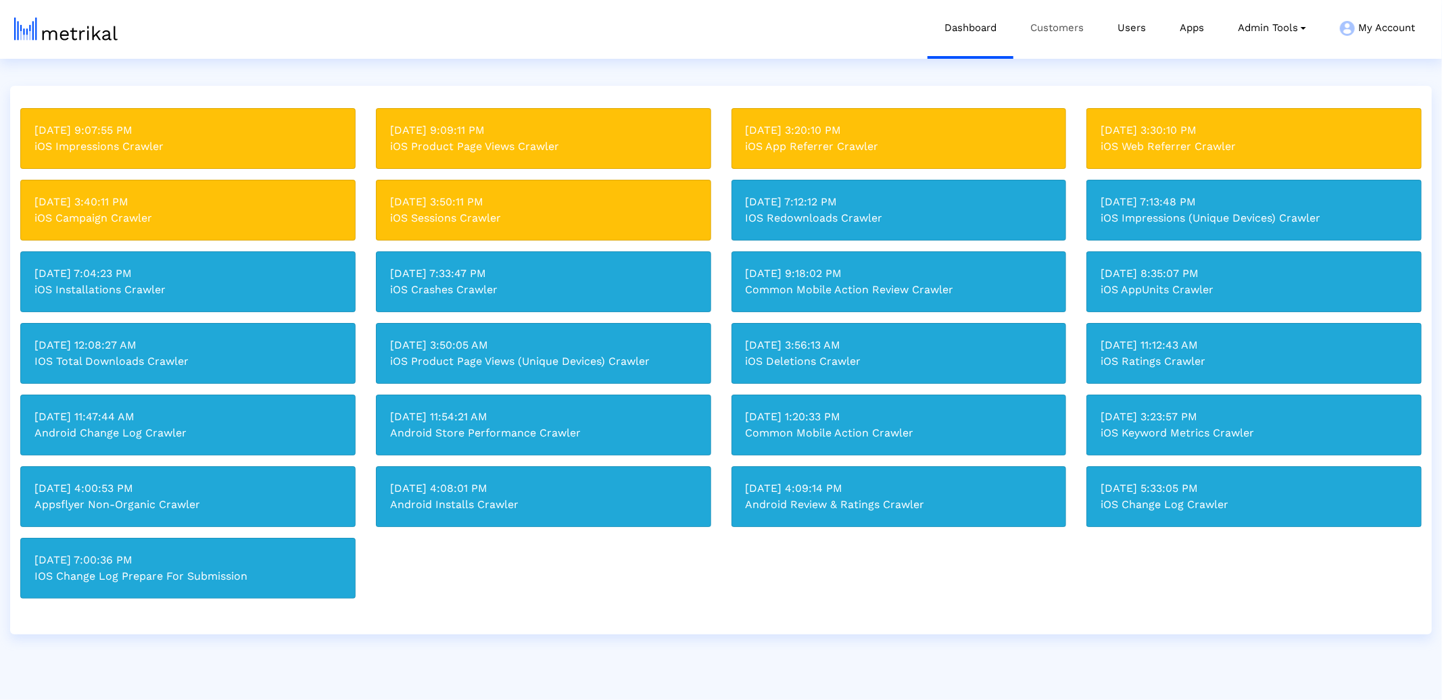
click at [1058, 36] on link "Customers" at bounding box center [1056, 28] width 87 height 56
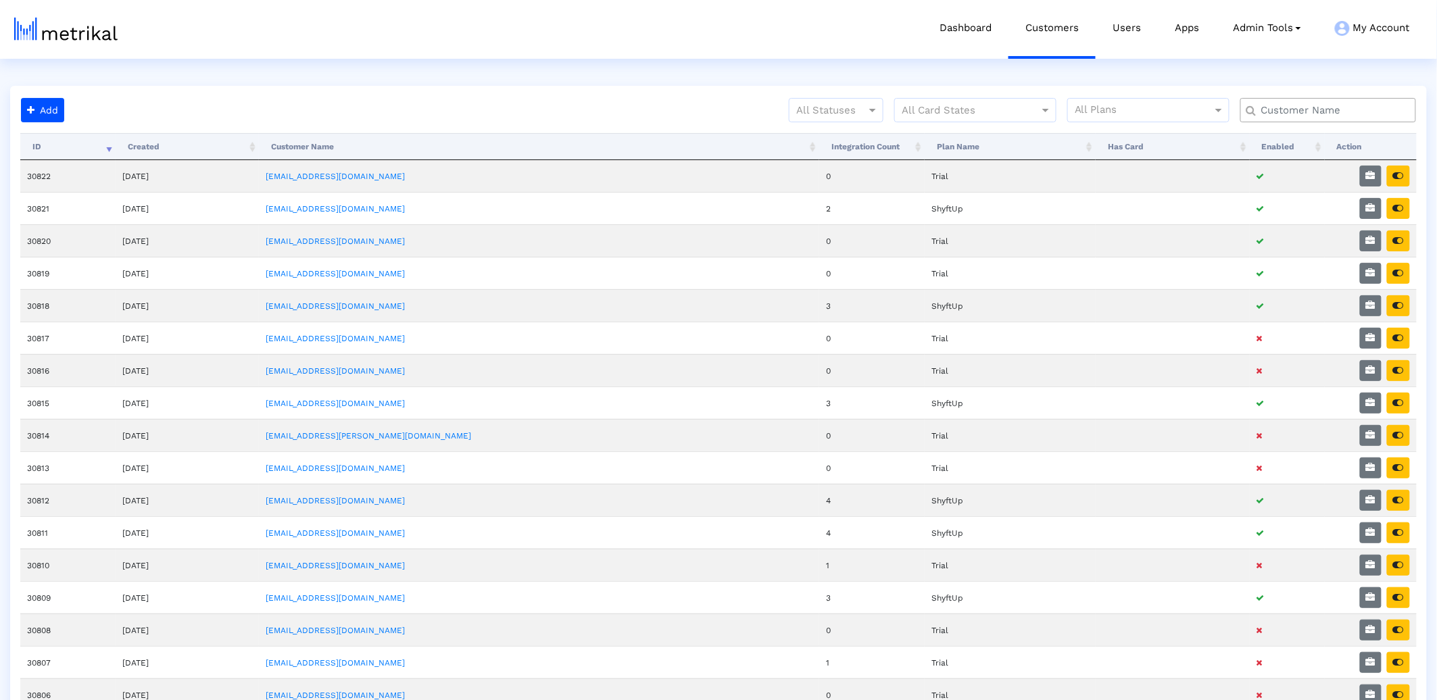
click at [1270, 112] on input "text" at bounding box center [1331, 110] width 159 height 14
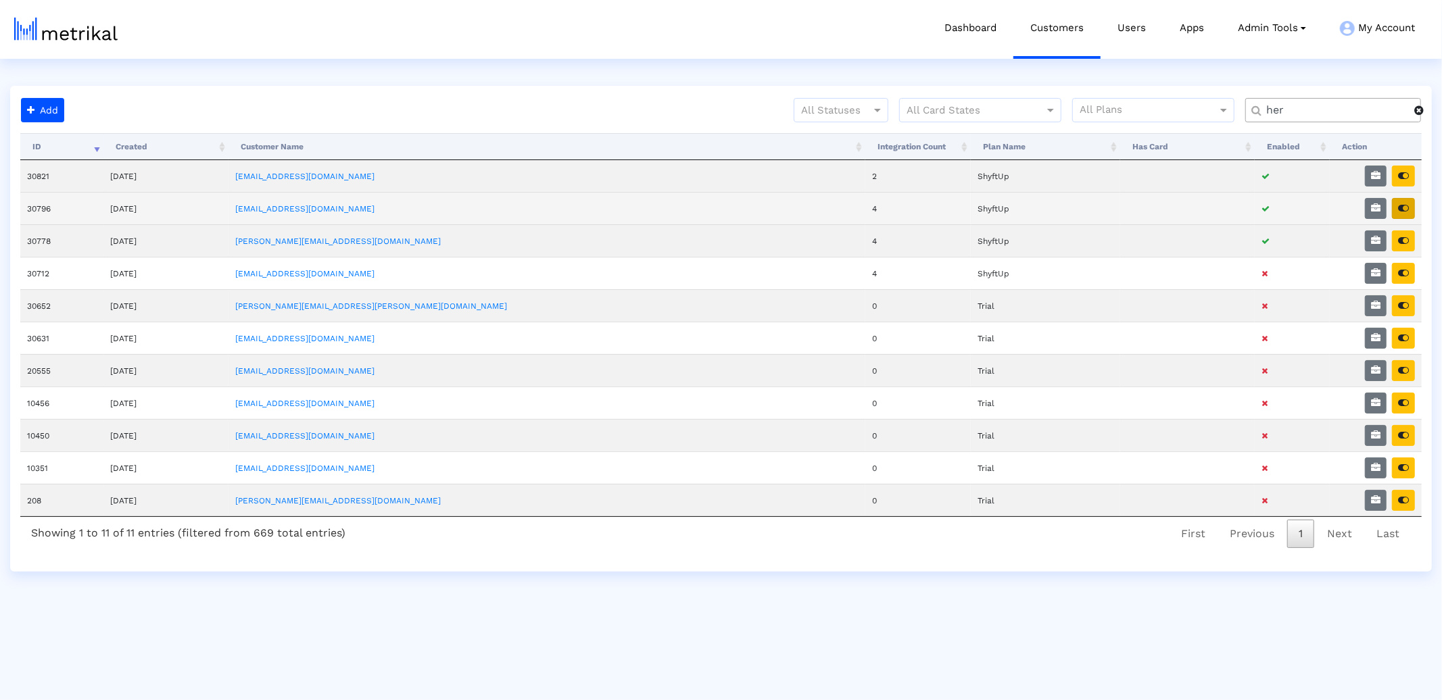
type input "her"
click at [1400, 205] on icon "button" at bounding box center [1403, 207] width 11 height 9
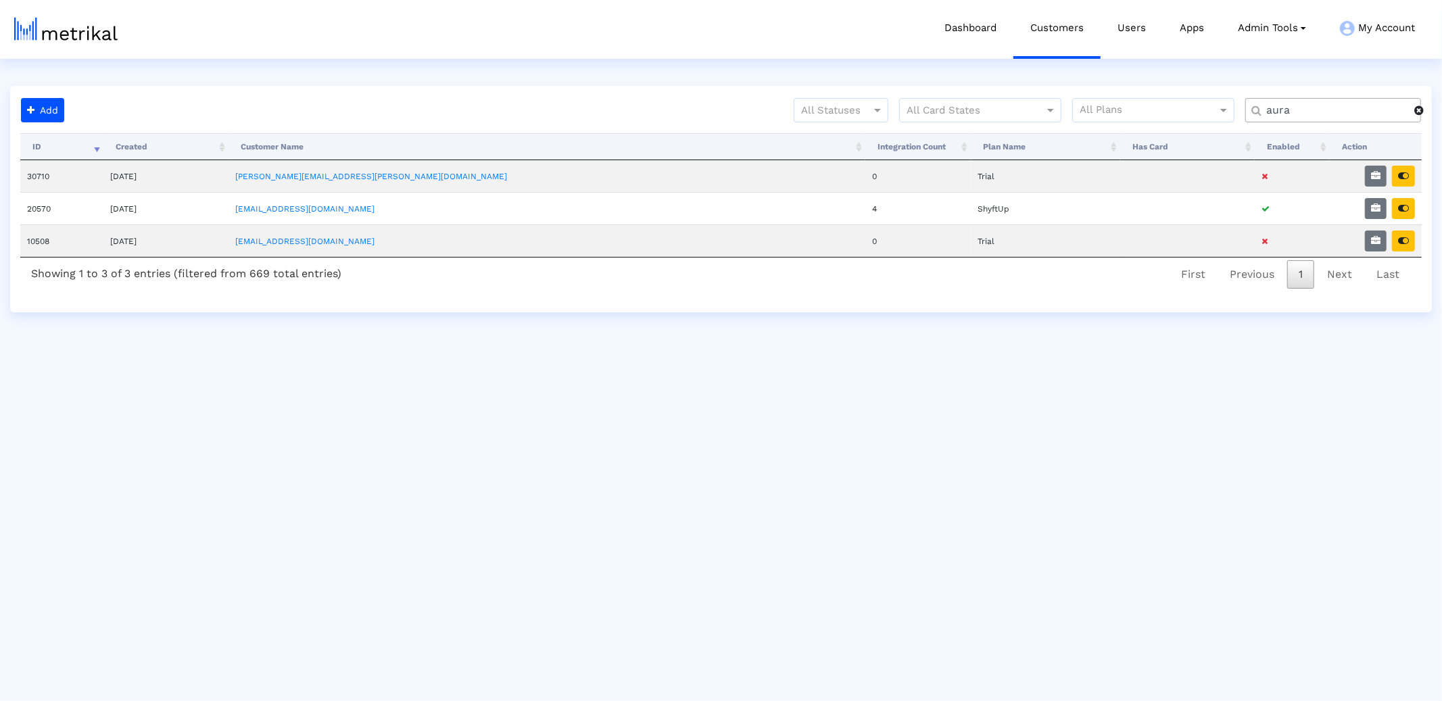
click at [1282, 100] on div "aura" at bounding box center [1333, 110] width 176 height 24
click at [1282, 99] on div "aura" at bounding box center [1333, 110] width 176 height 24
click at [1285, 112] on input "aura" at bounding box center [1336, 110] width 158 height 14
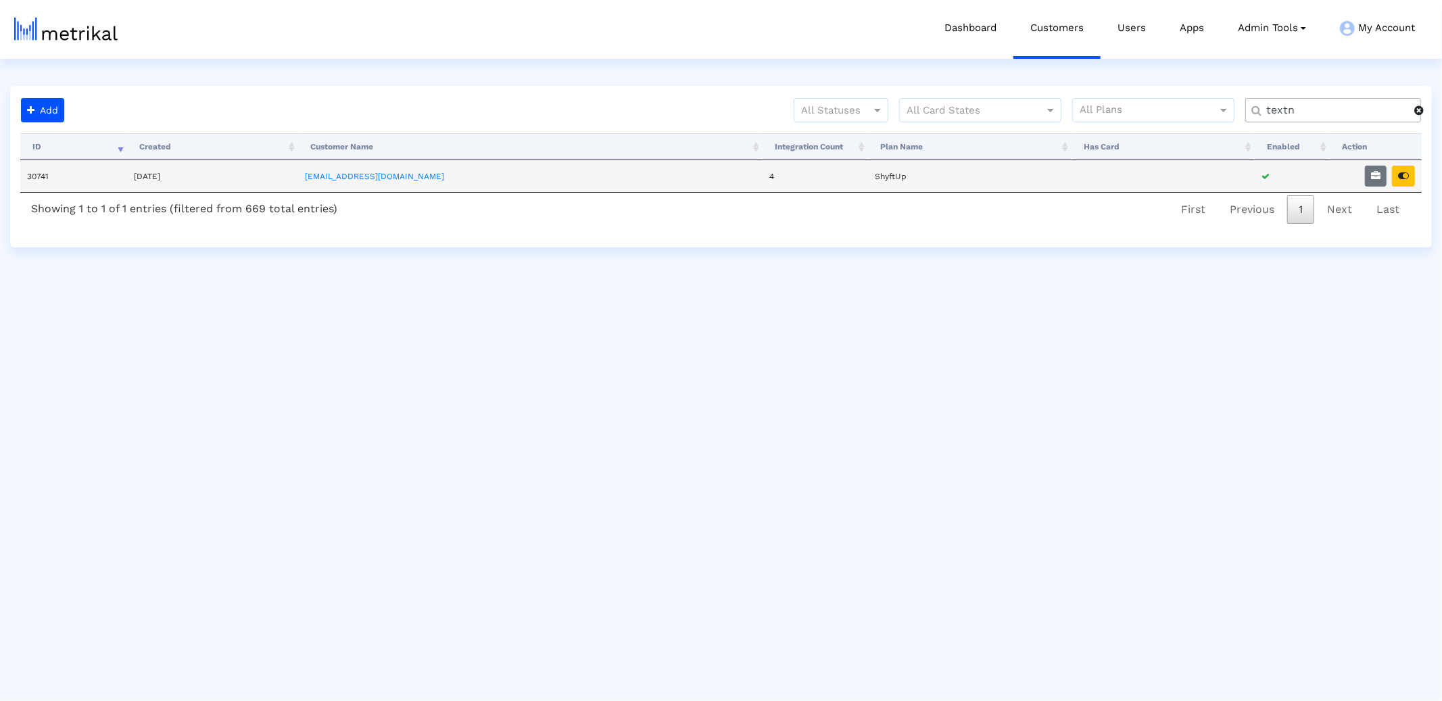
type input "textn"
click at [1416, 178] on td at bounding box center [1376, 176] width 92 height 32
click at [1406, 176] on icon "button" at bounding box center [1403, 175] width 11 height 9
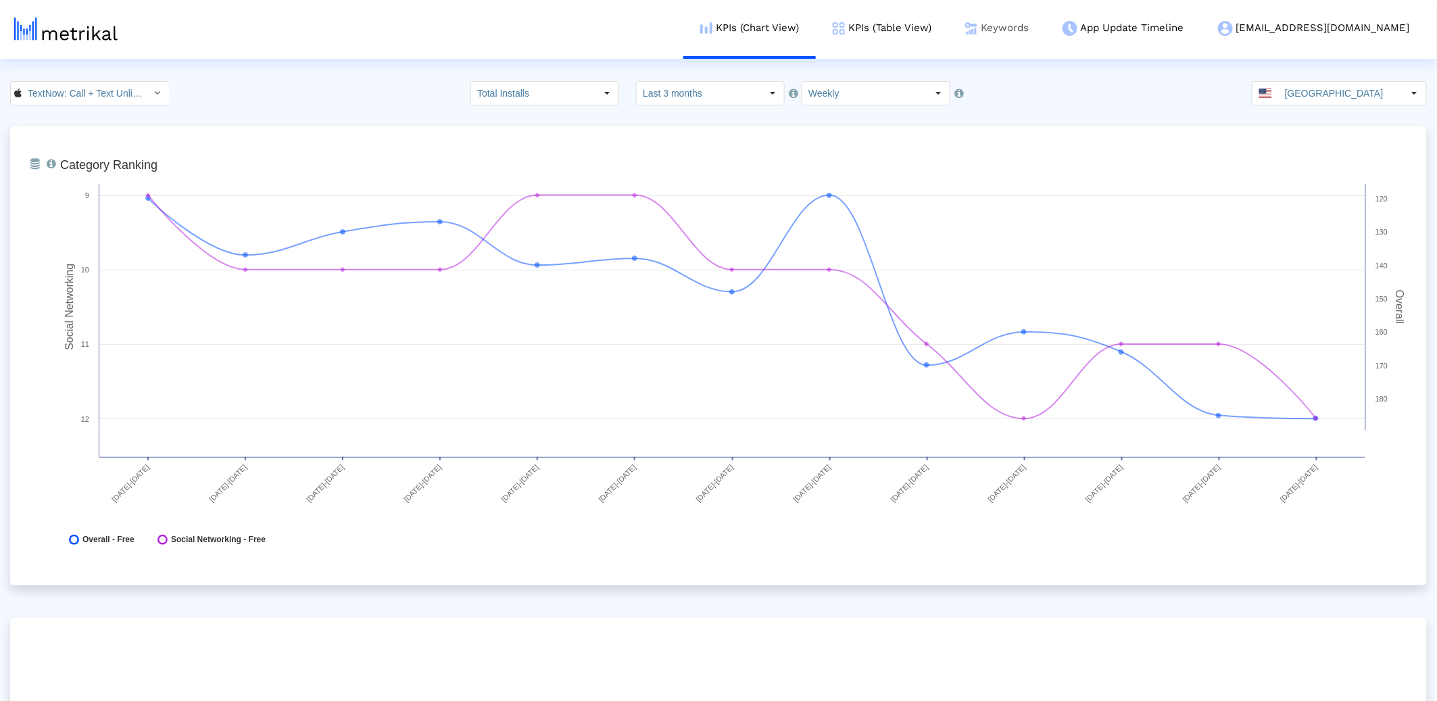
click at [1046, 32] on link "Keywords" at bounding box center [996, 28] width 97 height 56
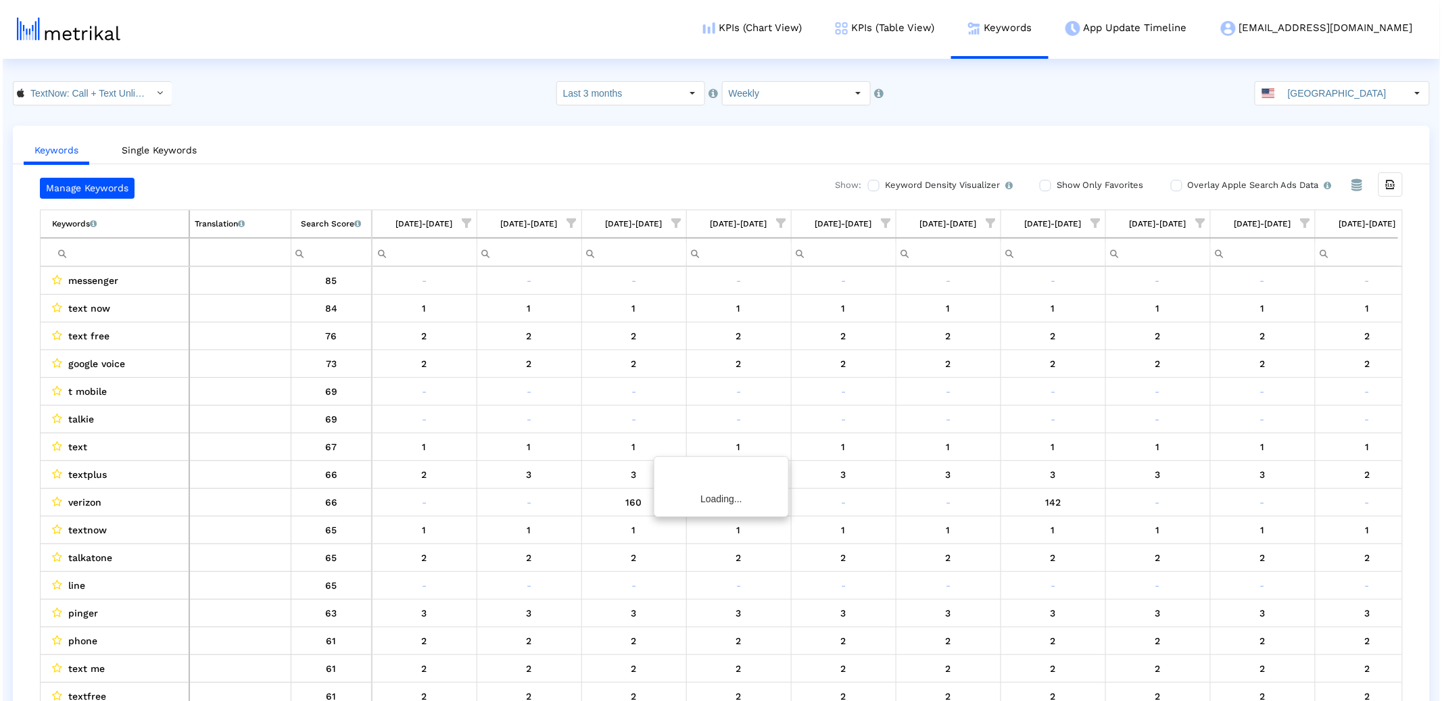
scroll to position [0, 335]
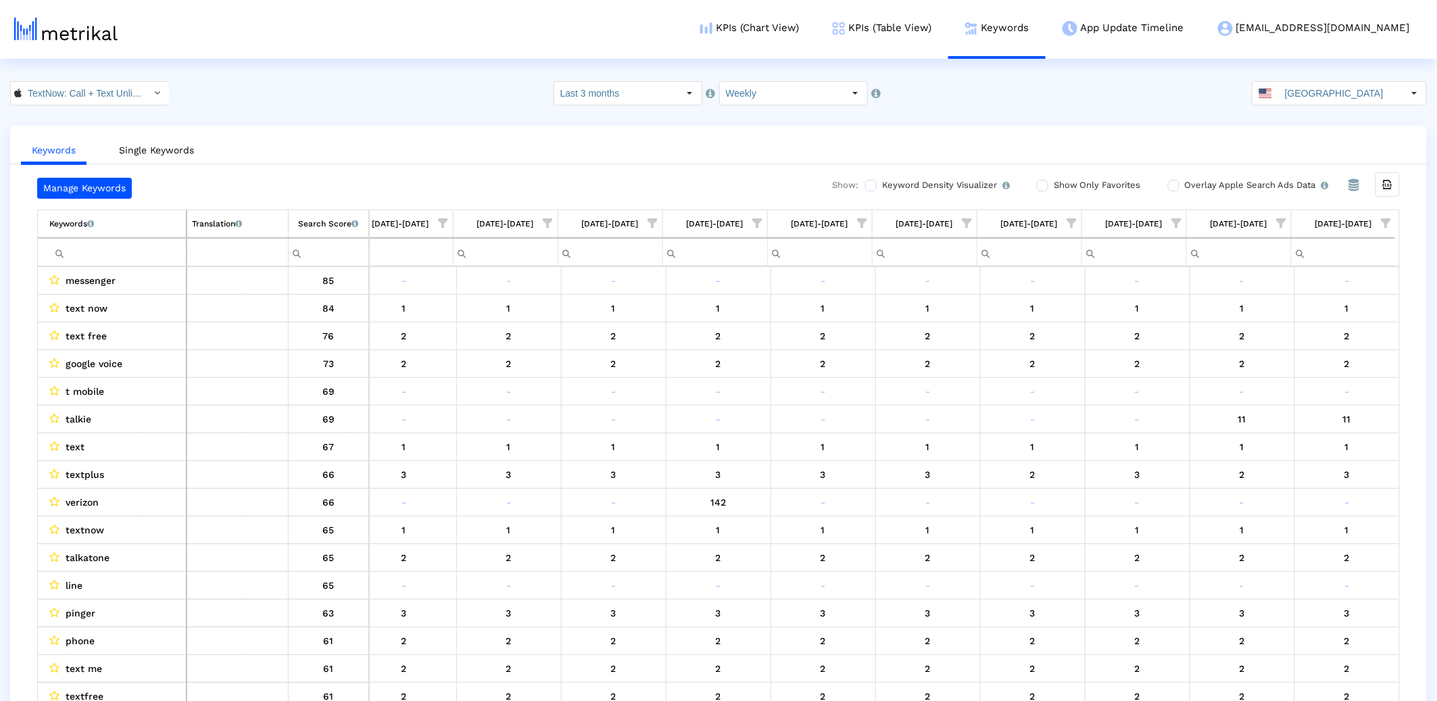
click at [126, 253] on input "Filter cell" at bounding box center [117, 252] width 137 height 22
click at [155, 150] on link "Single Keywords" at bounding box center [156, 150] width 97 height 25
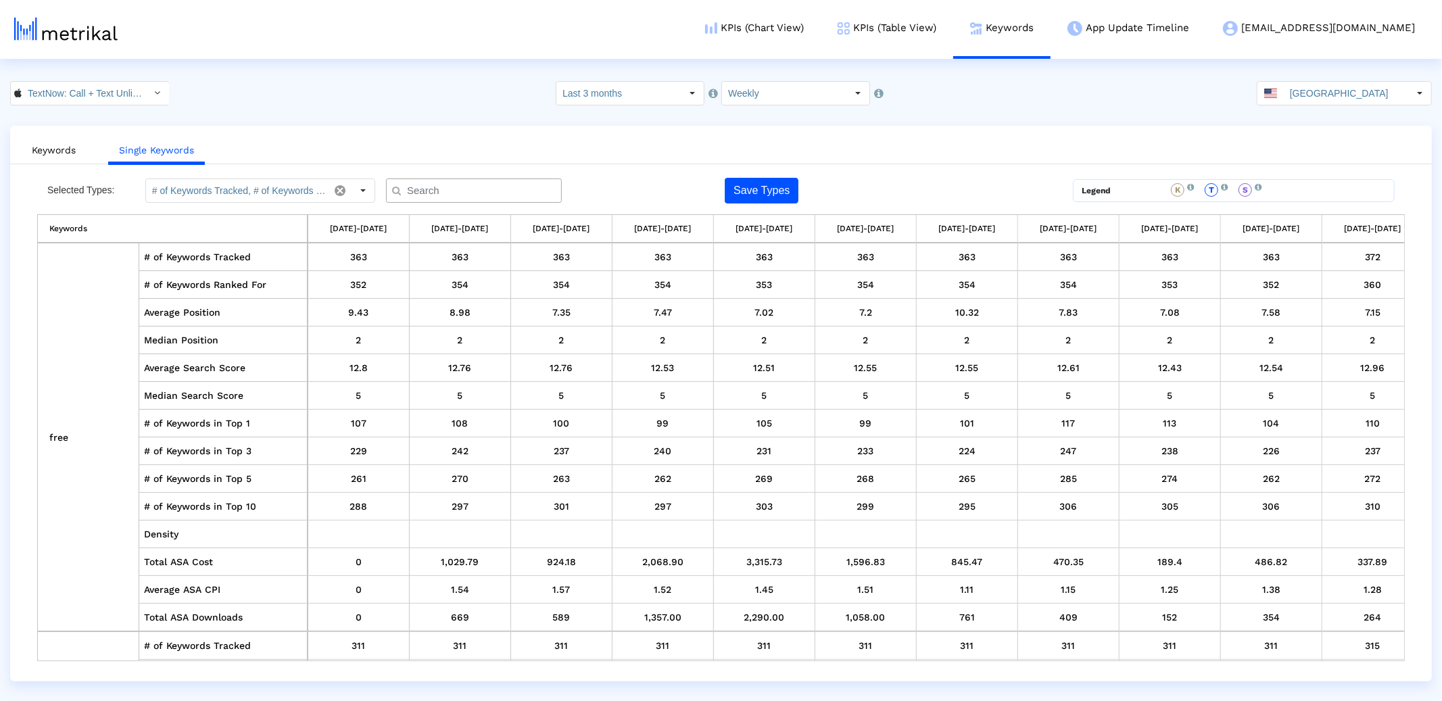
click at [456, 190] on input "text" at bounding box center [476, 191] width 159 height 14
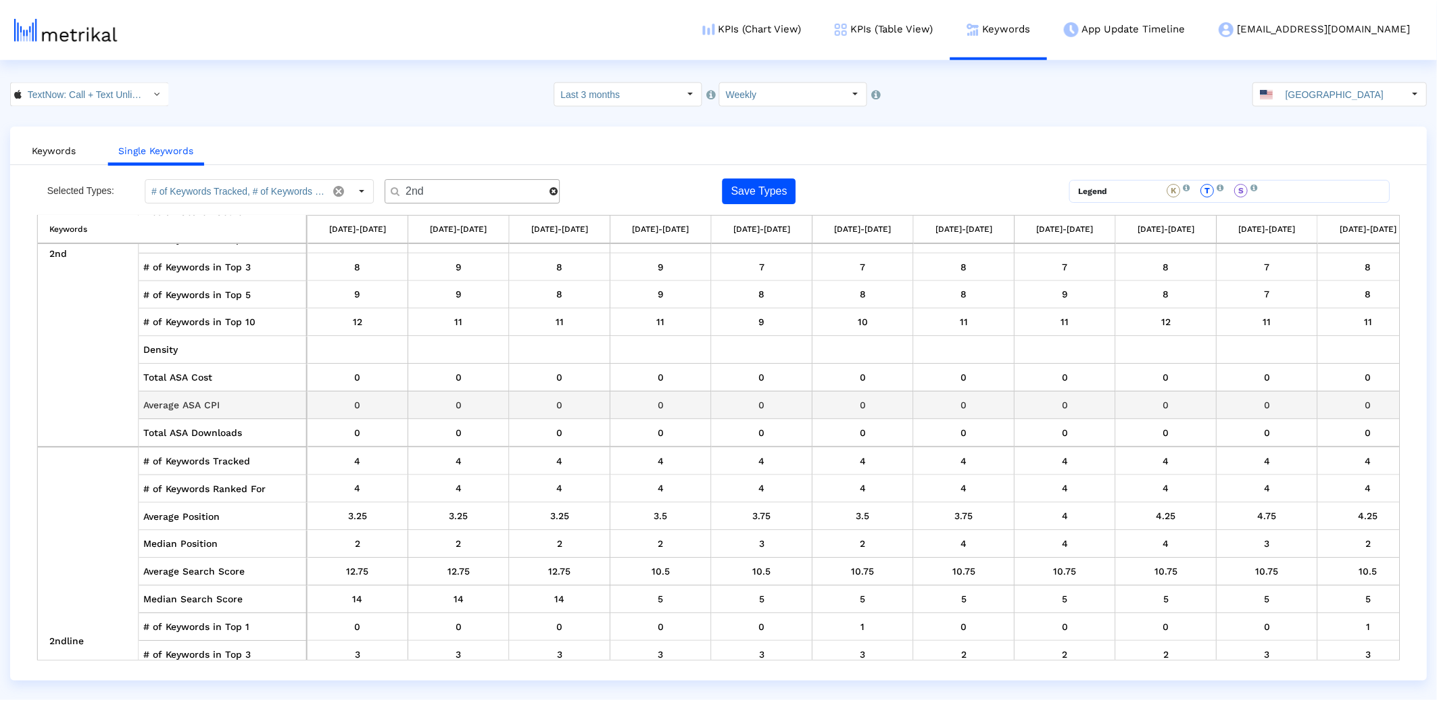
scroll to position [0, 0]
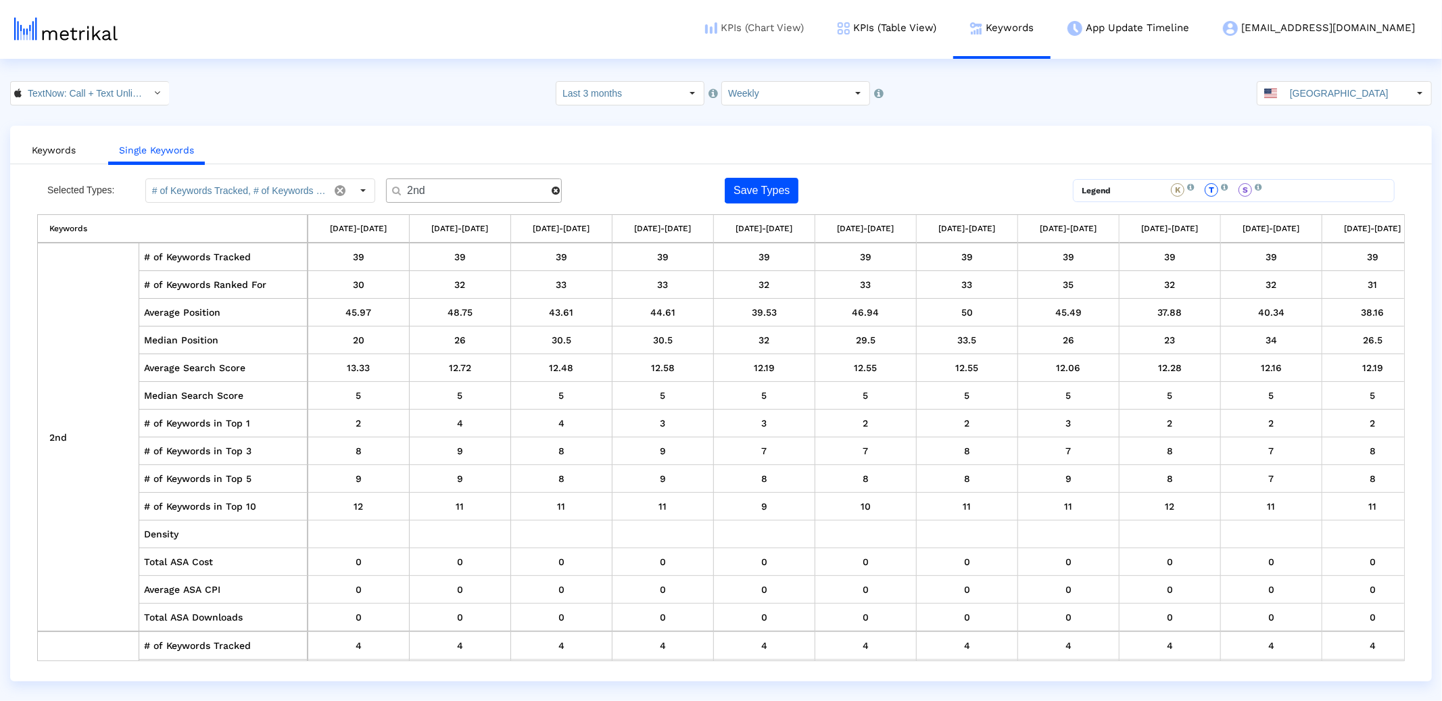
type input "2nd"
click at [61, 158] on link "Keywords" at bounding box center [54, 150] width 66 height 25
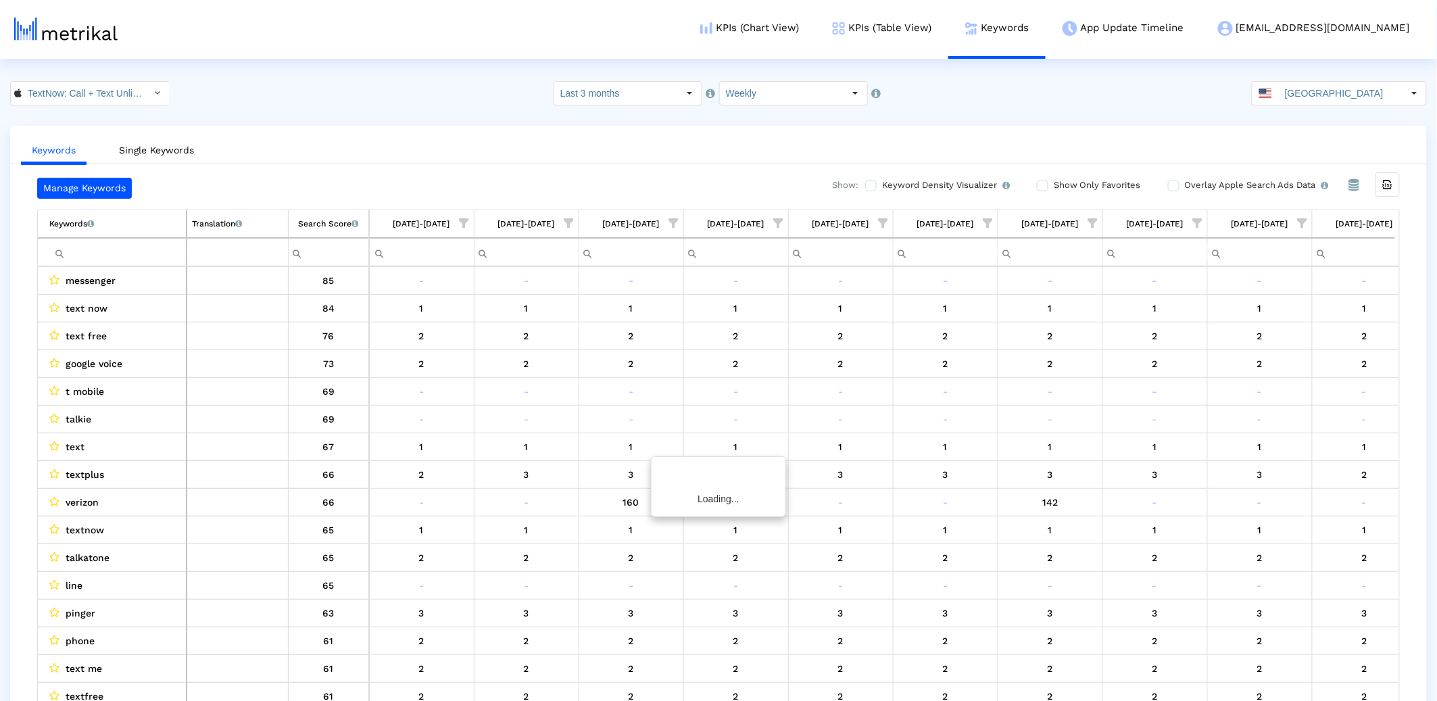
scroll to position [0, 335]
click at [121, 249] on input "Filter cell" at bounding box center [117, 252] width 137 height 22
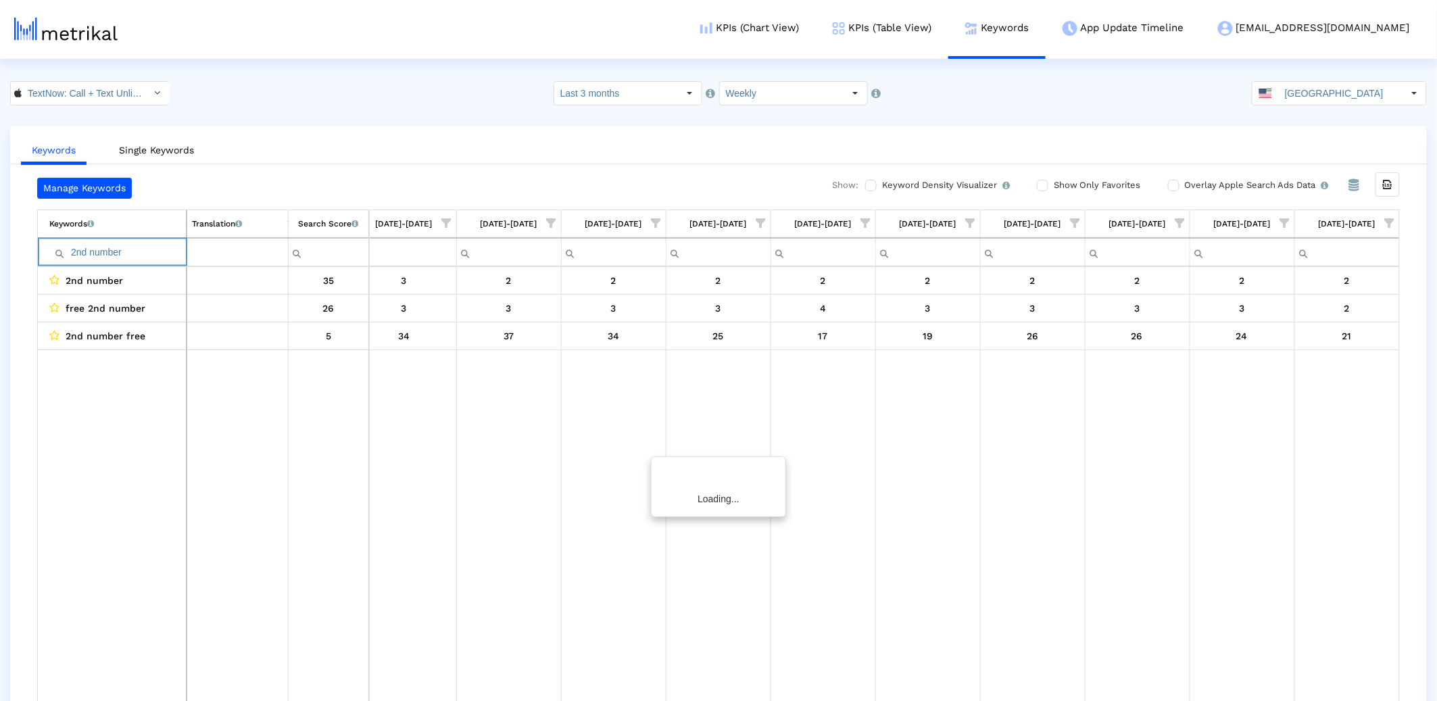
scroll to position [0, 332]
click at [105, 253] on input "2nd number" at bounding box center [117, 252] width 137 height 22
click at [104, 235] on td "Keywords List of keywords that are currently being tracked in Mobile Action." at bounding box center [112, 224] width 149 height 28
click at [118, 250] on input "2nd number" at bounding box center [117, 252] width 137 height 22
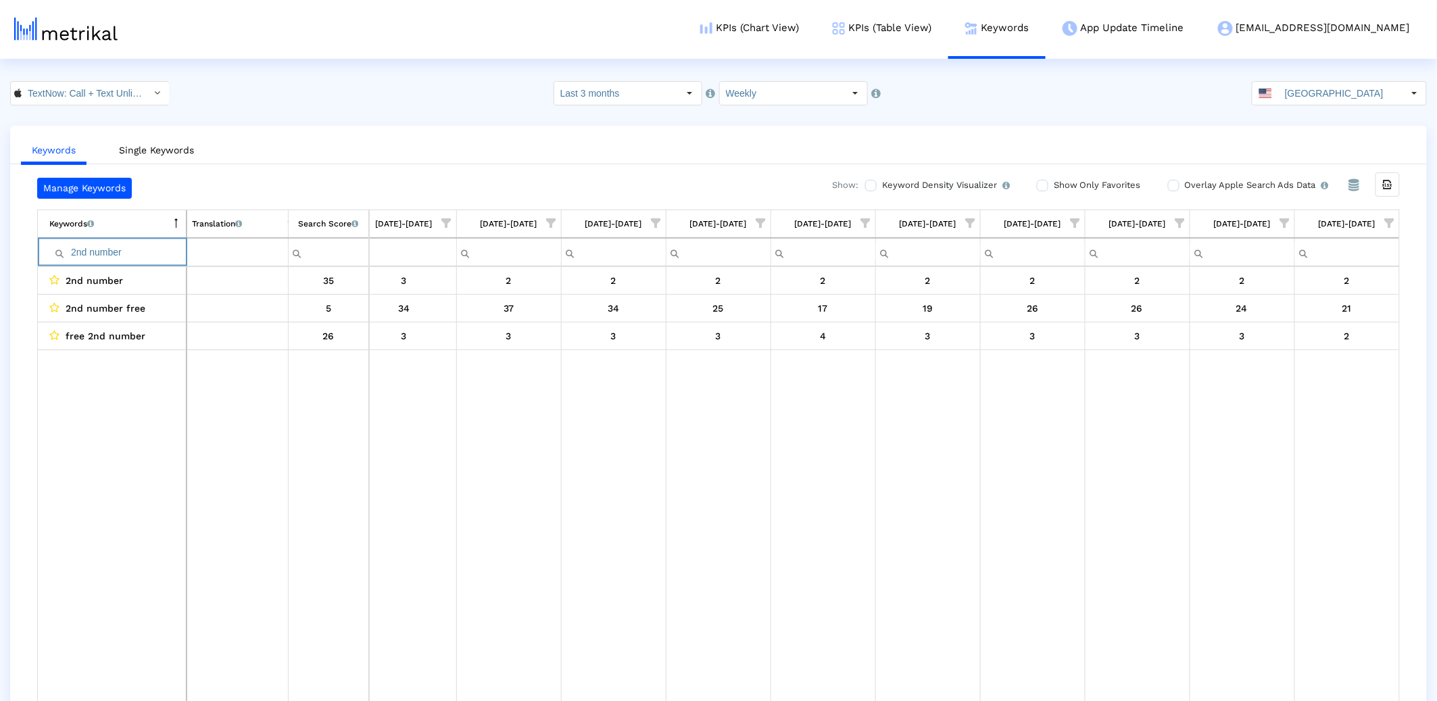
click at [118, 250] on input "2nd number" at bounding box center [117, 252] width 137 height 22
type input "nationwide"
click at [157, 153] on link "Single Keywords" at bounding box center [156, 150] width 97 height 25
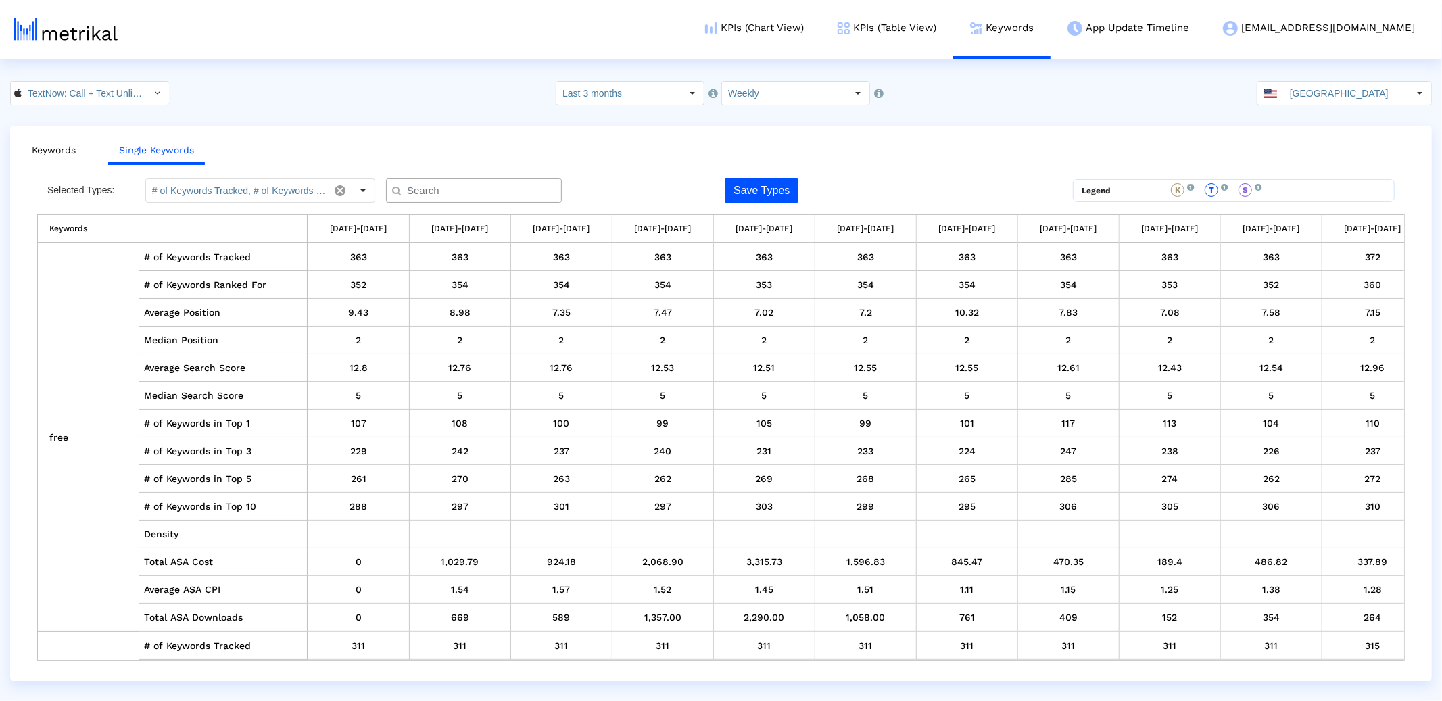
click at [427, 195] on input "text" at bounding box center [476, 191] width 159 height 14
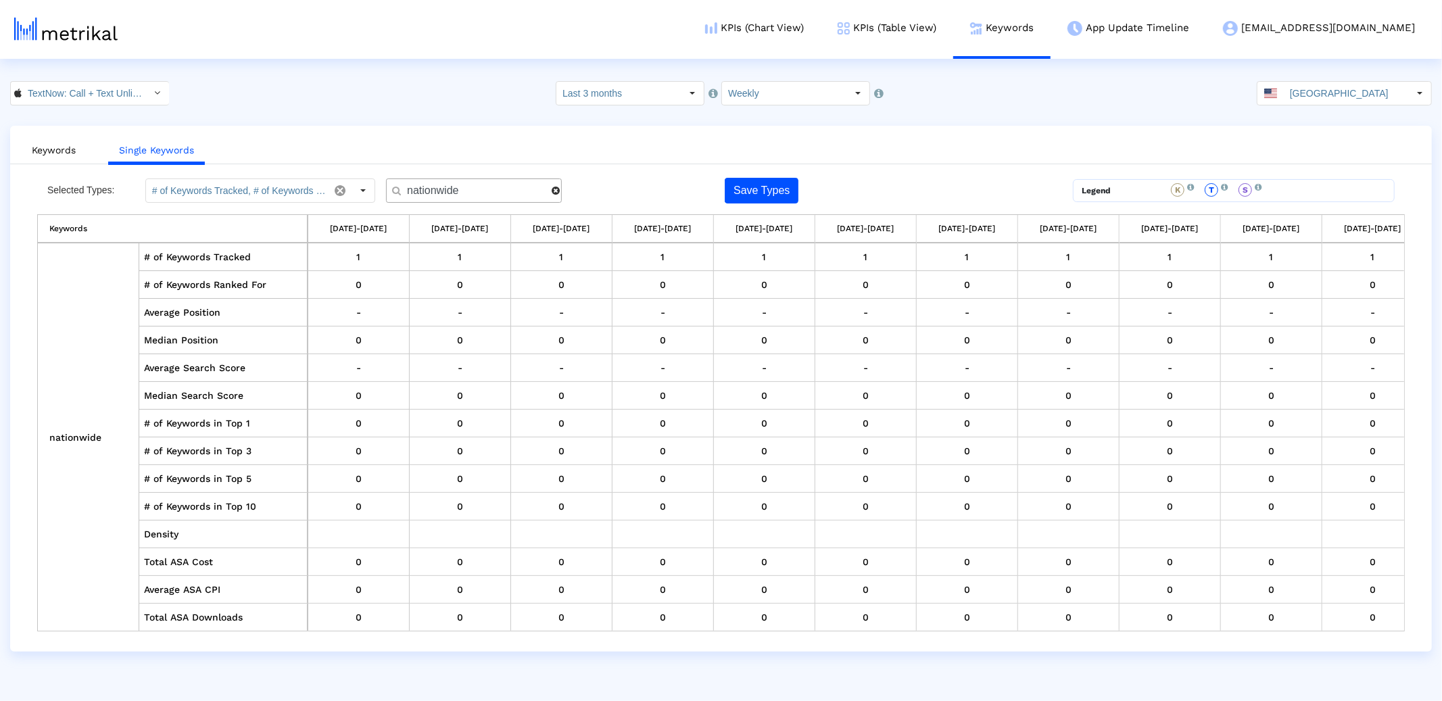
click at [424, 187] on input "nationwide" at bounding box center [474, 191] width 154 height 14
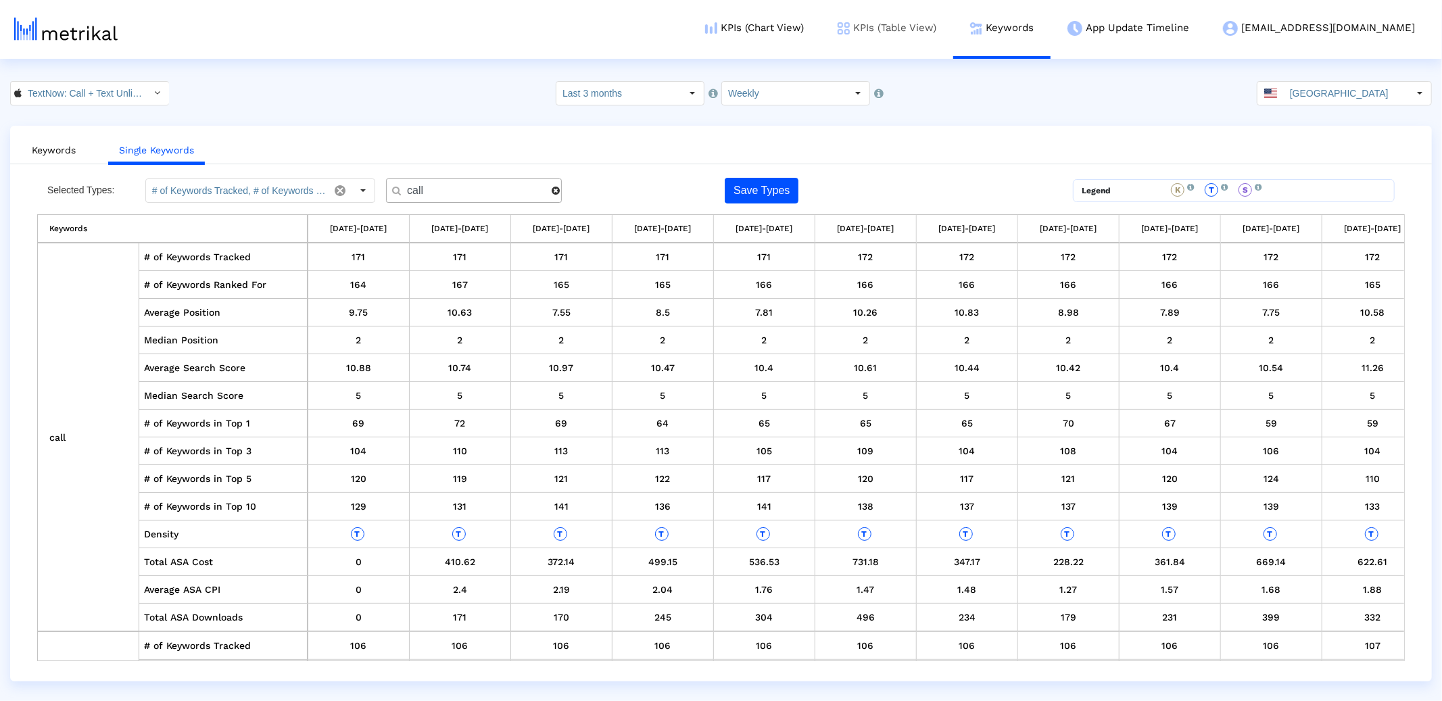
type input "call"
click at [37, 150] on link "Keywords" at bounding box center [54, 150] width 66 height 25
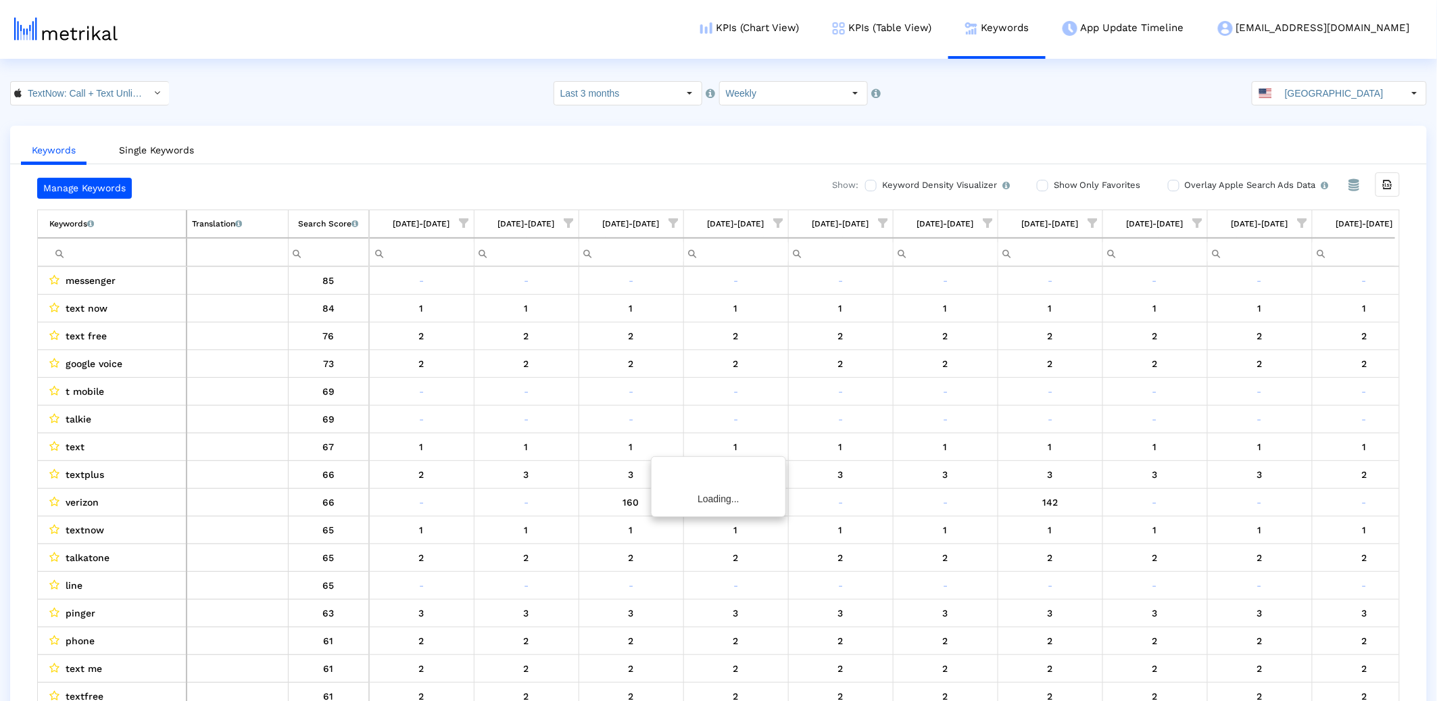
scroll to position [0, 335]
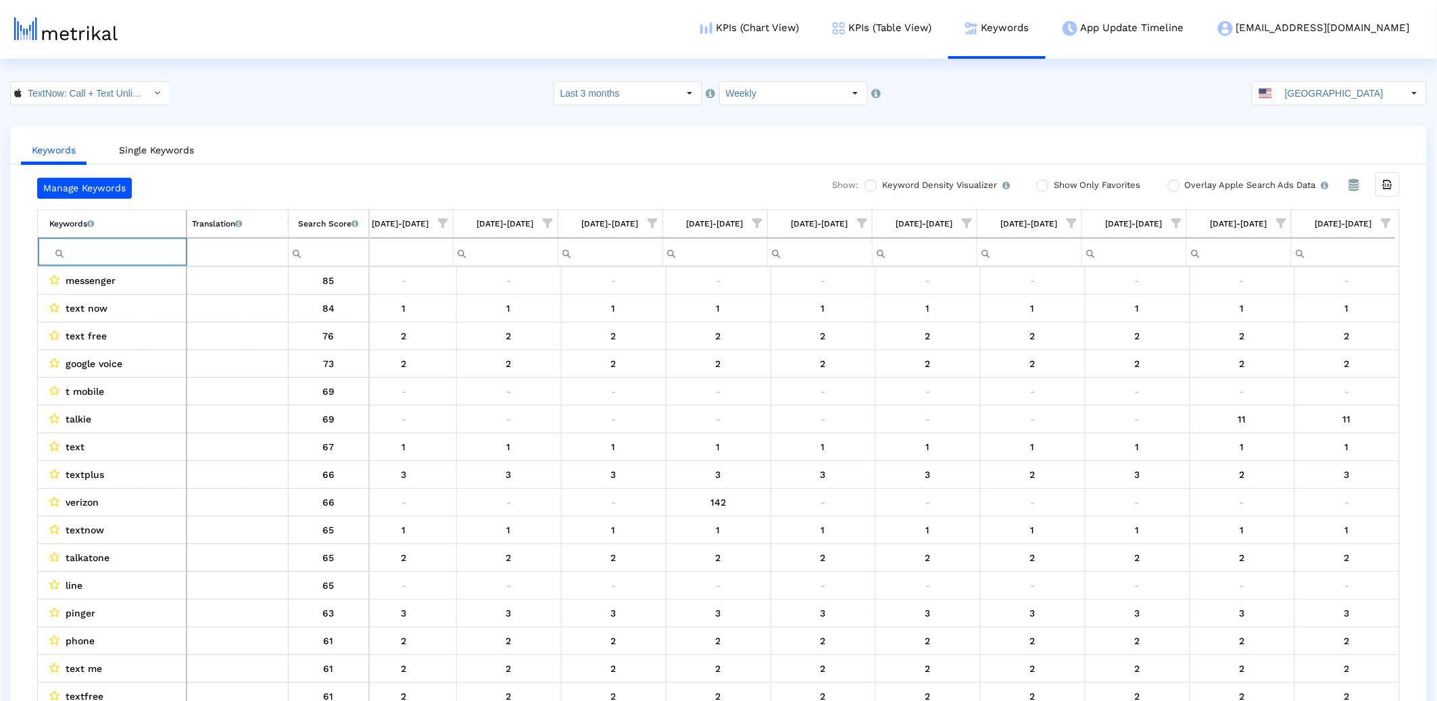
click at [105, 259] on input "Filter cell" at bounding box center [117, 252] width 137 height 22
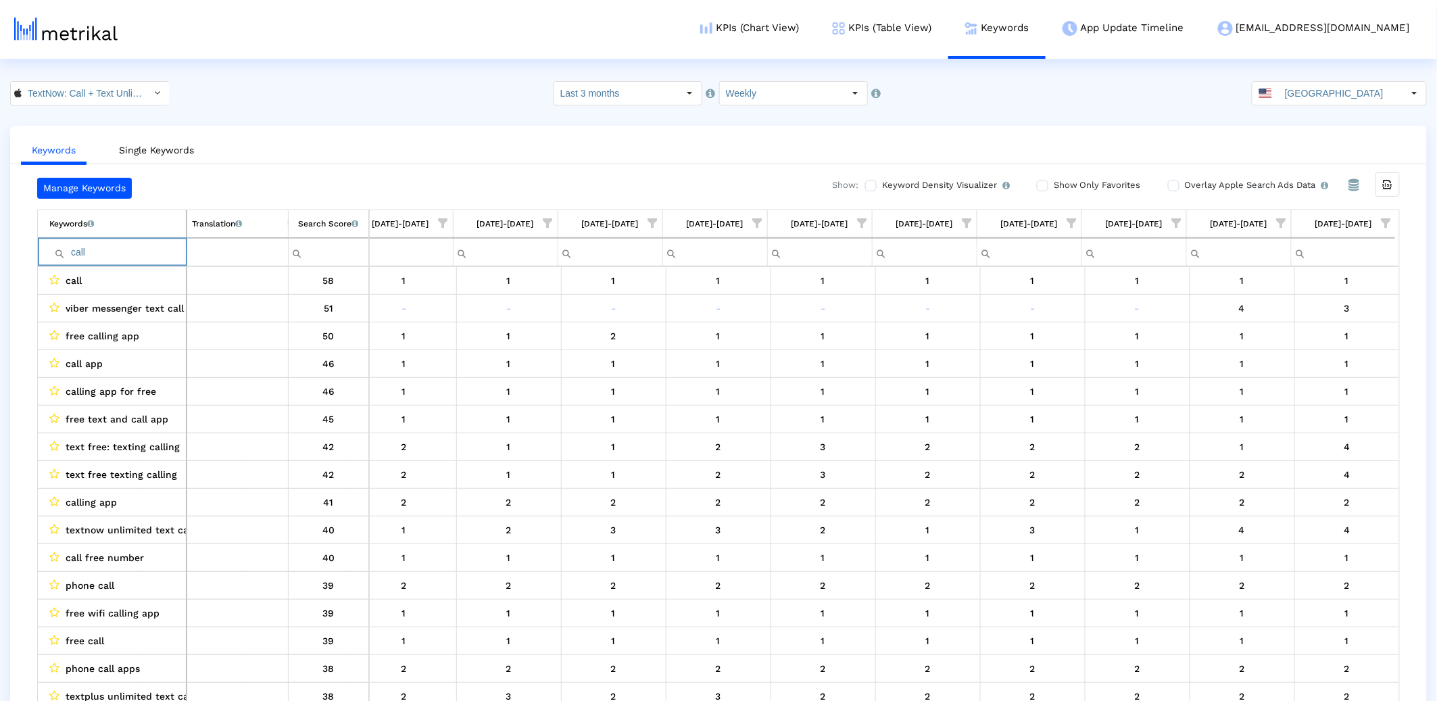
click at [76, 245] on input "call" at bounding box center [117, 252] width 137 height 22
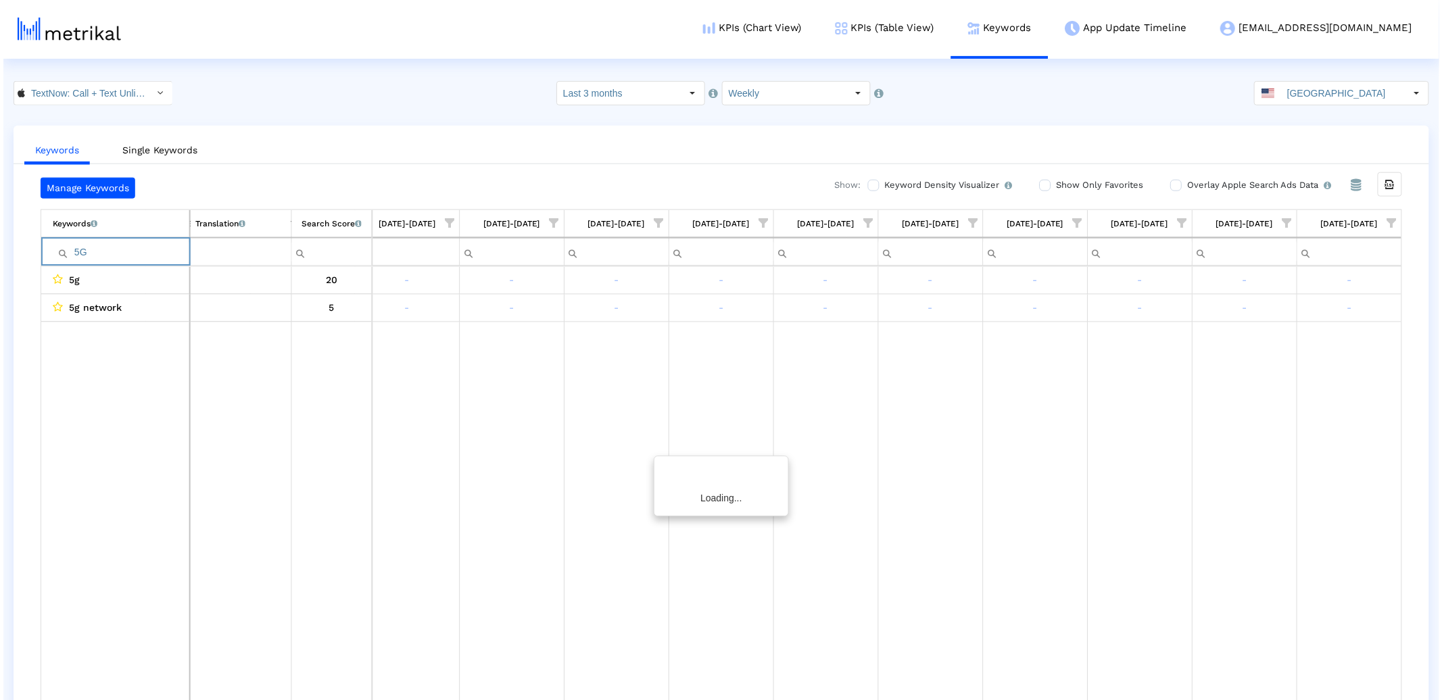
scroll to position [0, 332]
click at [83, 251] on input "5G" at bounding box center [117, 252] width 137 height 22
type input "mail"
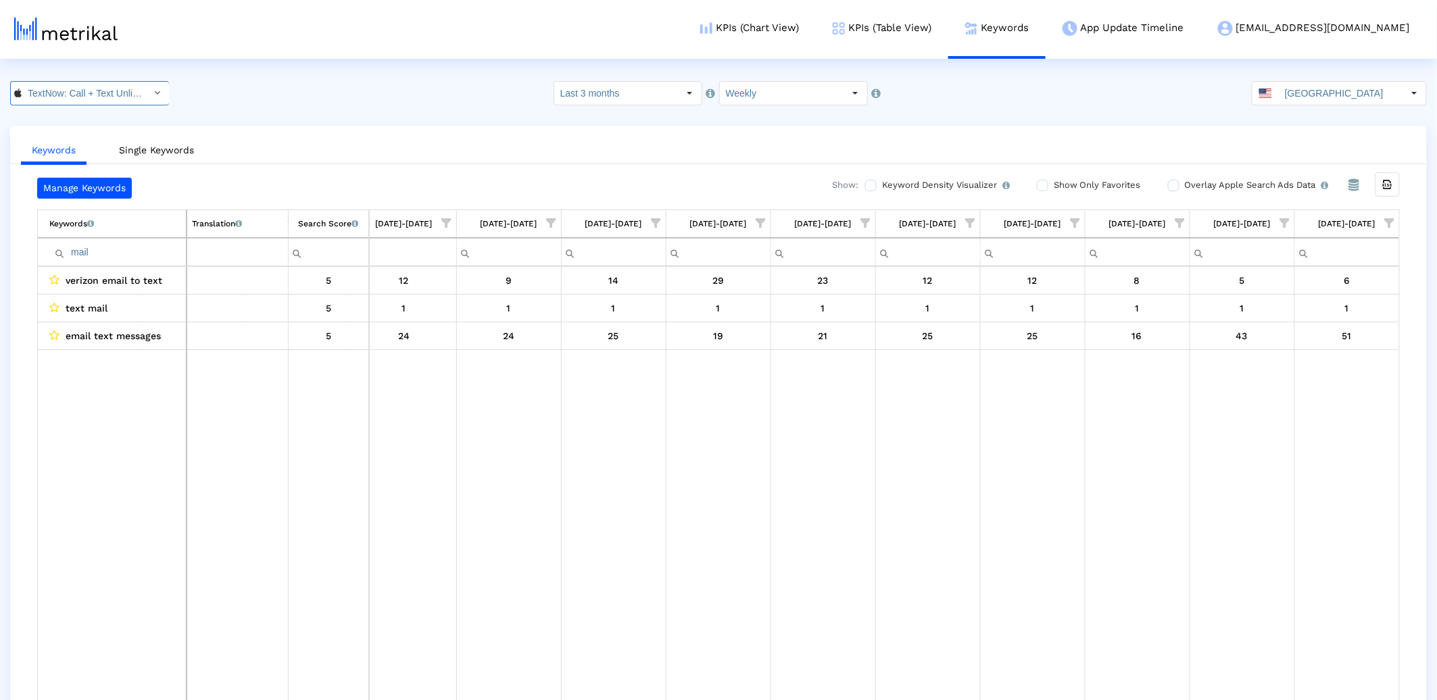
click at [66, 91] on input "TextNow: Call + Text Unlimited < 314716233 >" at bounding box center [83, 93] width 122 height 23
click at [39, 141] on div "TextNow: Call + Text Unlimited <com.enflick.android.TextNow>" at bounding box center [85, 139] width 135 height 13
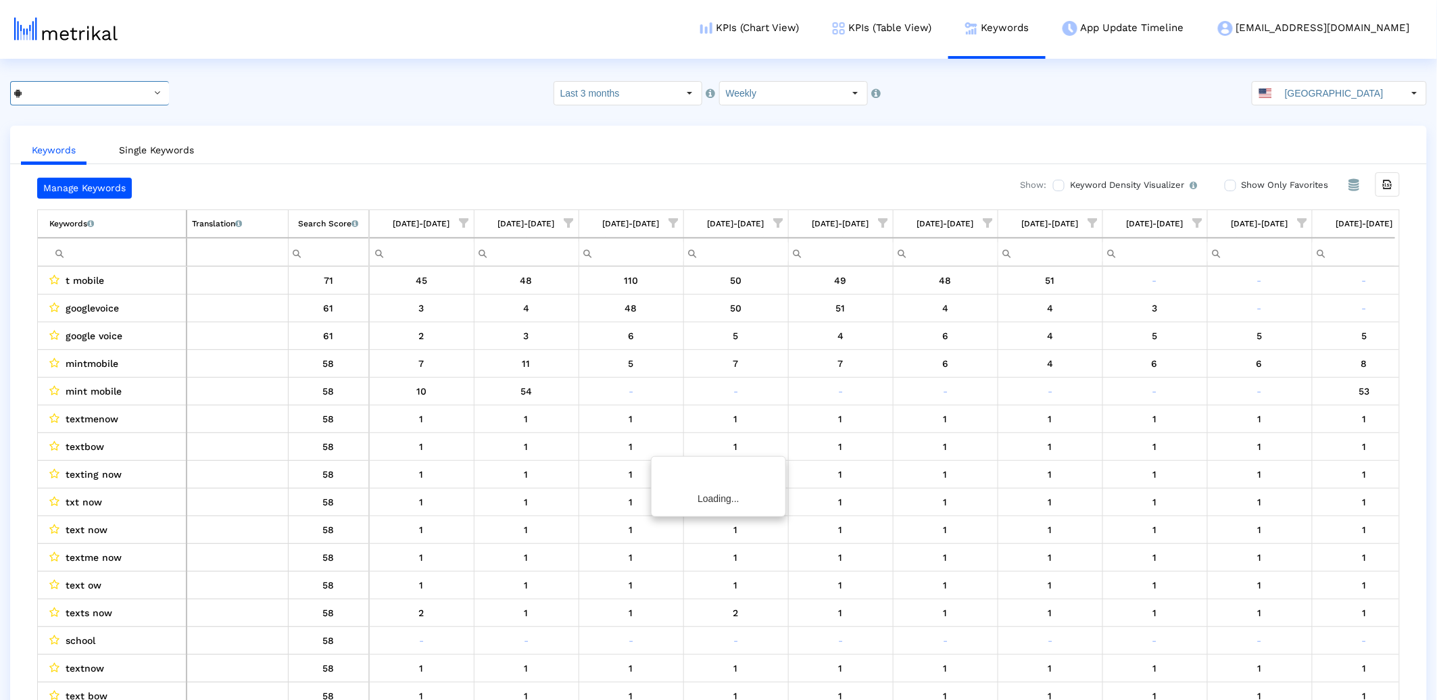
scroll to position [0, 335]
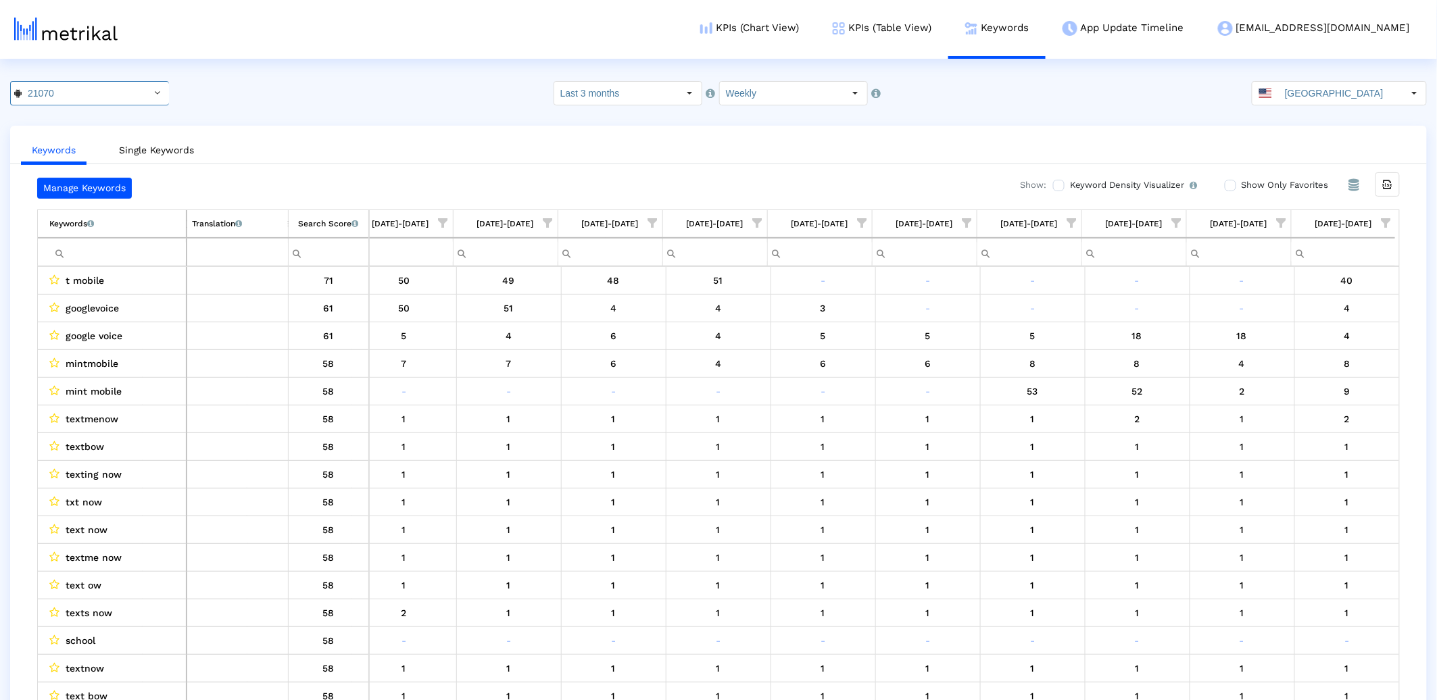
click at [133, 251] on input "Filter cell" at bounding box center [117, 252] width 137 height 22
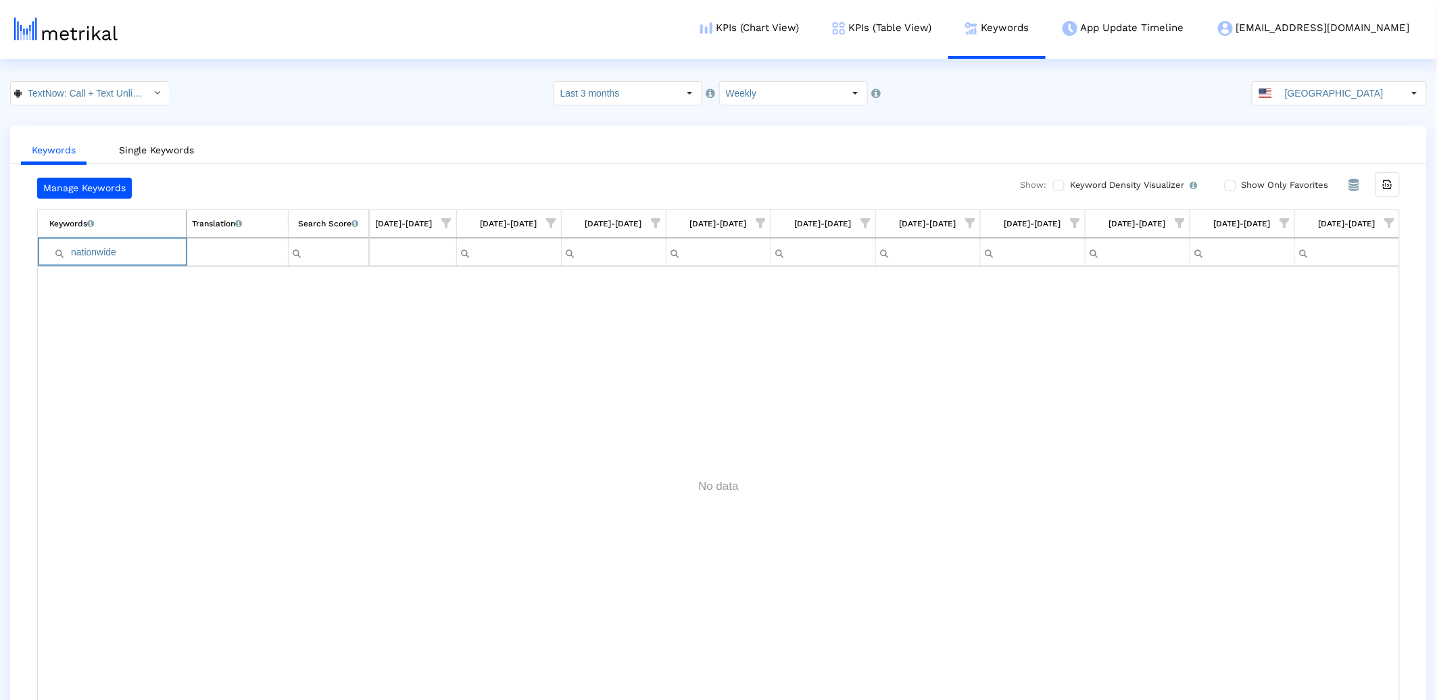
click at [89, 251] on input "nationwide" at bounding box center [117, 252] width 137 height 22
type input "c"
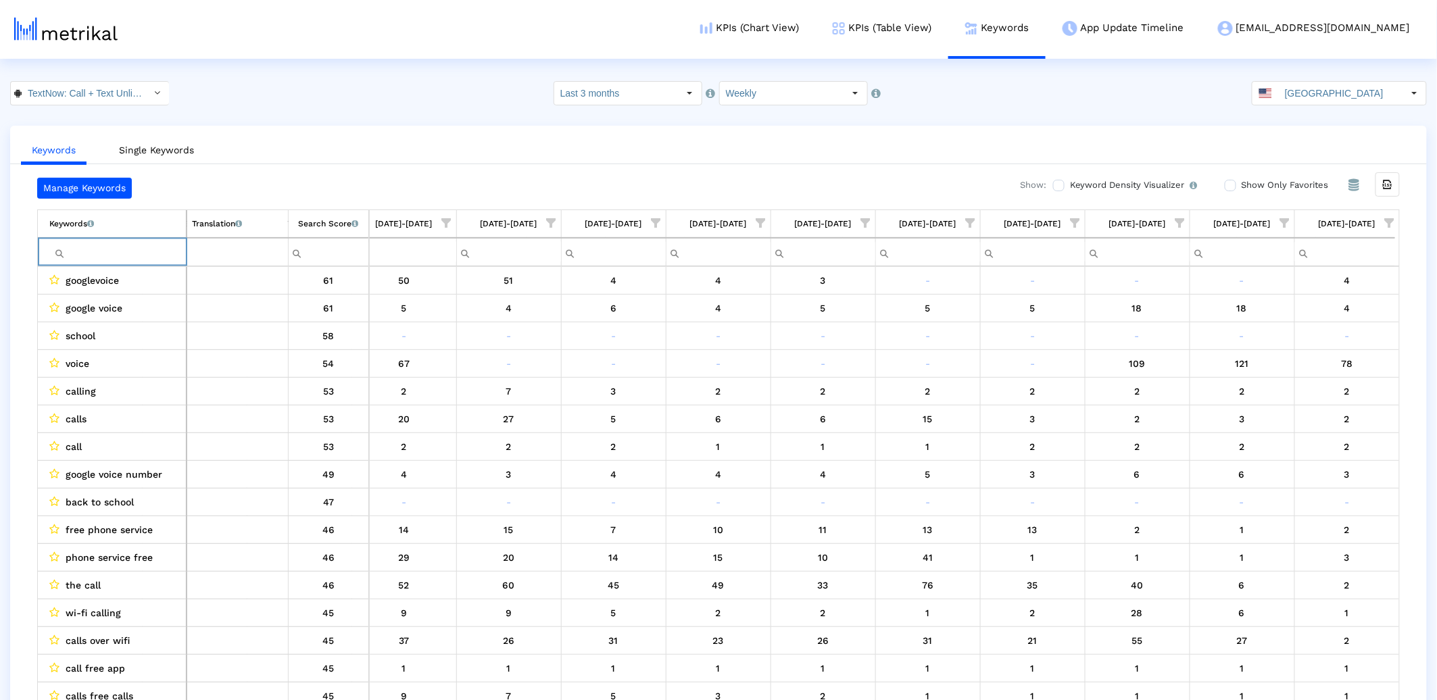
type input "a"
click at [80, 253] on input "call" at bounding box center [117, 252] width 137 height 22
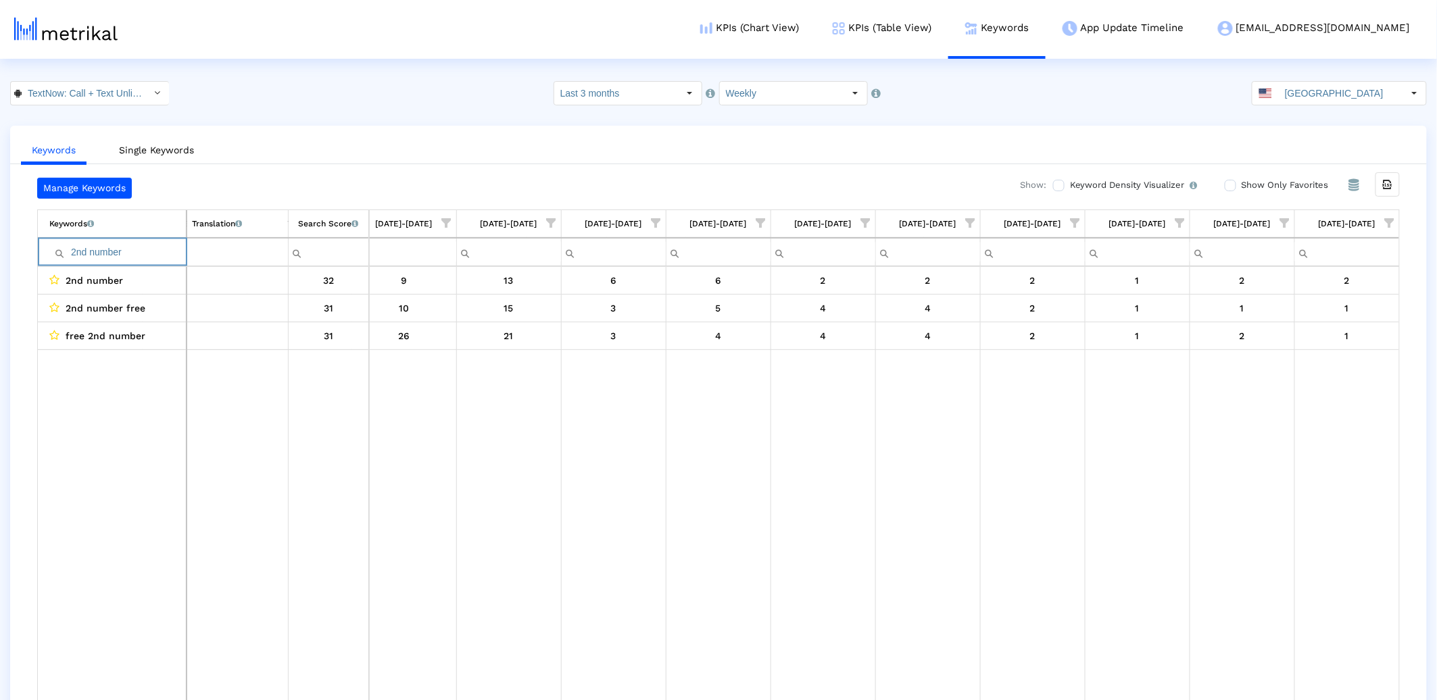
click at [78, 250] on input "2nd number" at bounding box center [117, 252] width 137 height 22
click at [109, 246] on input "data plan" at bounding box center [117, 252] width 137 height 22
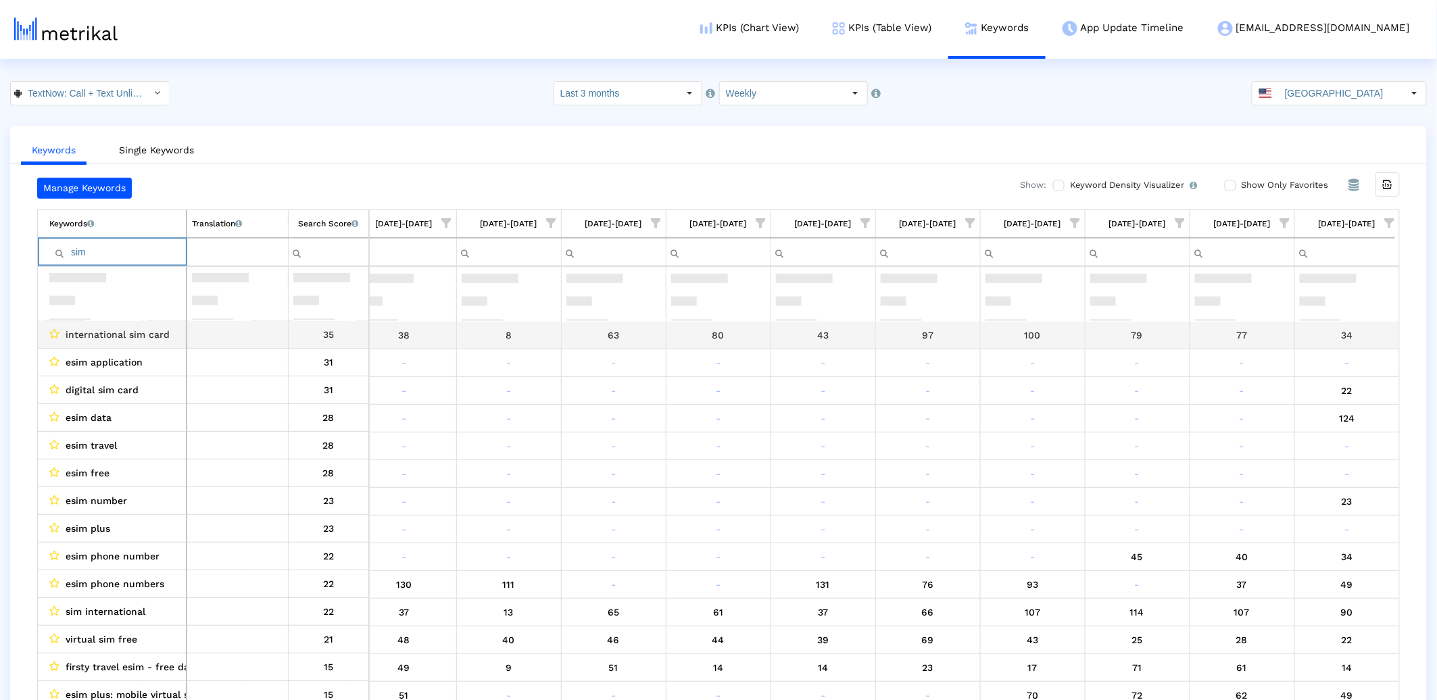
scroll to position [0, 0]
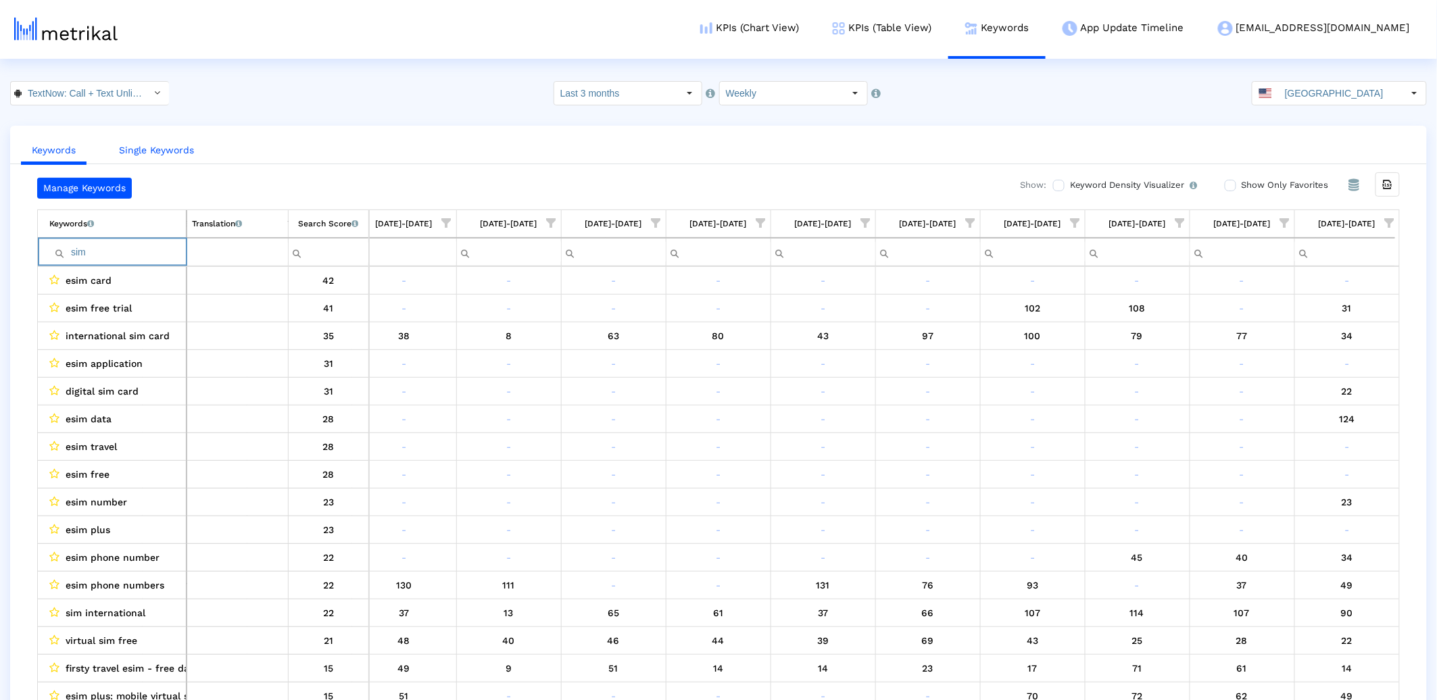
type input "sim"
click at [158, 154] on link "Single Keywords" at bounding box center [156, 150] width 97 height 25
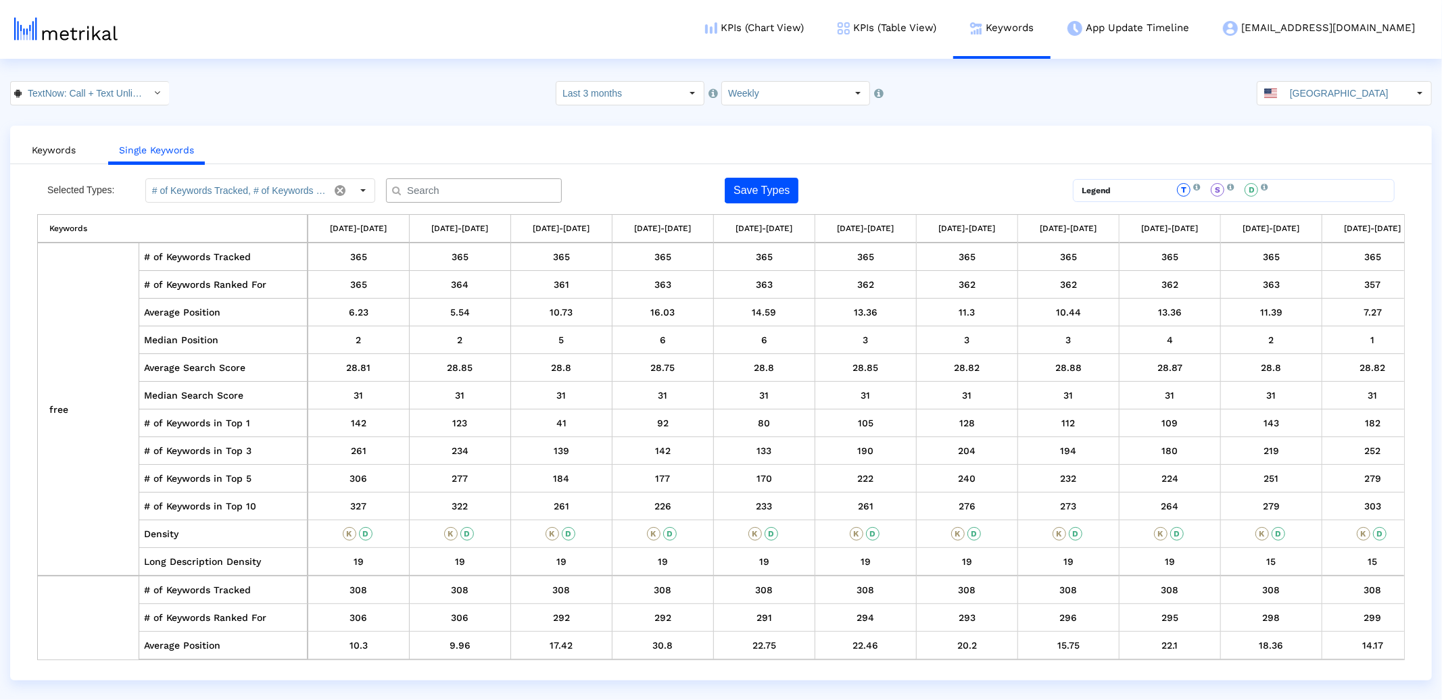
click at [424, 193] on input "text" at bounding box center [476, 191] width 159 height 14
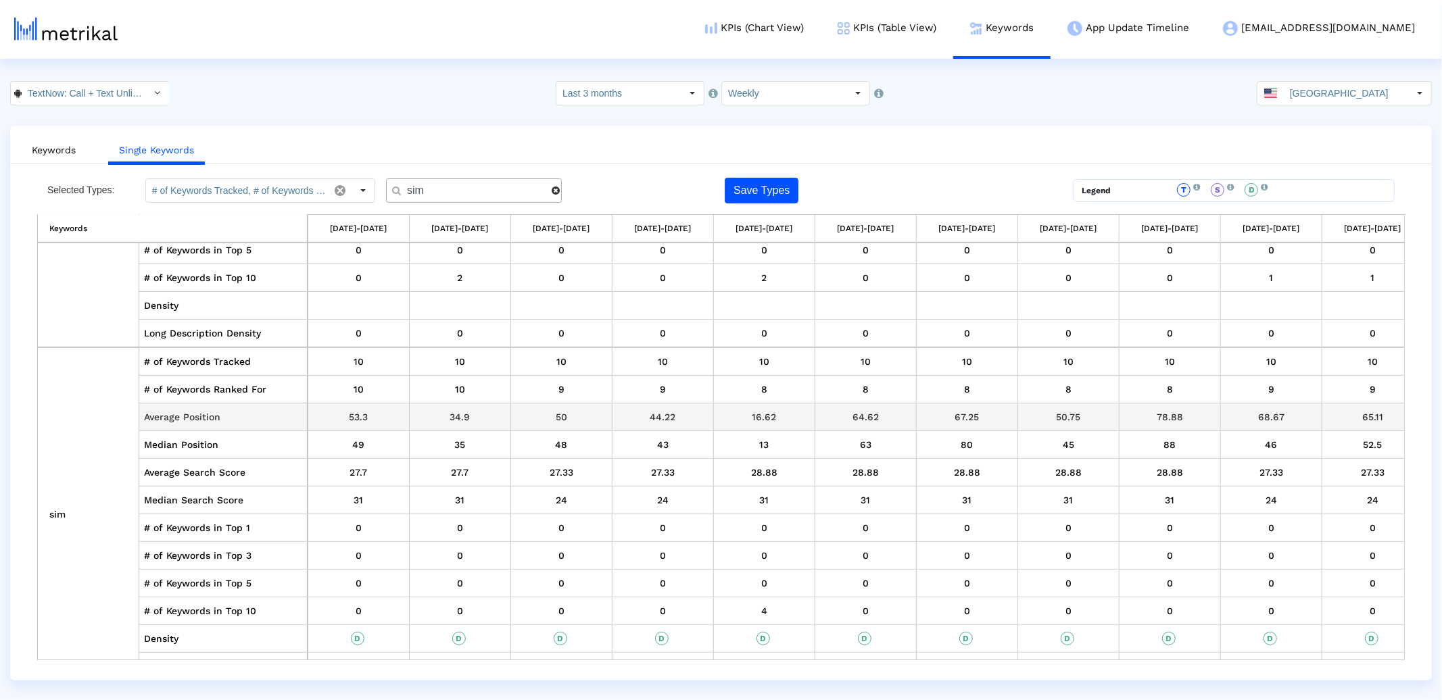
scroll to position [247, 0]
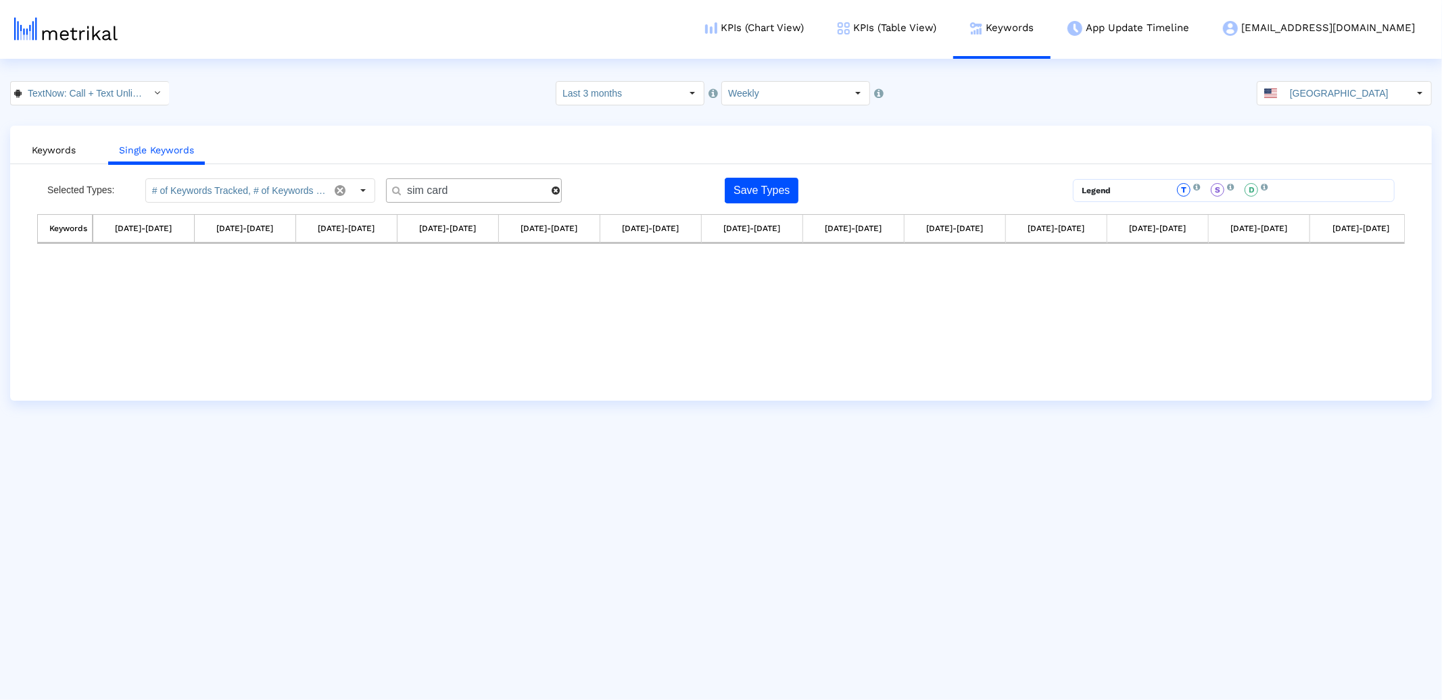
drag, startPoint x: 427, startPoint y: 194, endPoint x: 394, endPoint y: 193, distance: 33.2
click at [394, 193] on div "sim card" at bounding box center [474, 190] width 176 height 24
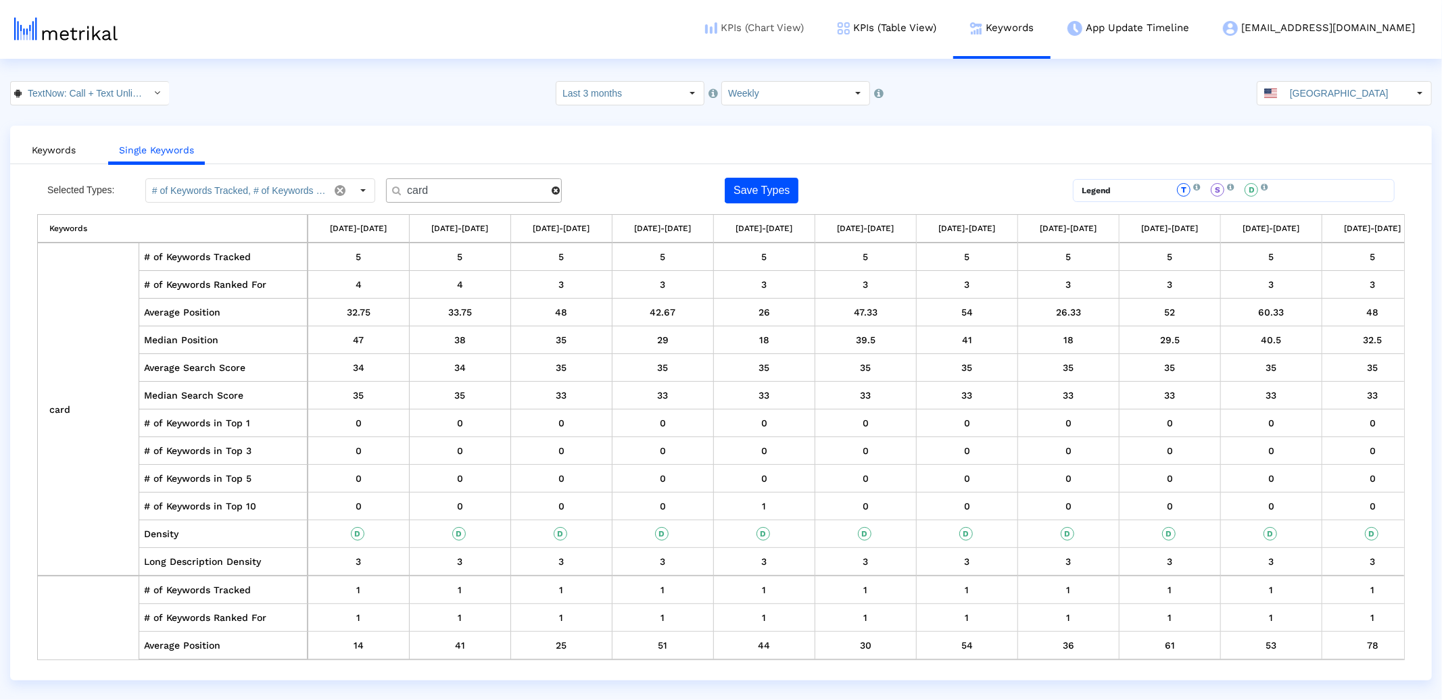
type input "card"
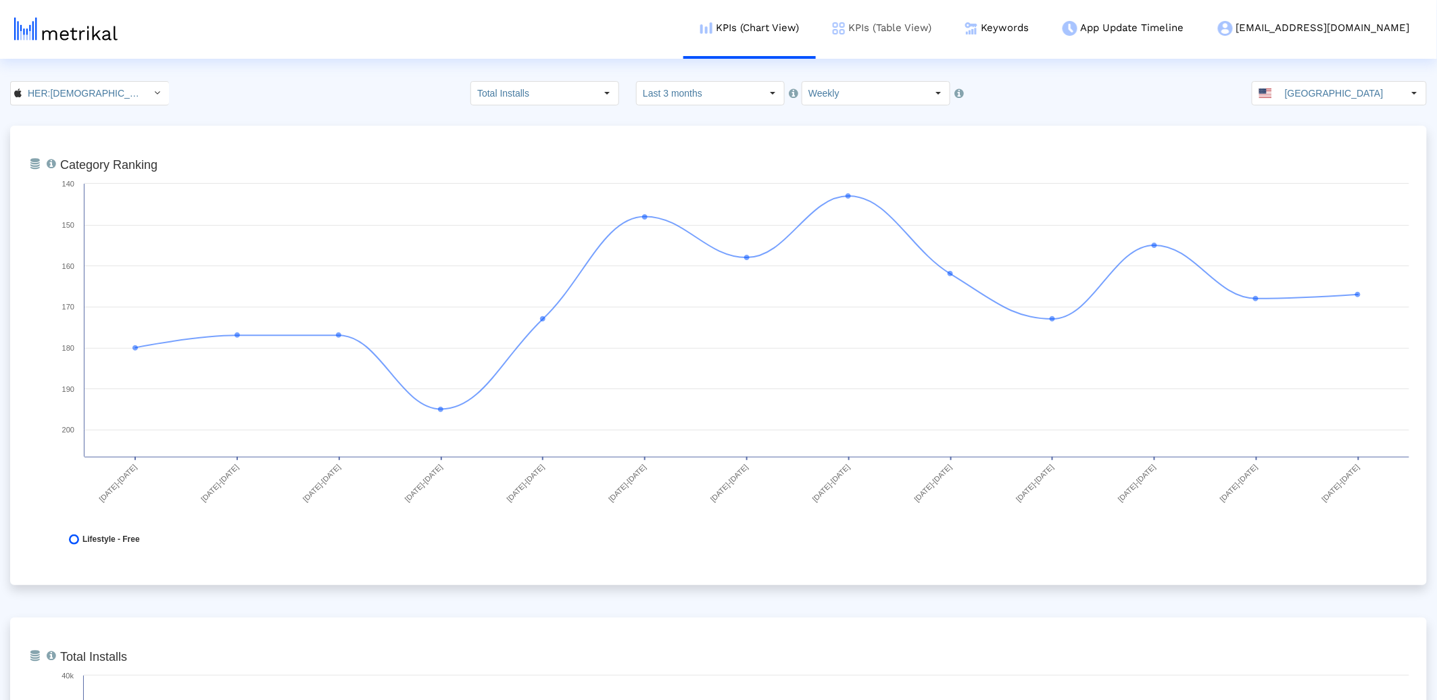
click at [948, 28] on link "KPIs (Table View)" at bounding box center [882, 28] width 132 height 56
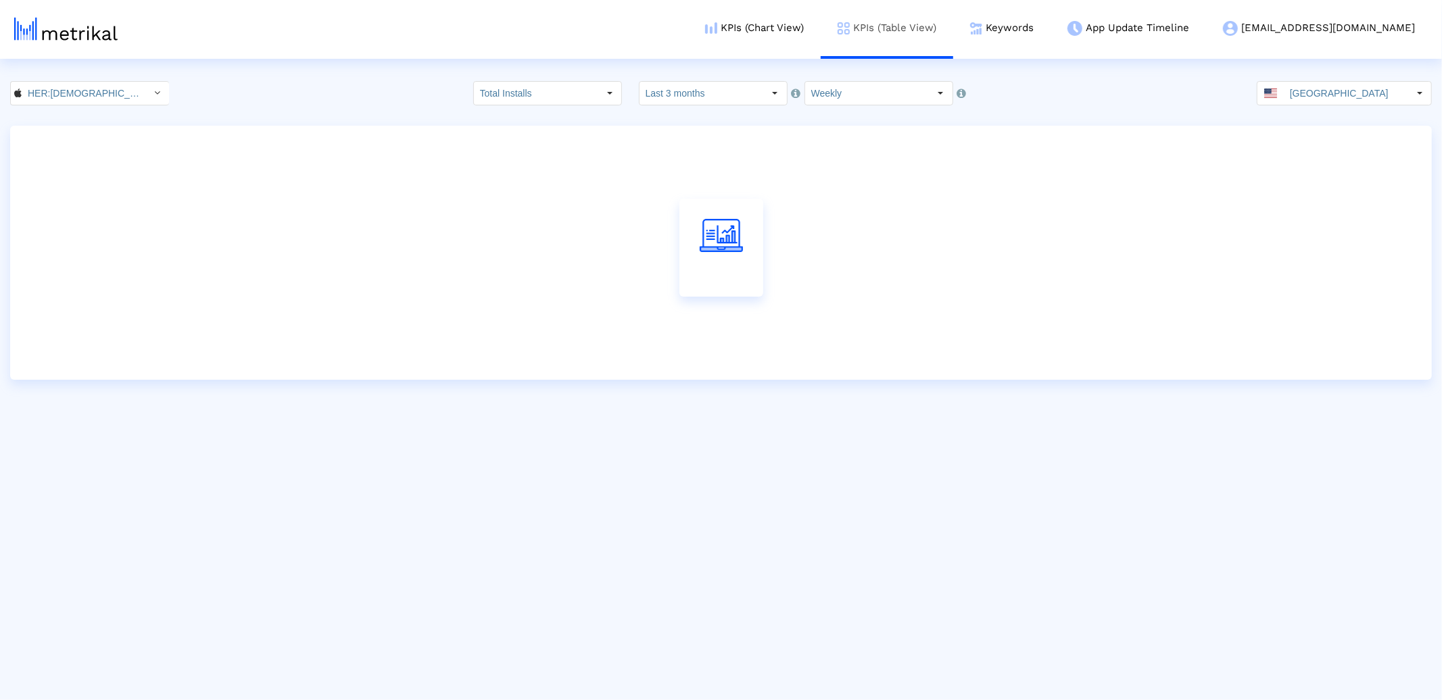
click at [953, 22] on link "KPIs (Table View)" at bounding box center [887, 28] width 132 height 56
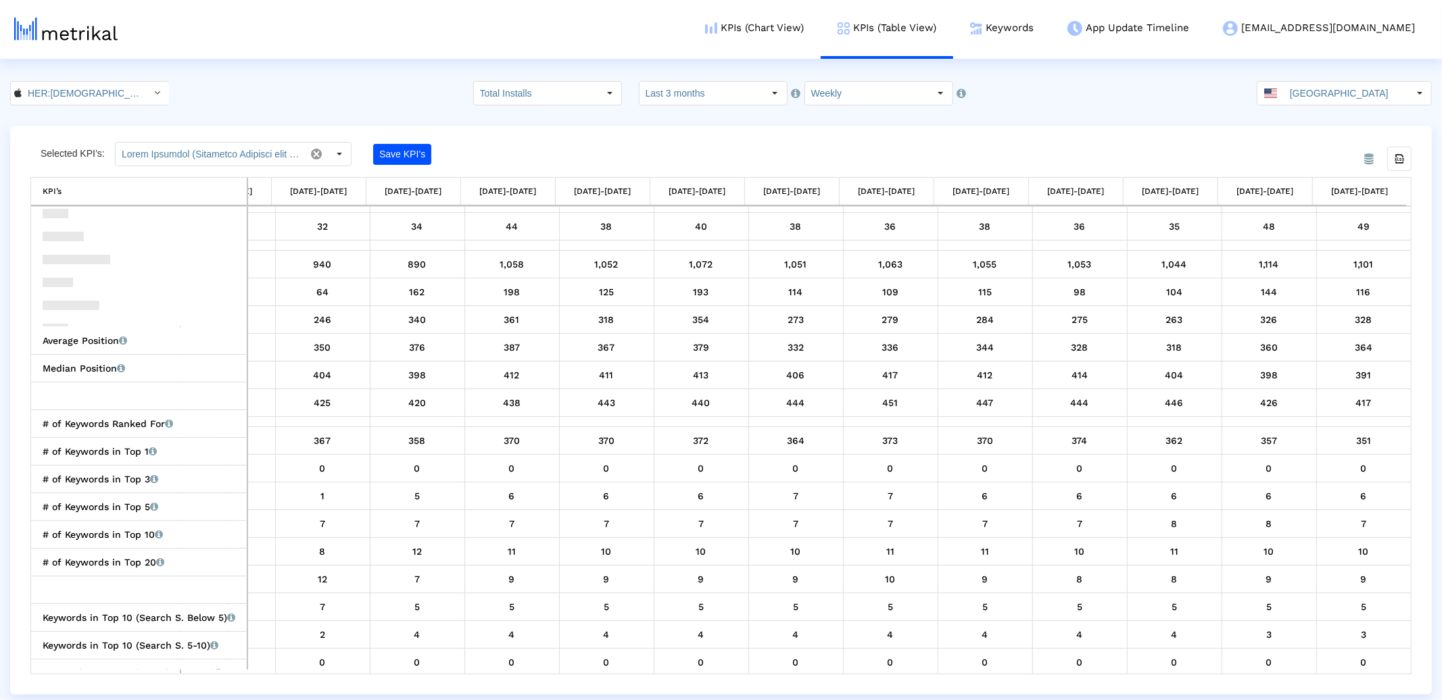
scroll to position [1549, 0]
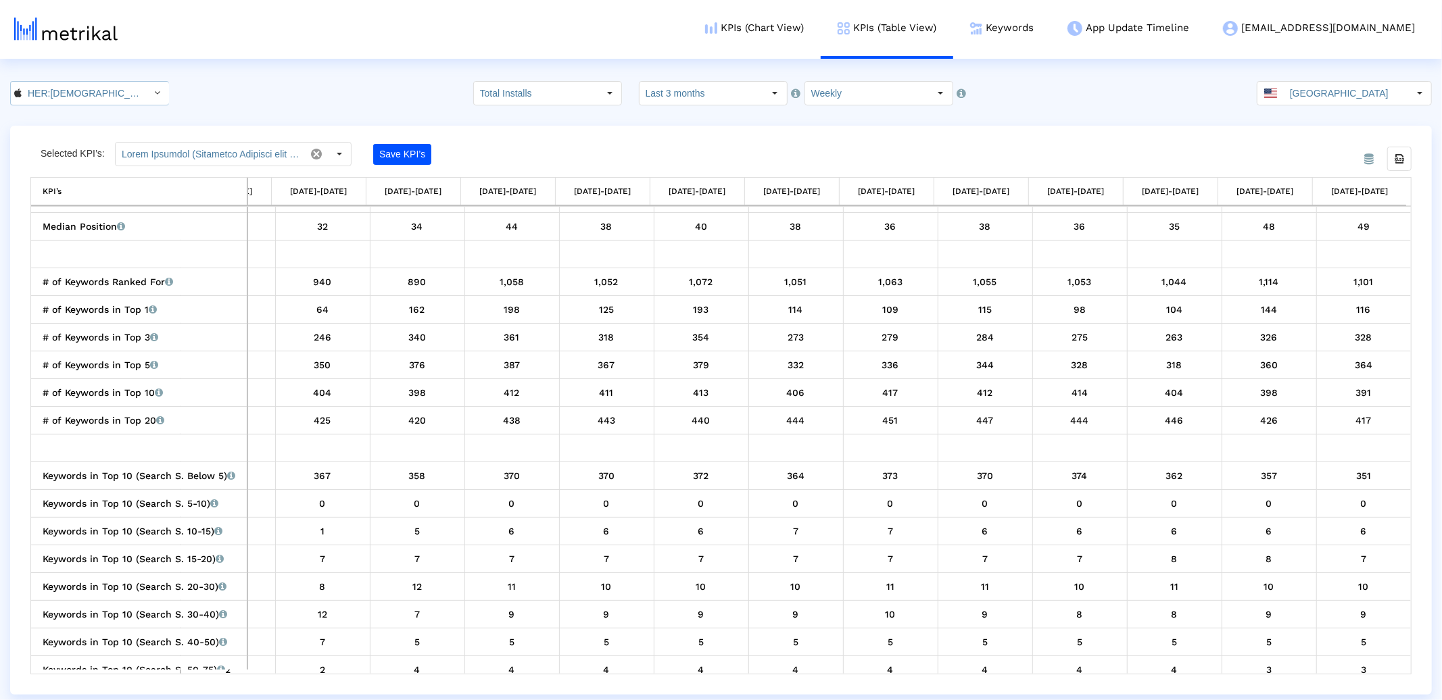
click at [33, 93] on input "HER:[DEMOGRAPHIC_DATA]&[DEMOGRAPHIC_DATA] [DEMOGRAPHIC_DATA] Dating < 573328837…" at bounding box center [83, 93] width 122 height 23
click at [41, 135] on div "HER [DEMOGRAPHIC_DATA], bi & [DEMOGRAPHIC_DATA] dating <com.weareher.her>" at bounding box center [85, 139] width 135 height 13
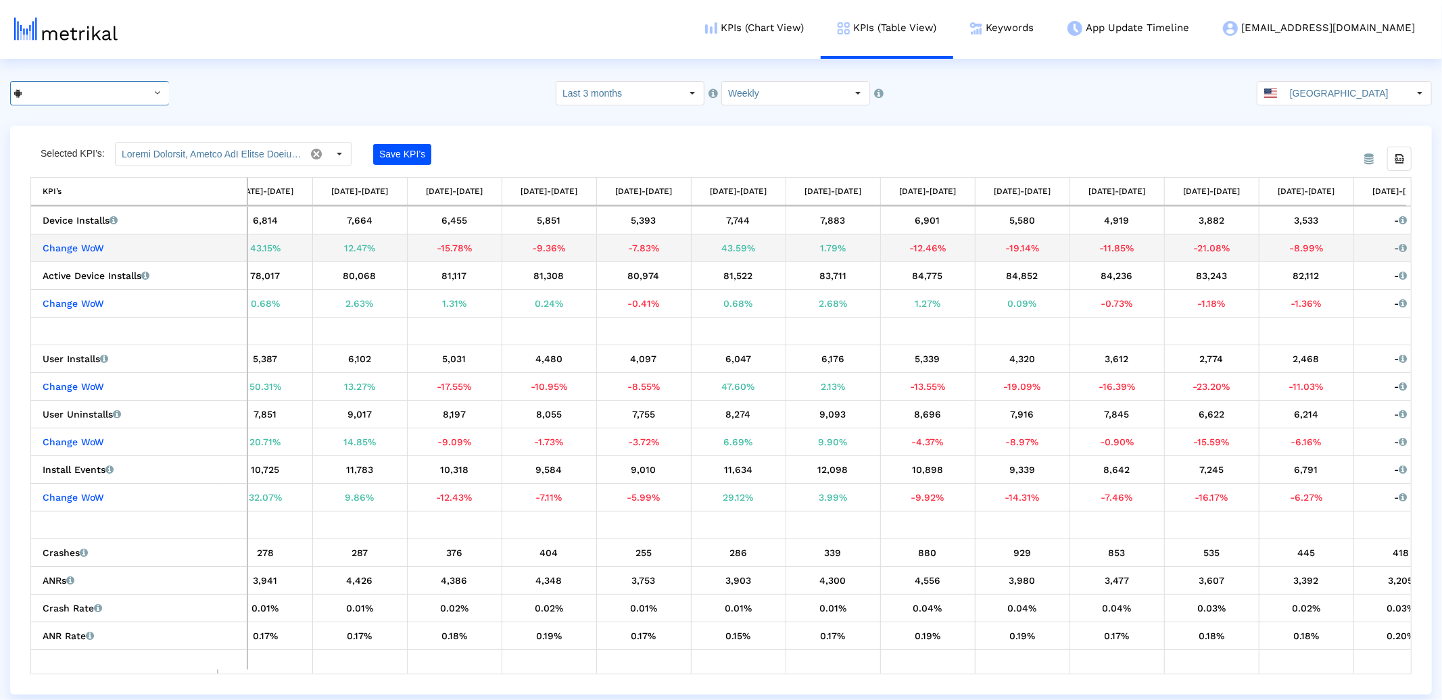
scroll to position [0, 71]
